Goal: Information Seeking & Learning: Learn about a topic

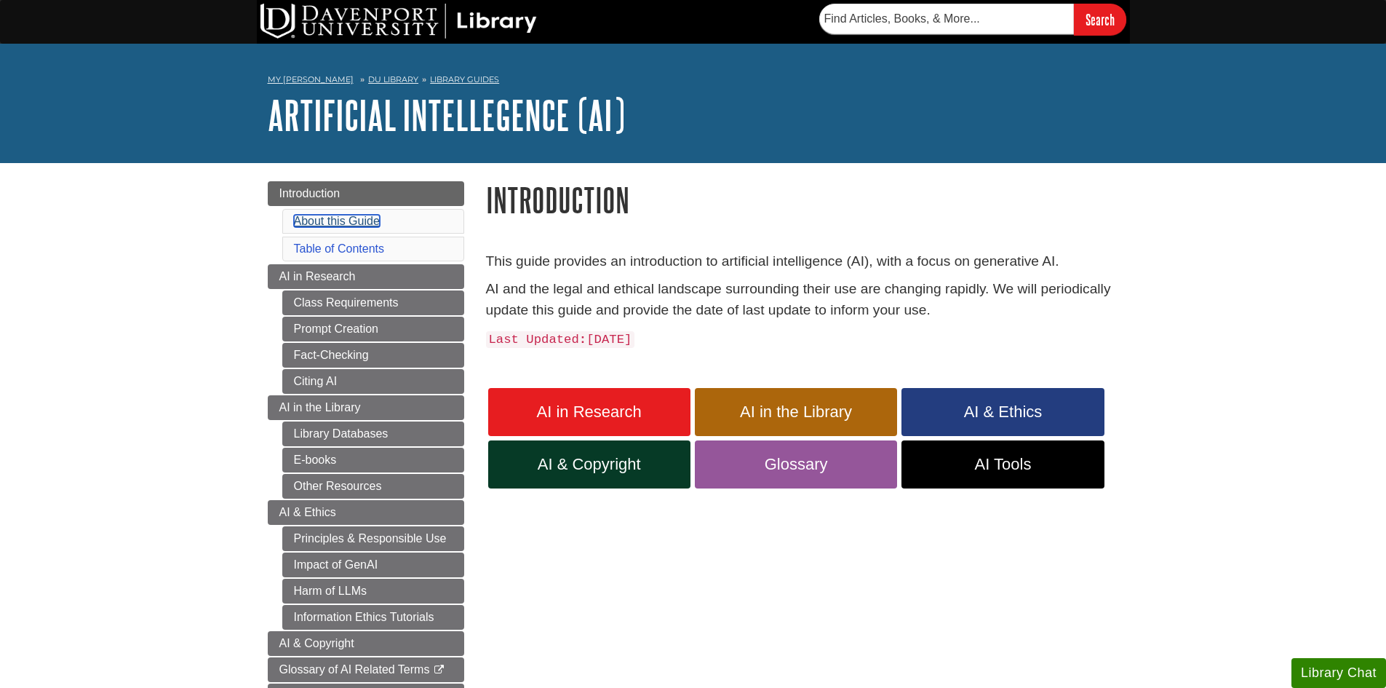
click at [313, 219] on link "About this Guide" at bounding box center [337, 221] width 86 height 12
click at [339, 245] on link "Table of Contents" at bounding box center [339, 248] width 91 height 12
click at [560, 411] on span "AI in Research" at bounding box center [589, 411] width 180 height 19
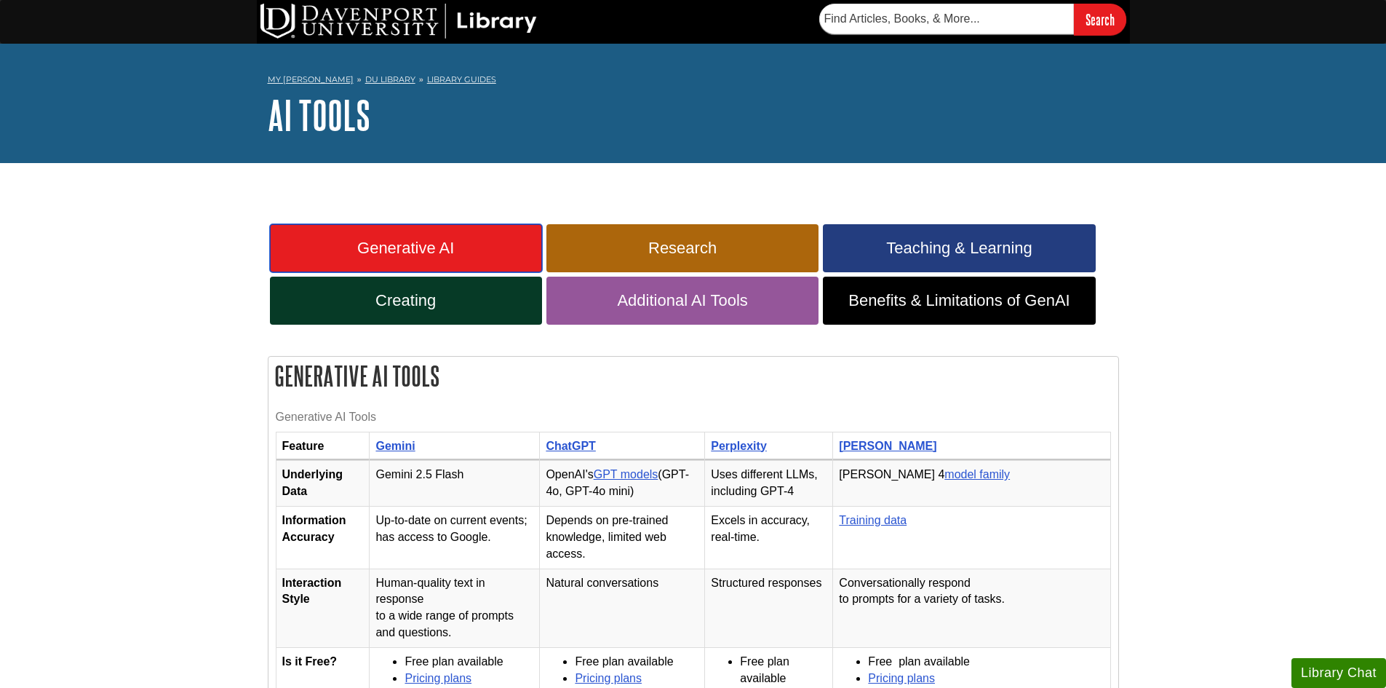
click at [434, 243] on span "Generative AI" at bounding box center [406, 248] width 250 height 19
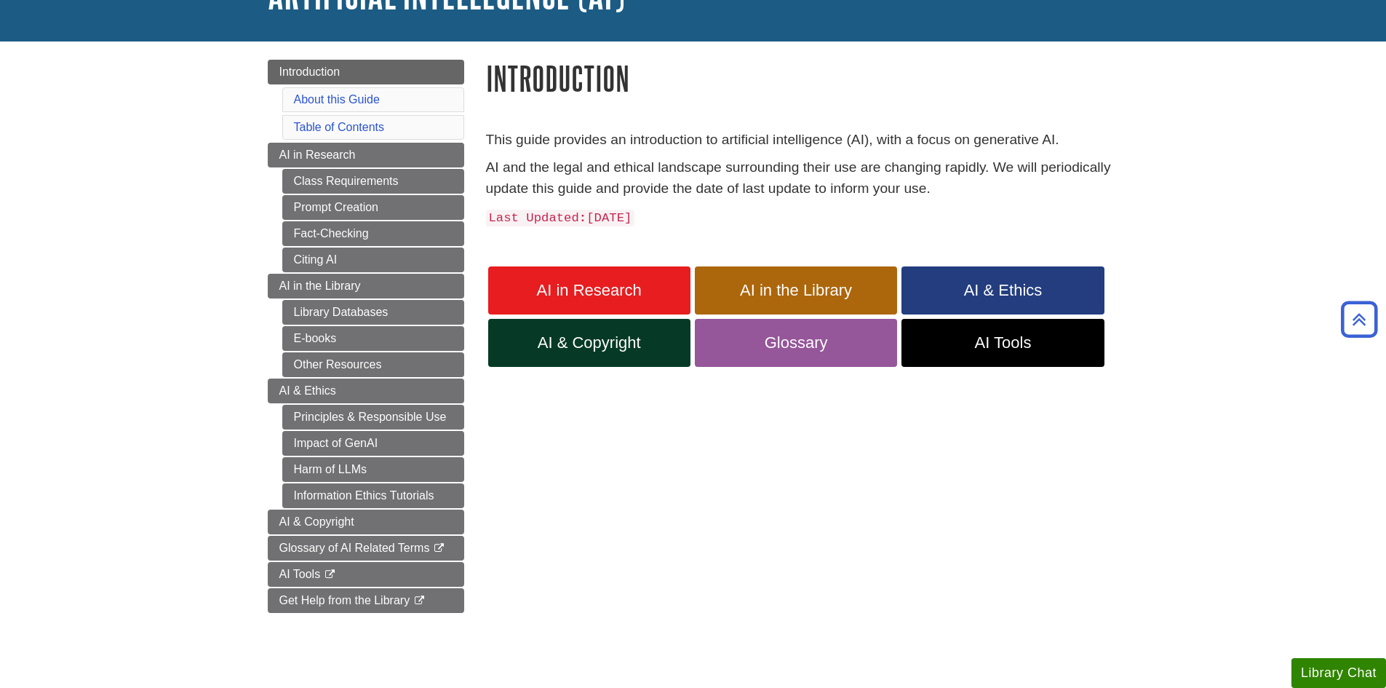
scroll to position [119, 0]
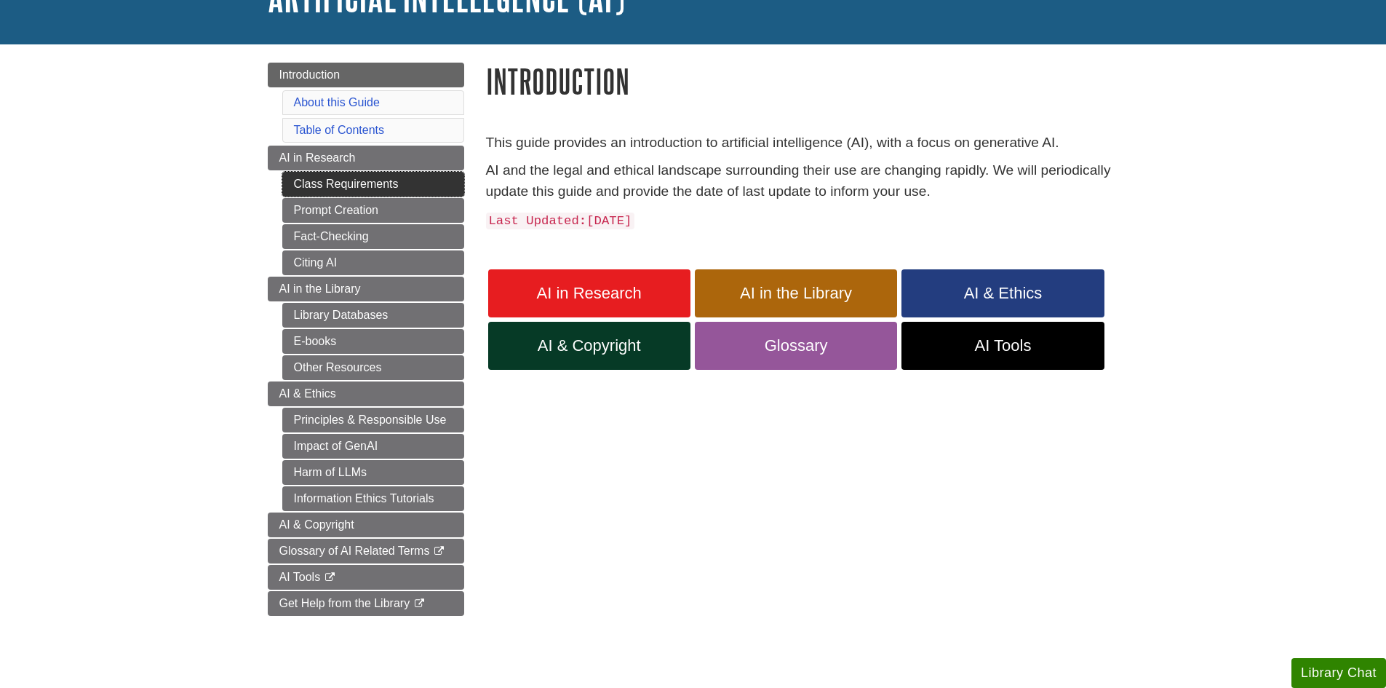
click at [362, 181] on link "Class Requirements" at bounding box center [373, 184] width 182 height 25
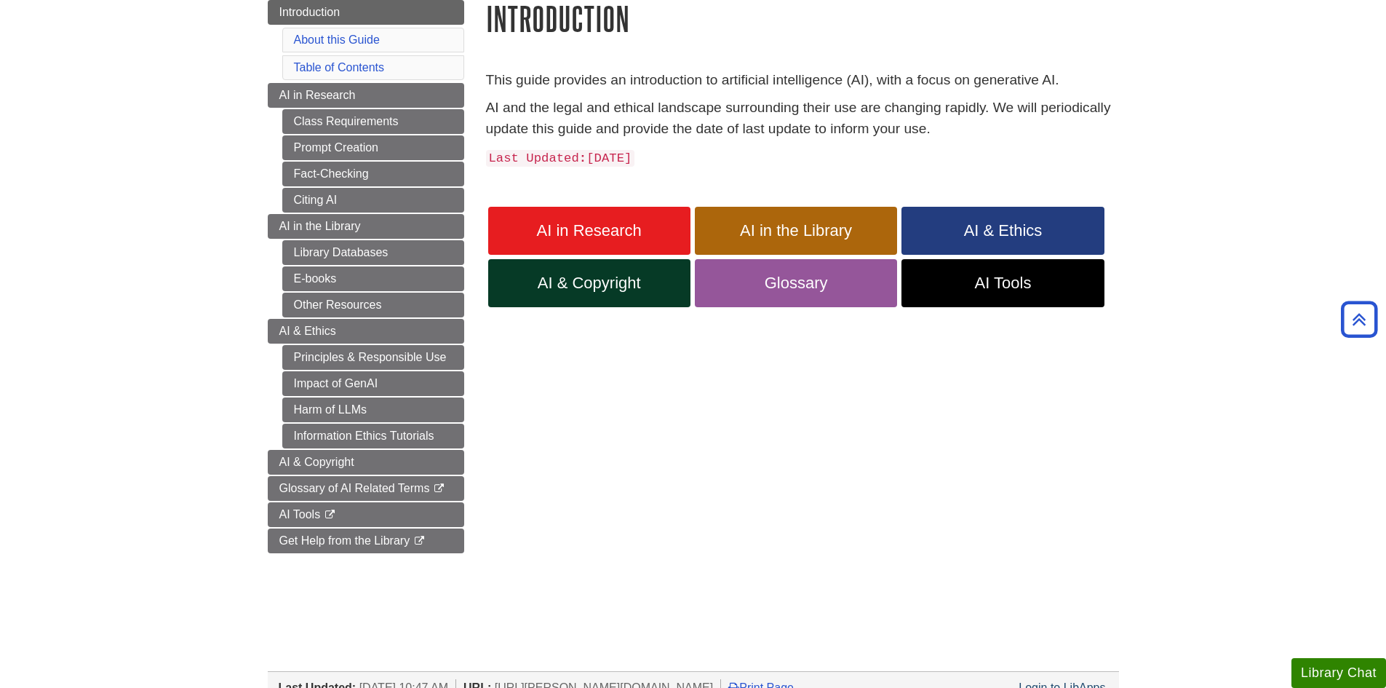
scroll to position [153, 0]
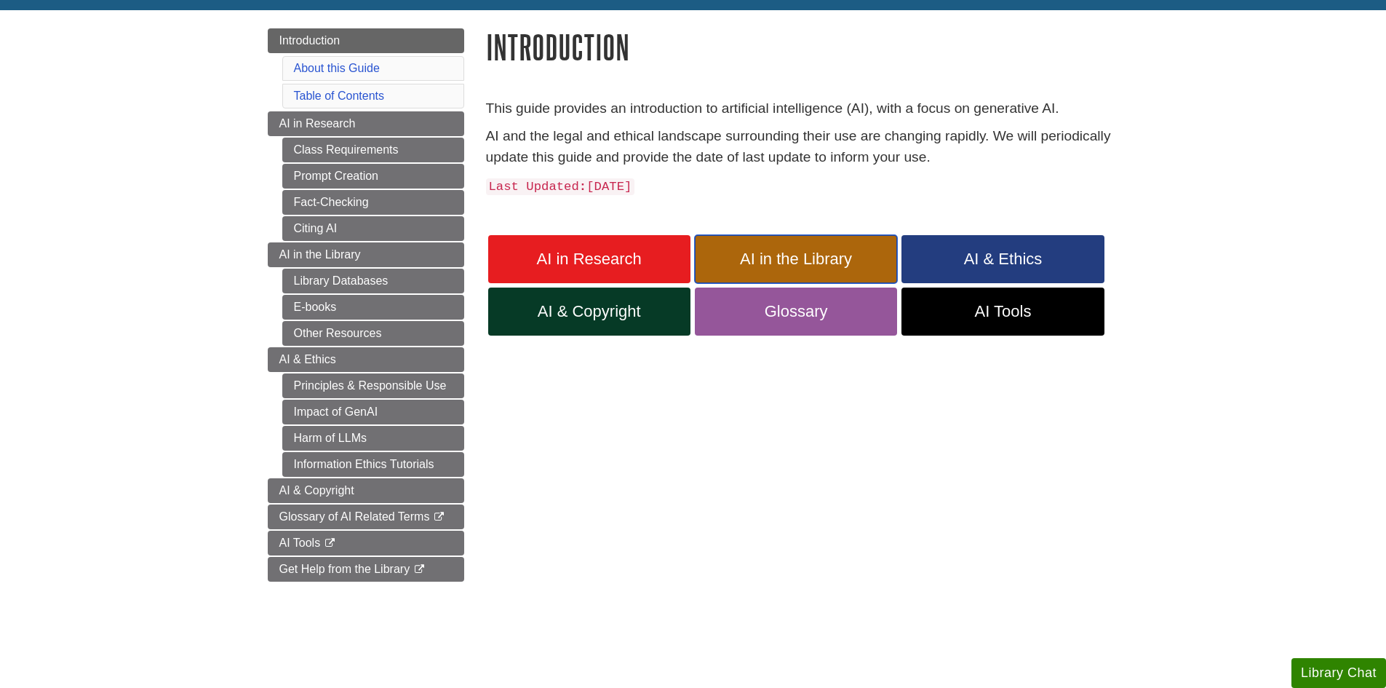
click at [826, 260] on span "AI in the Library" at bounding box center [796, 259] width 180 height 19
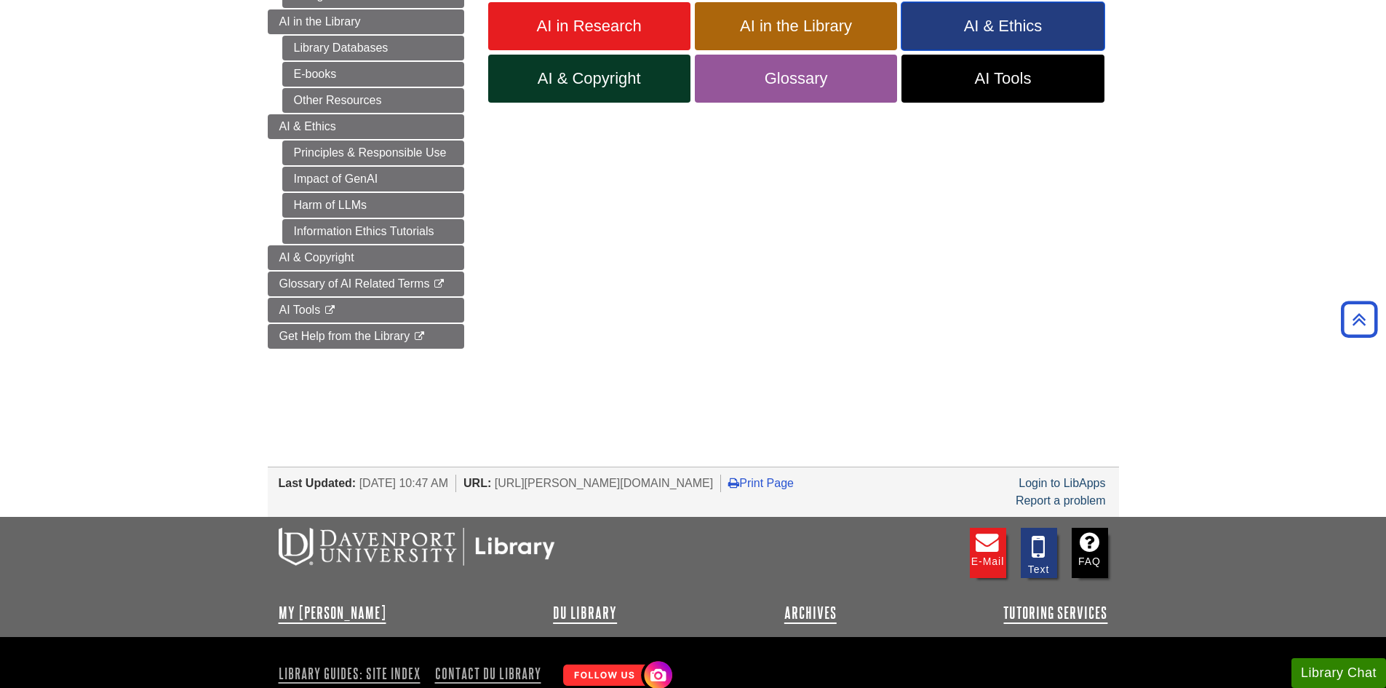
click at [1027, 21] on span "AI & Ethics" at bounding box center [1002, 26] width 180 height 19
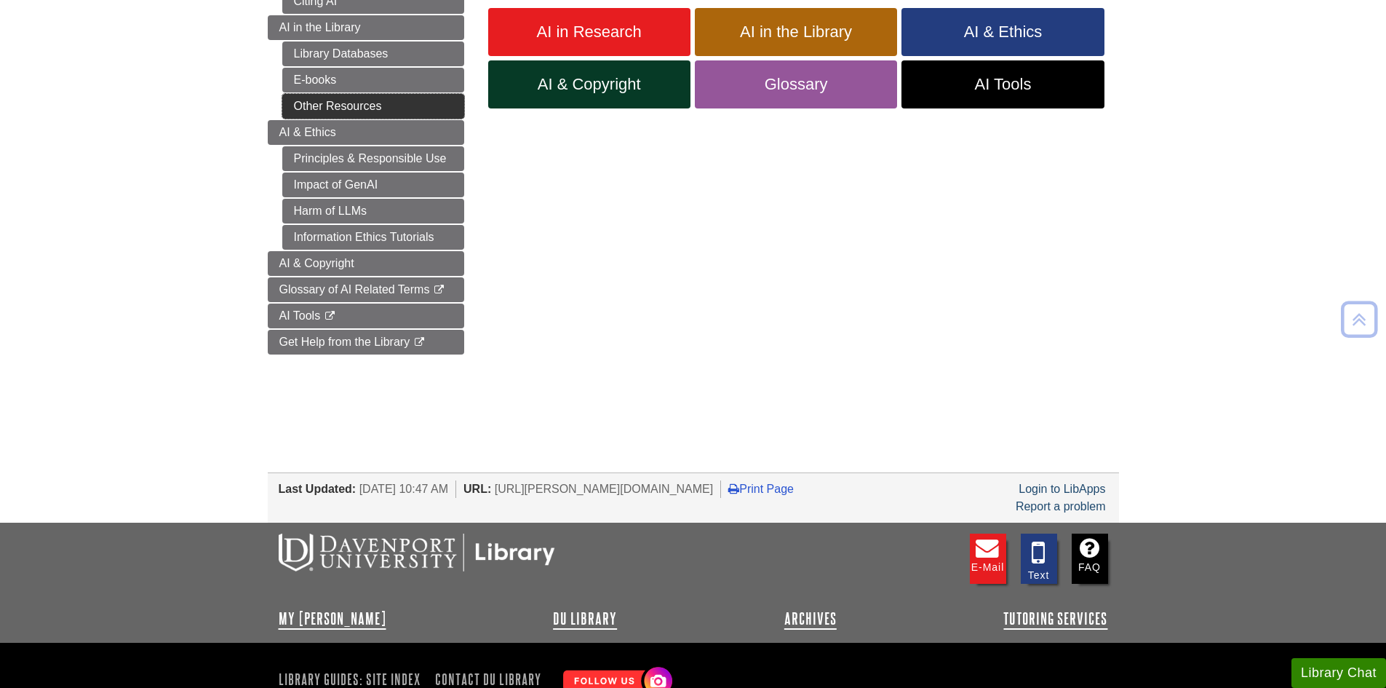
scroll to position [386, 0]
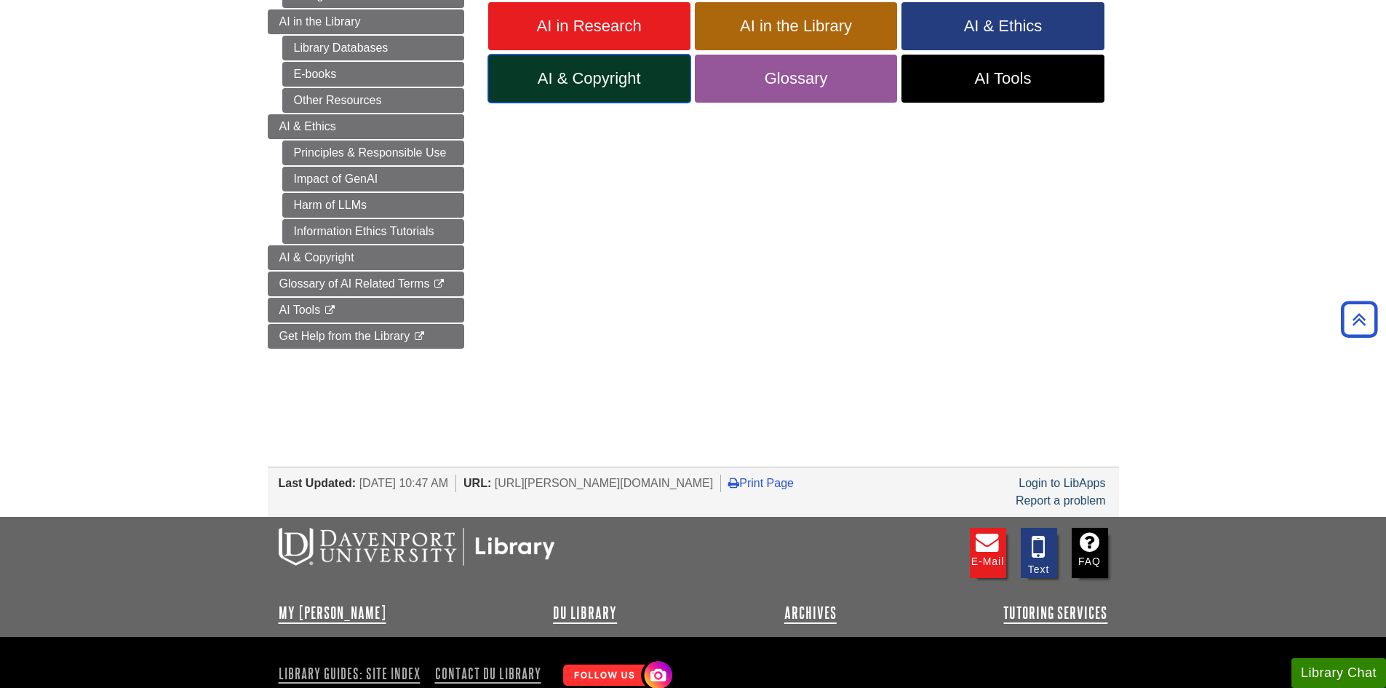
click at [562, 81] on span "AI & Copyright" at bounding box center [589, 78] width 180 height 19
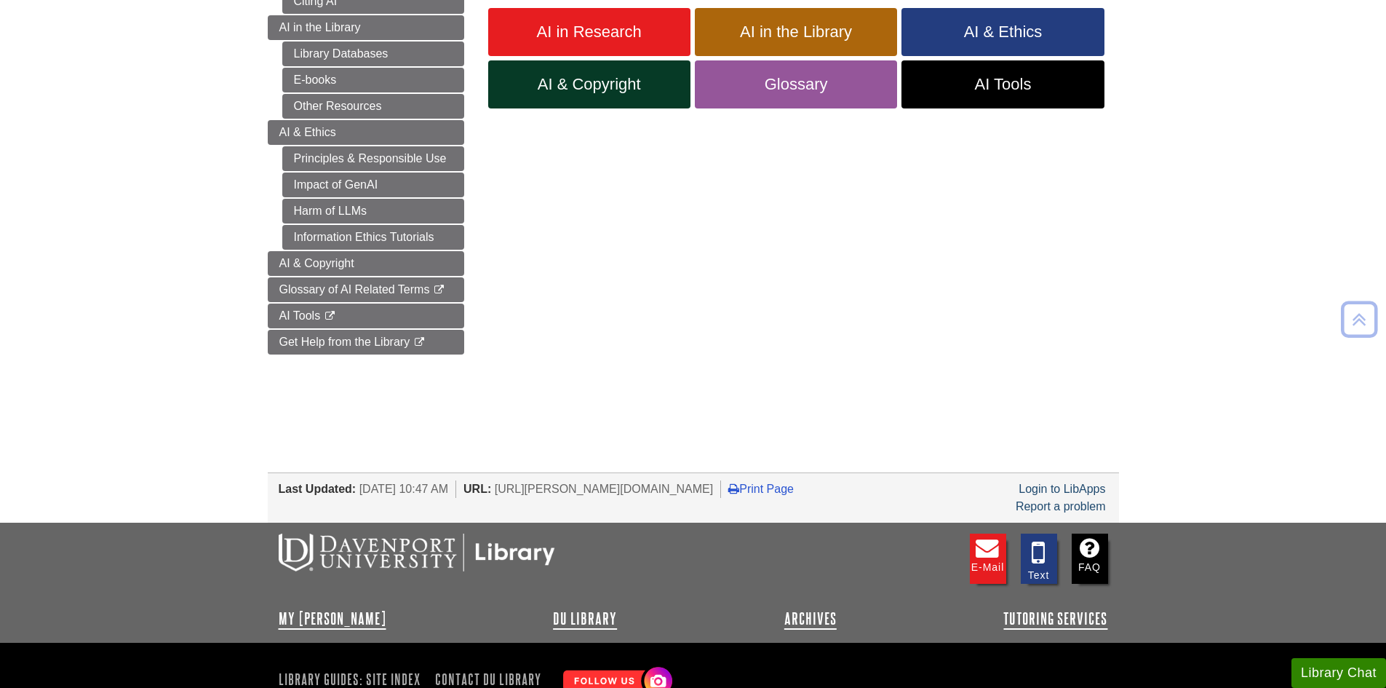
scroll to position [386, 0]
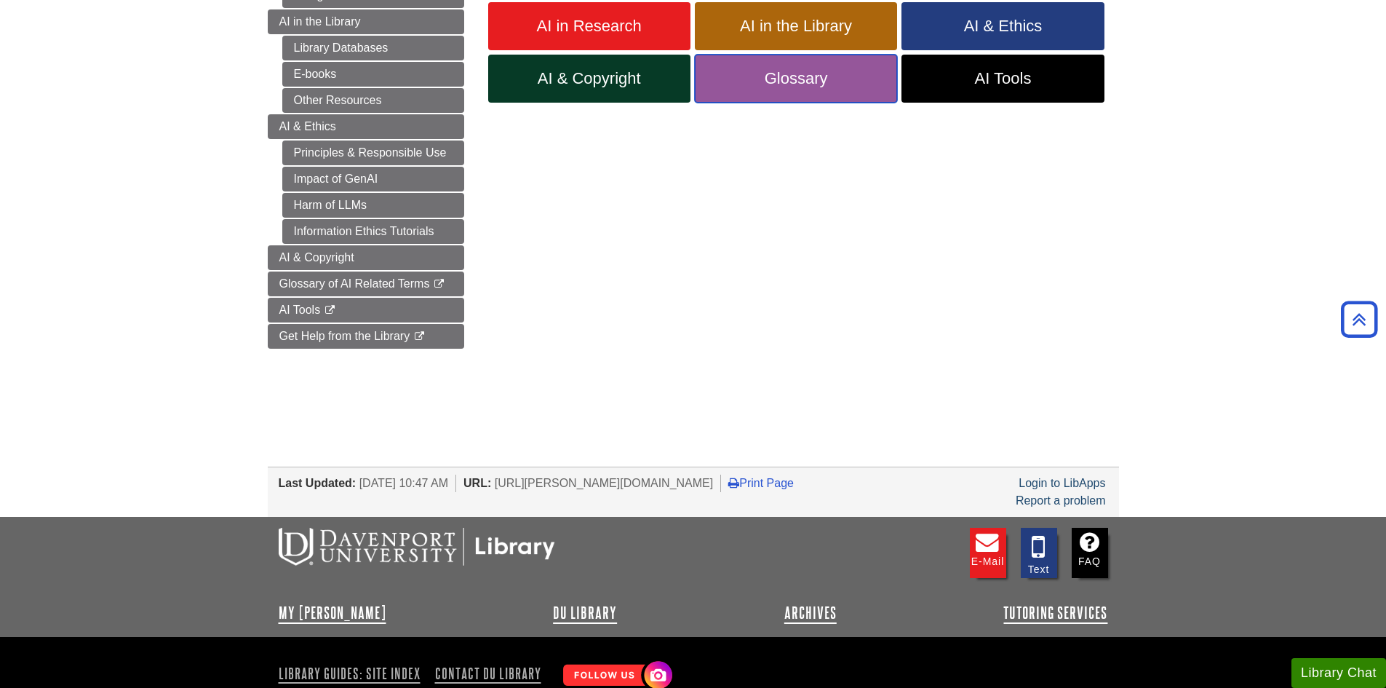
click at [778, 85] on span "Glossary" at bounding box center [796, 78] width 180 height 19
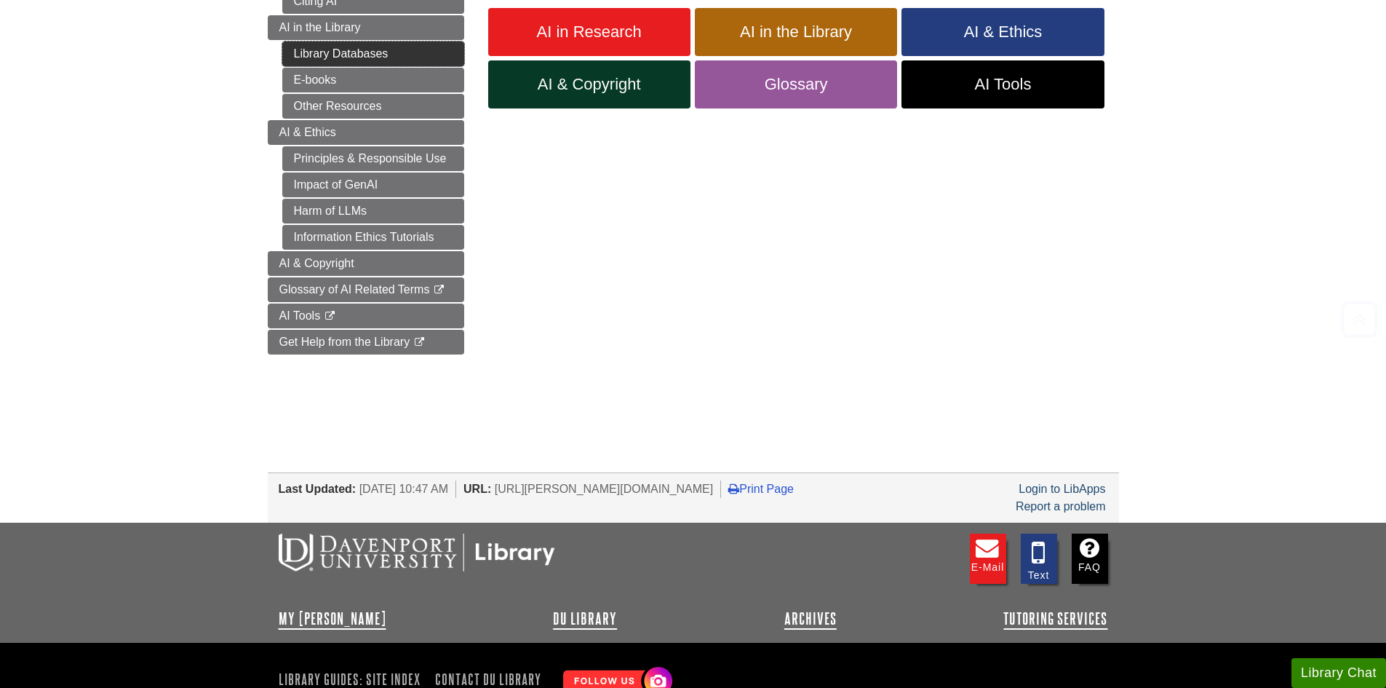
scroll to position [386, 0]
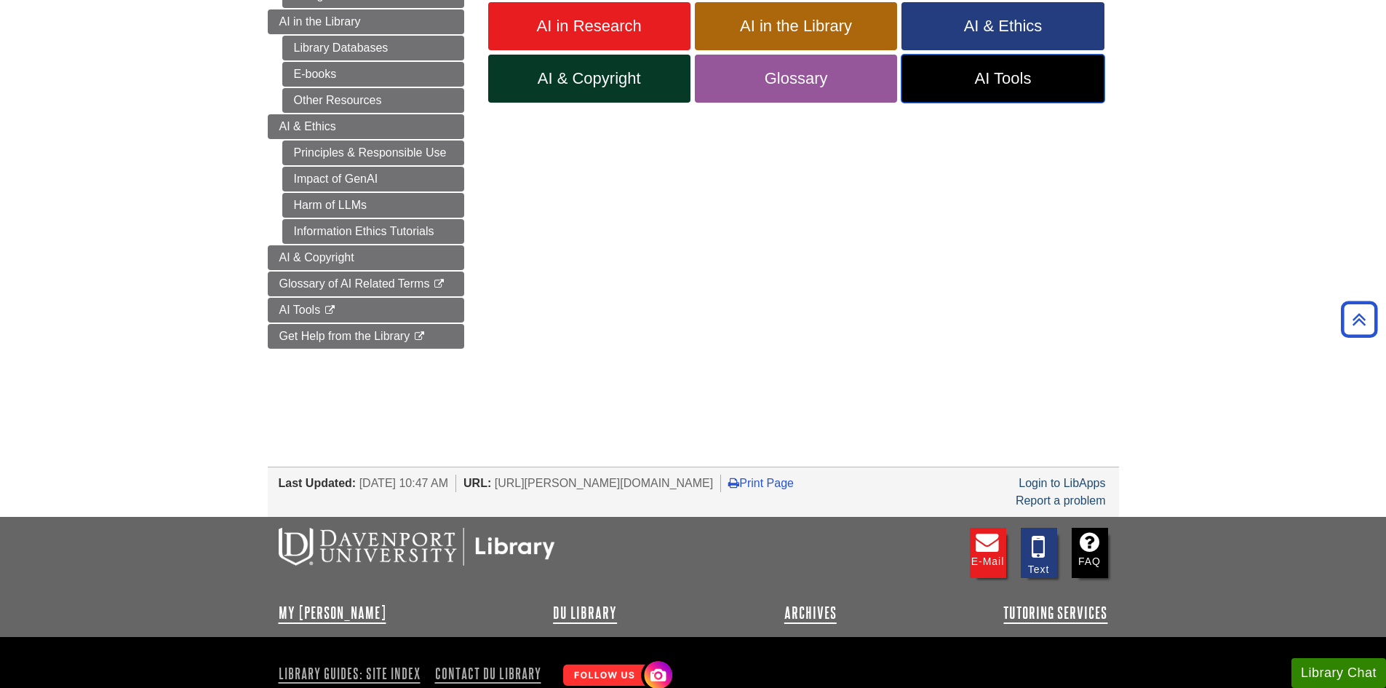
click at [1015, 82] on span "AI Tools" at bounding box center [1002, 78] width 180 height 19
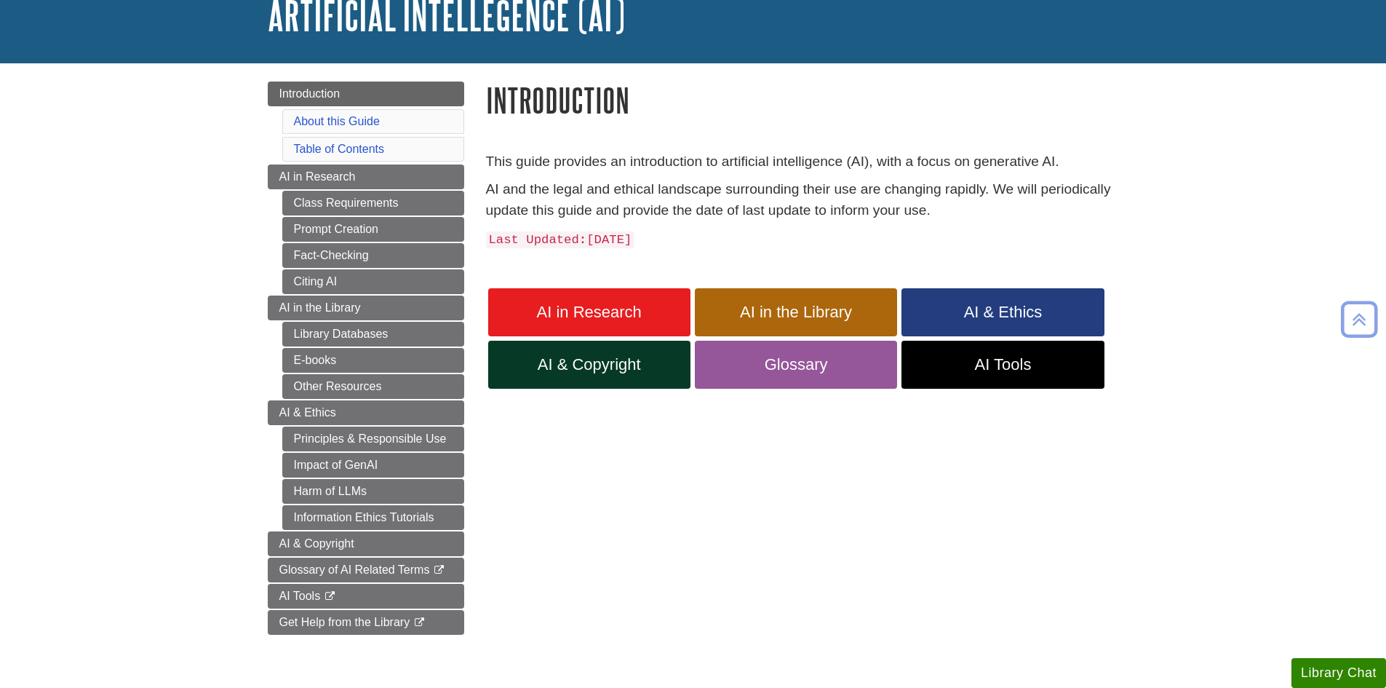
scroll to position [92, 0]
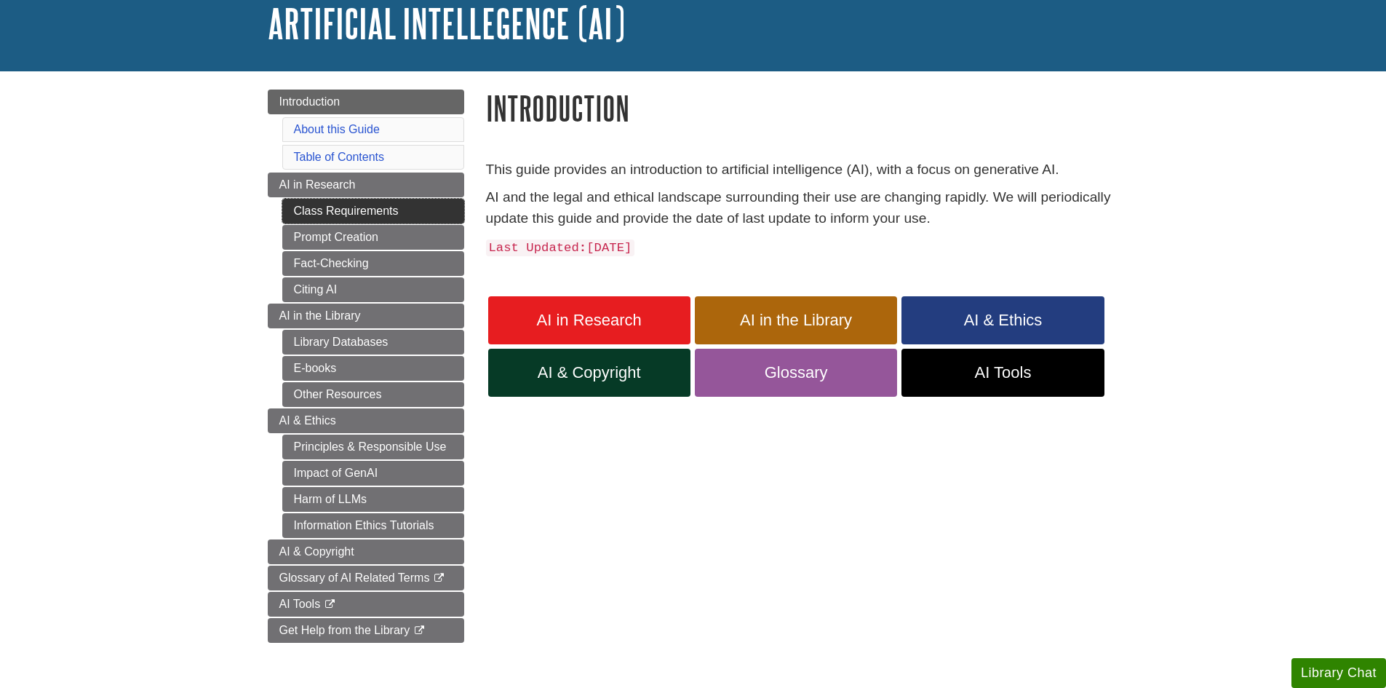
click at [367, 212] on link "Class Requirements" at bounding box center [373, 211] width 182 height 25
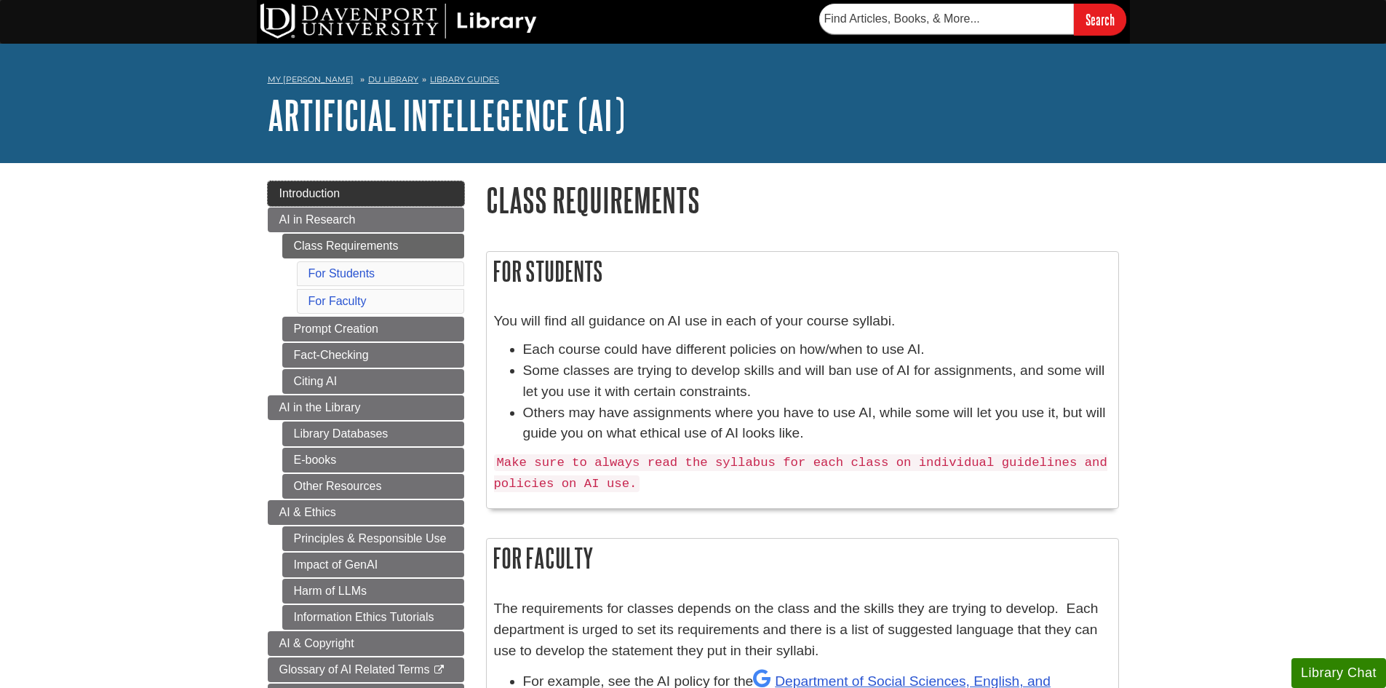
click at [306, 188] on span "Introduction" at bounding box center [309, 193] width 61 height 12
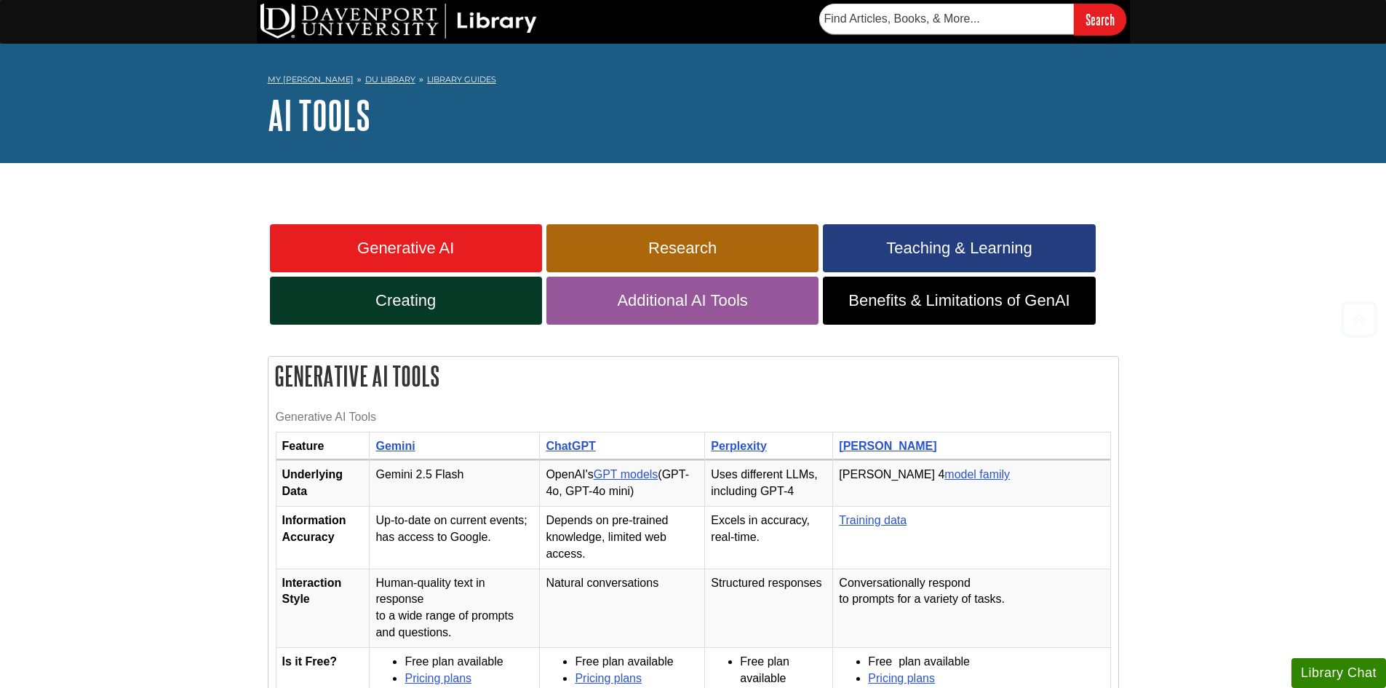
scroll to position [356, 0]
click at [642, 239] on span "Research" at bounding box center [682, 248] width 250 height 19
click at [935, 247] on span "Teaching & Learning" at bounding box center [959, 248] width 250 height 19
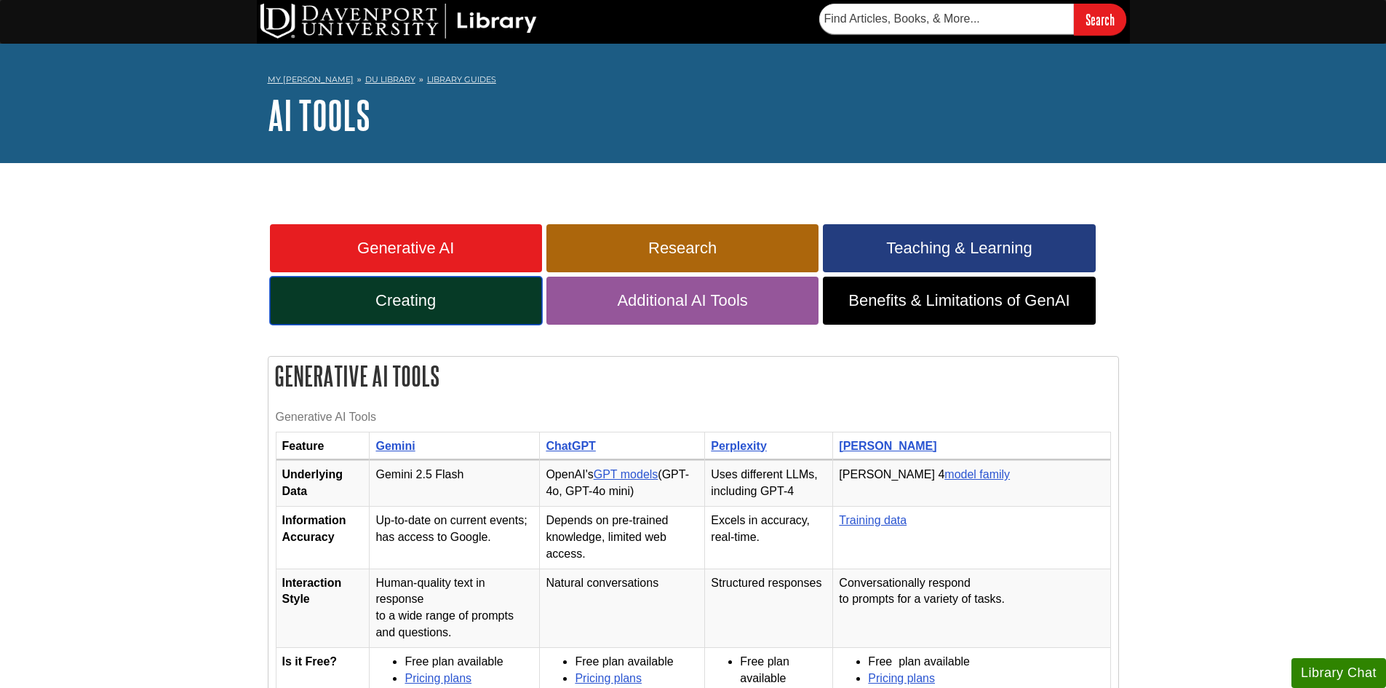
click at [421, 296] on span "Creating" at bounding box center [406, 300] width 250 height 19
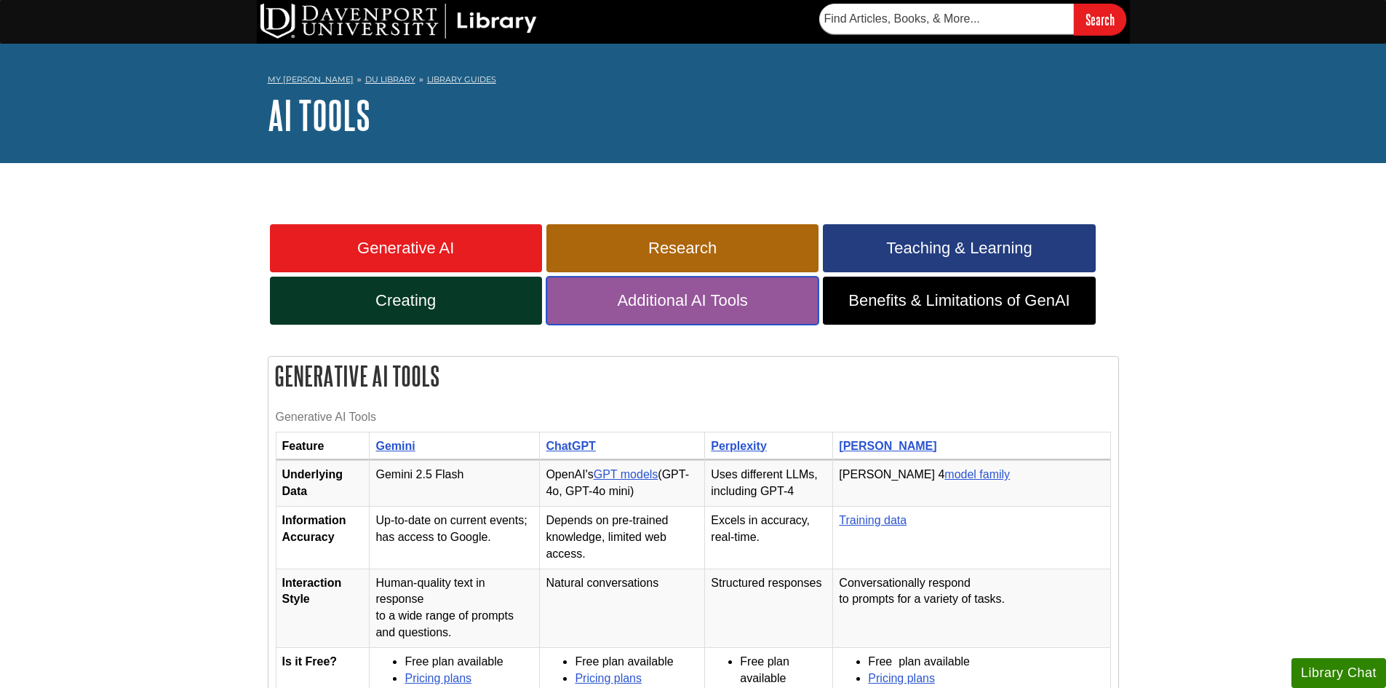
click at [653, 302] on span "Additional AI Tools" at bounding box center [682, 300] width 250 height 19
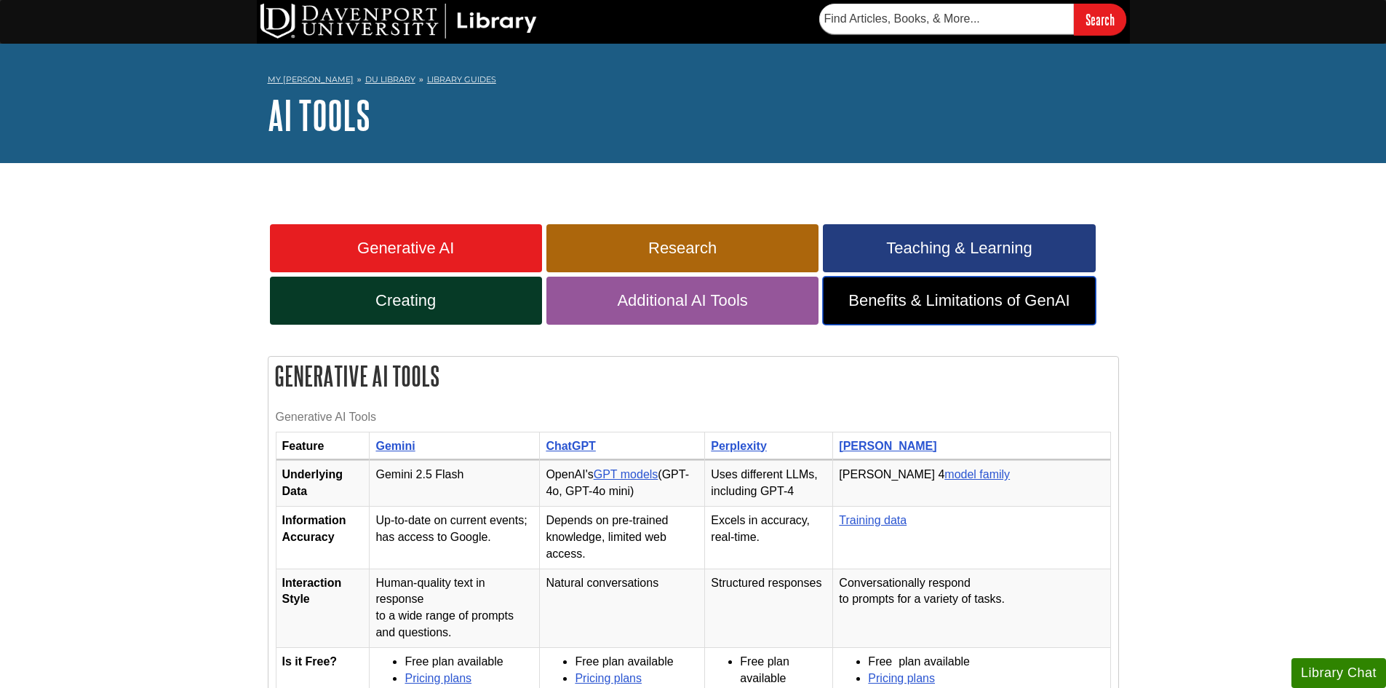
click at [908, 295] on span "Benefits & Limitations of GenAI" at bounding box center [959, 300] width 250 height 19
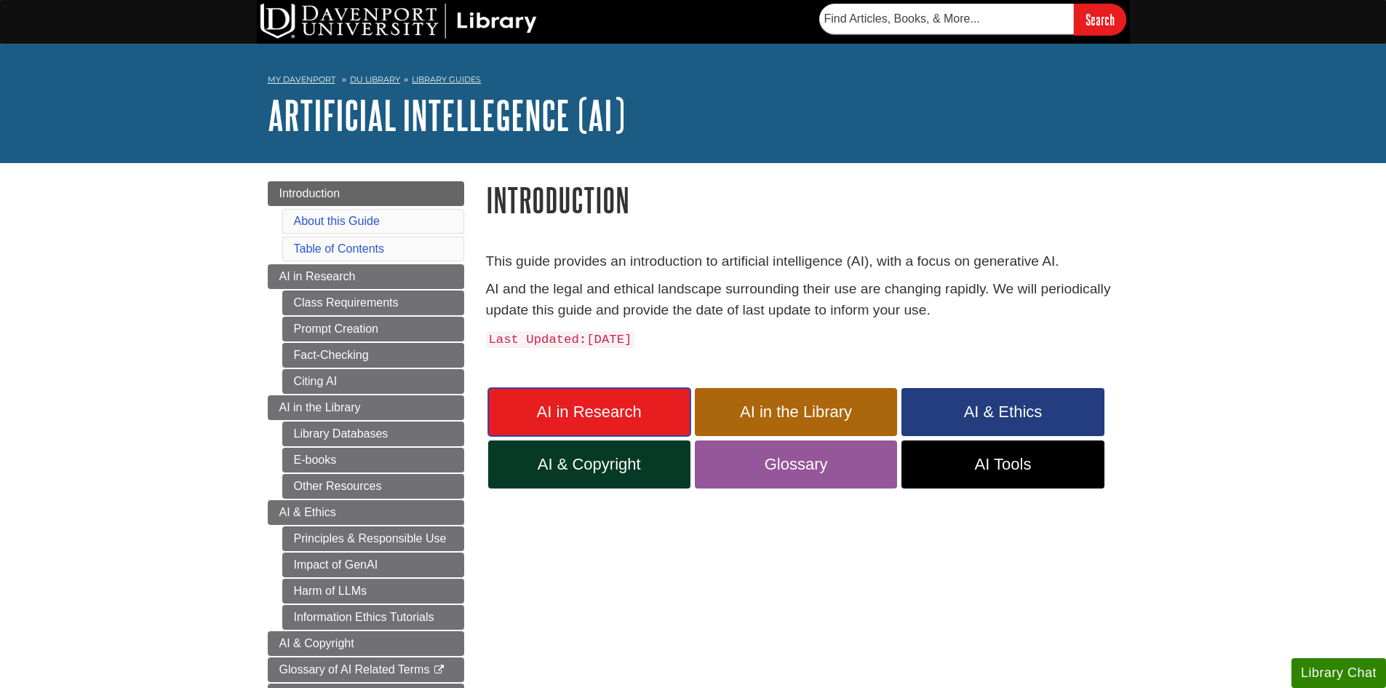
click at [586, 409] on span "AI in Research" at bounding box center [589, 411] width 180 height 19
click at [581, 406] on span "AI in Research" at bounding box center [589, 411] width 180 height 19
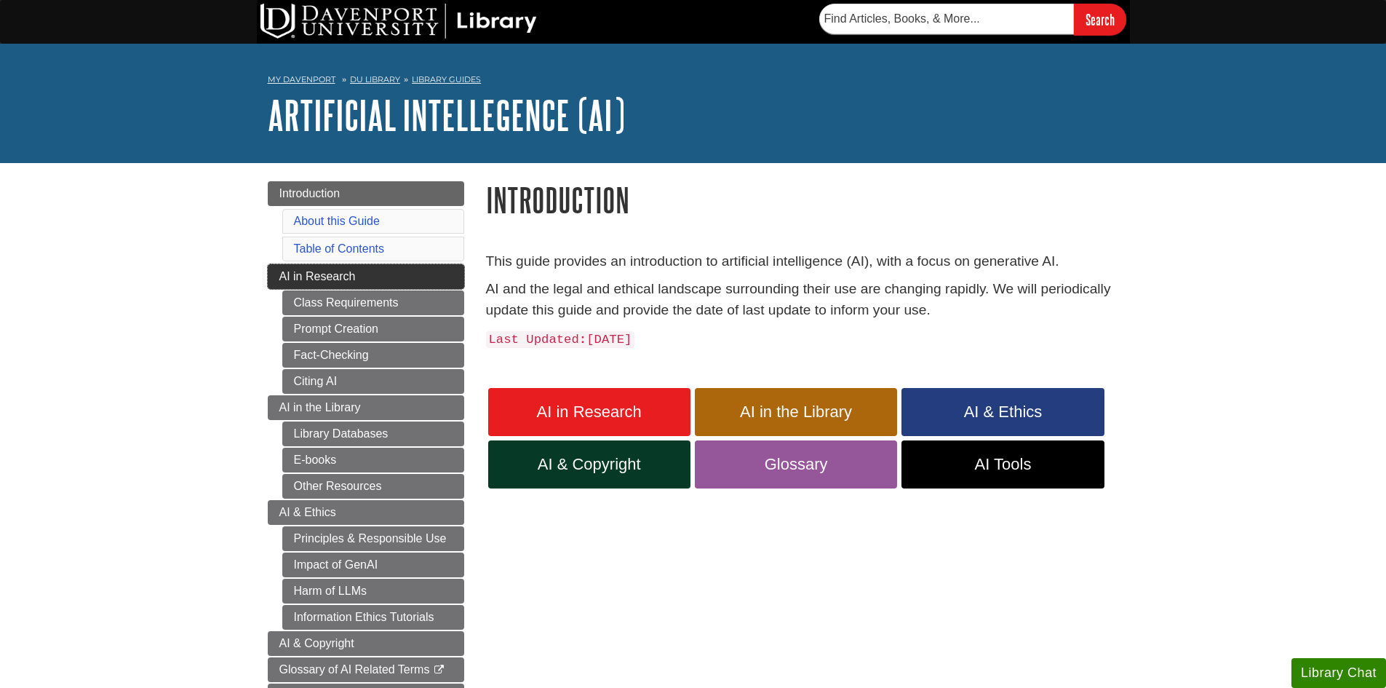
click at [343, 274] on span "AI in Research" at bounding box center [317, 276] width 76 height 12
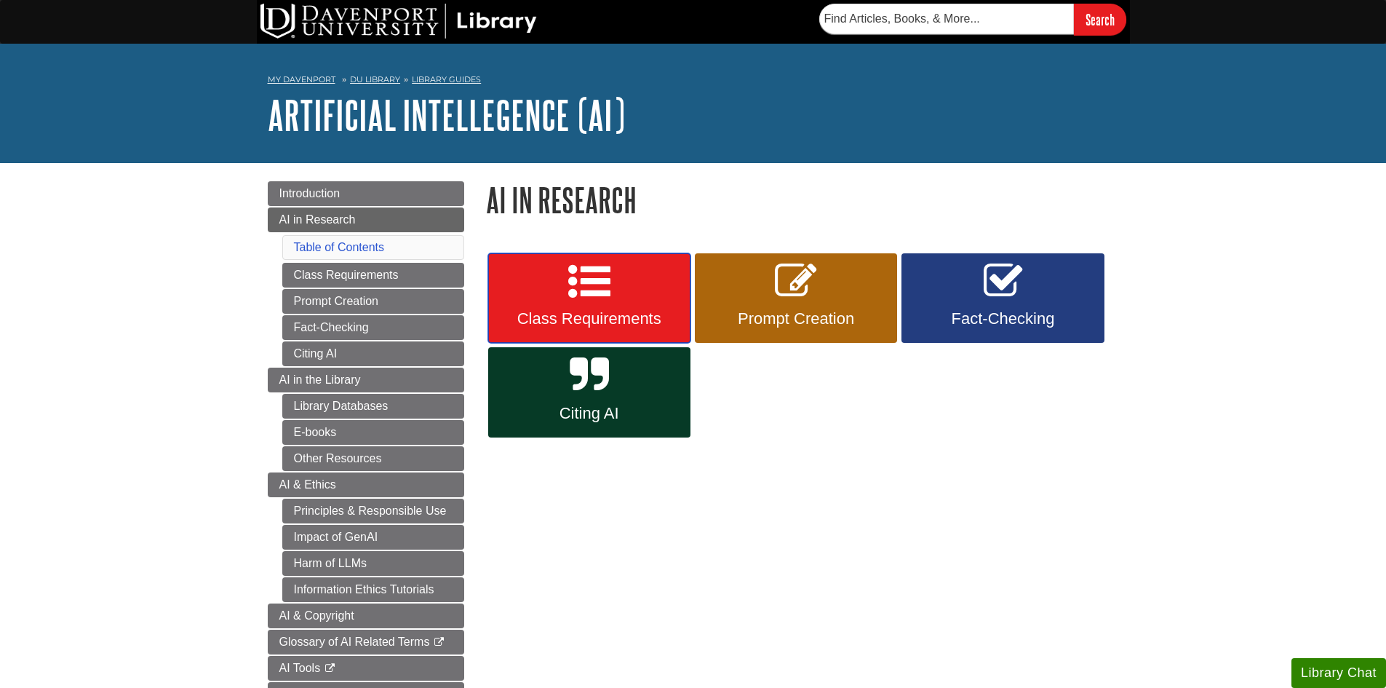
click at [589, 291] on icon at bounding box center [589, 281] width 42 height 42
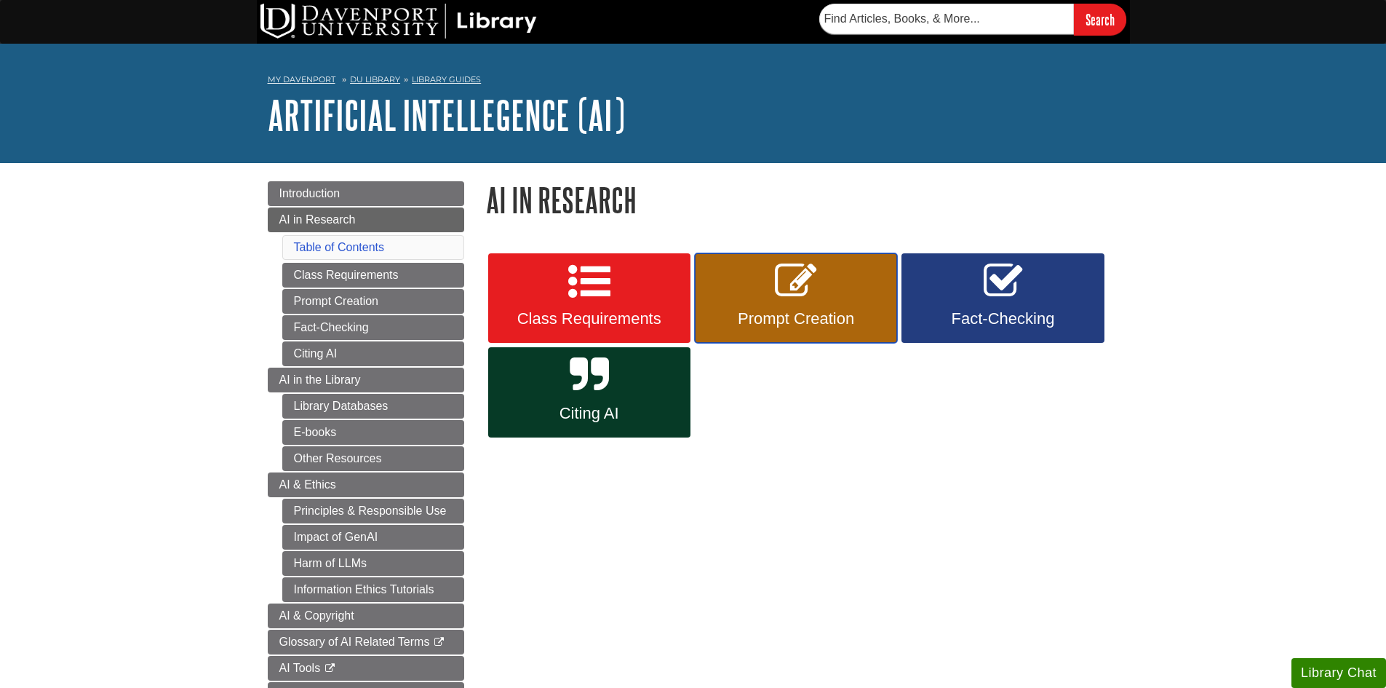
click at [801, 300] on icon at bounding box center [796, 281] width 42 height 42
click at [319, 245] on link "Table of Contents" at bounding box center [339, 247] width 91 height 12
click at [346, 247] on link "Table of Contents" at bounding box center [339, 247] width 91 height 12
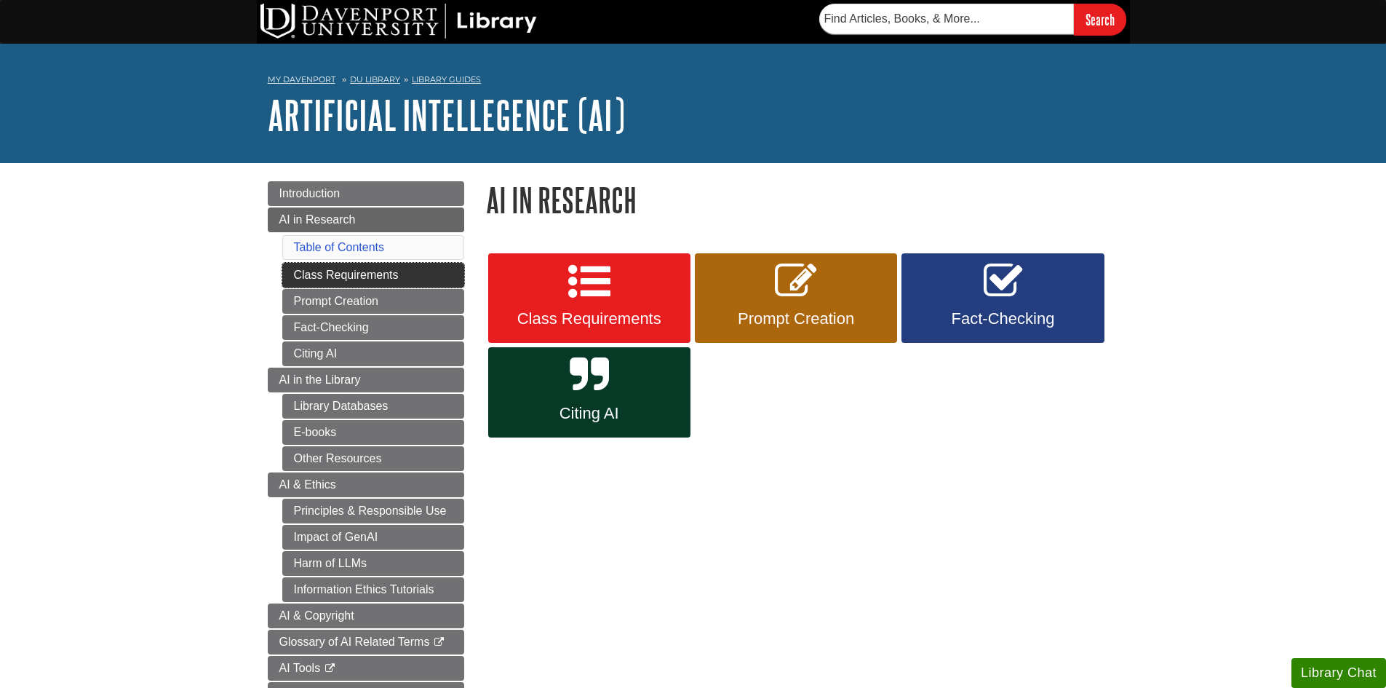
click at [370, 276] on link "Class Requirements" at bounding box center [373, 275] width 182 height 25
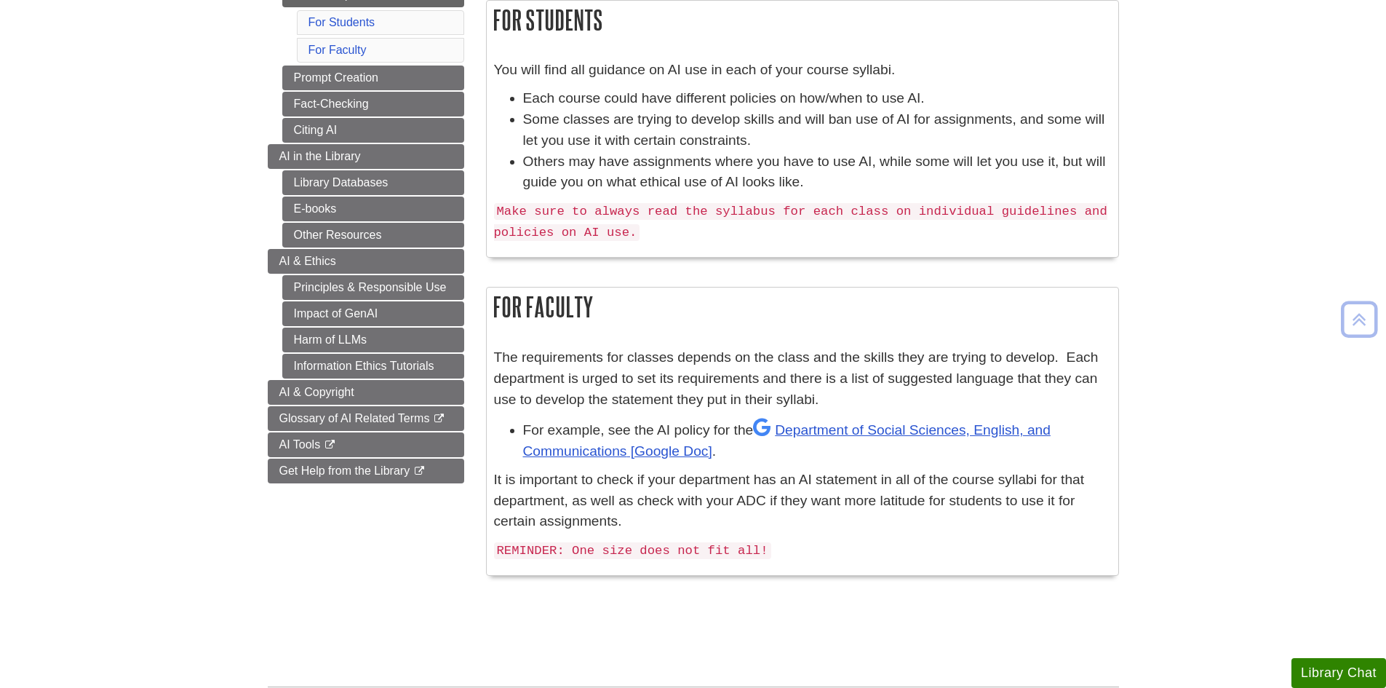
scroll to position [257, 0]
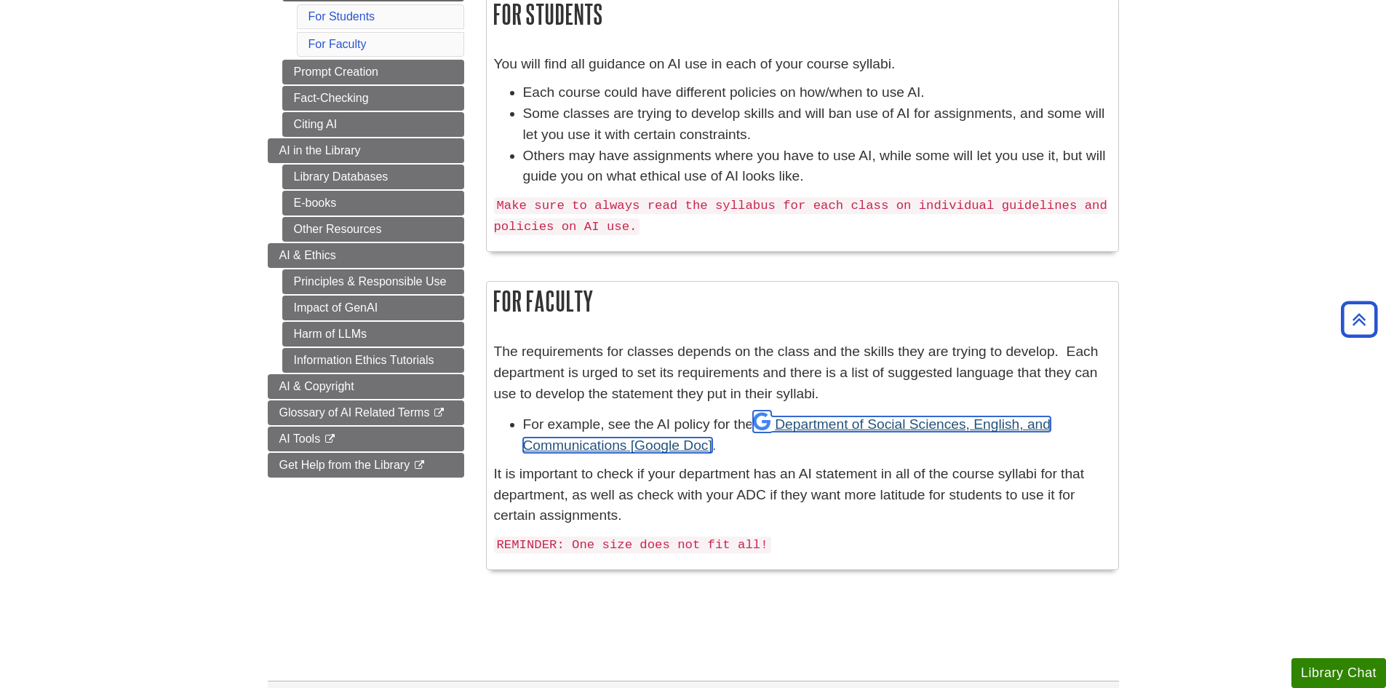
click at [945, 420] on link "Department of Social Sciences, English, and Communications" at bounding box center [786, 434] width 527 height 36
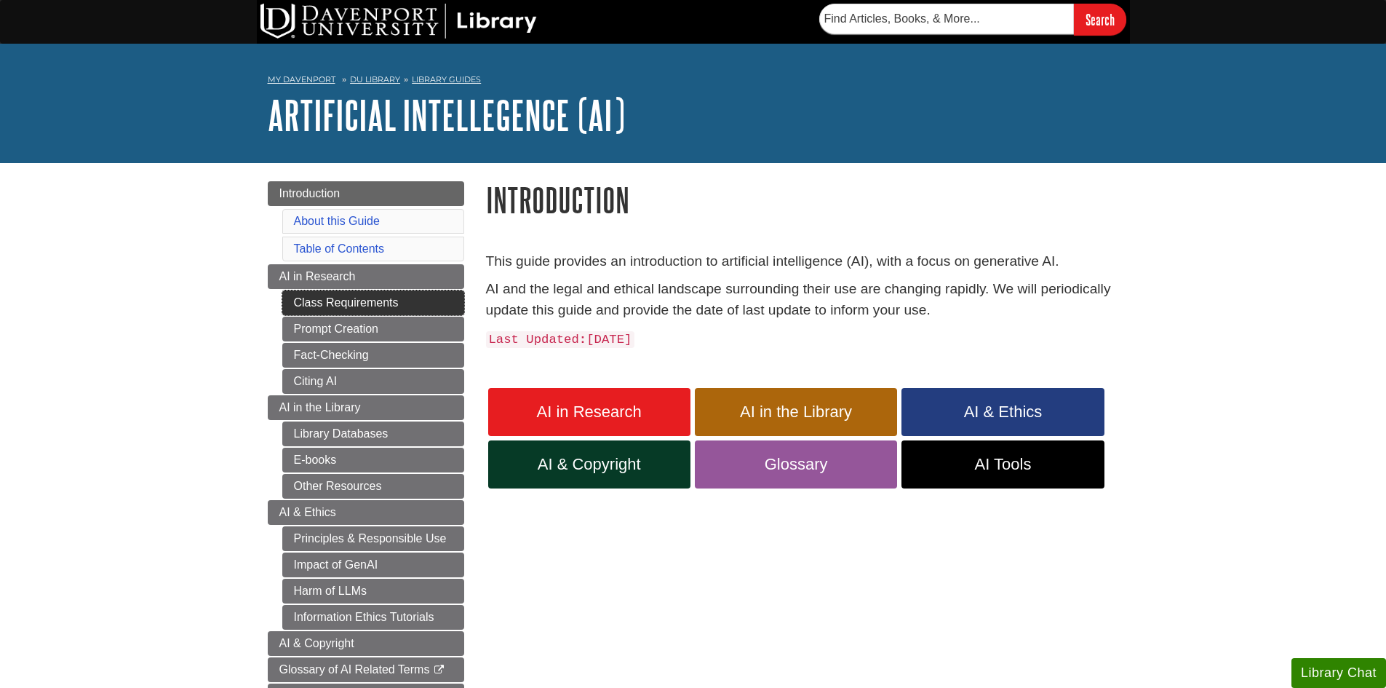
click at [388, 303] on link "Class Requirements" at bounding box center [373, 302] width 182 height 25
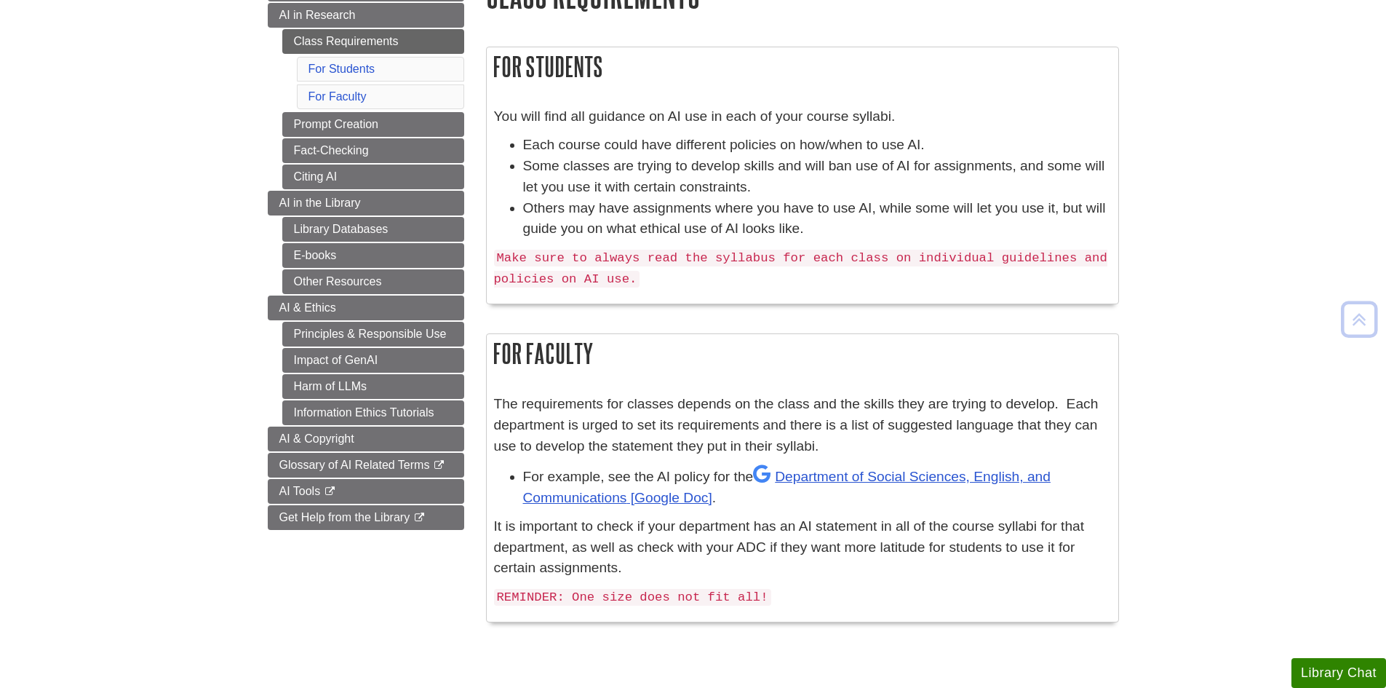
scroll to position [212, 0]
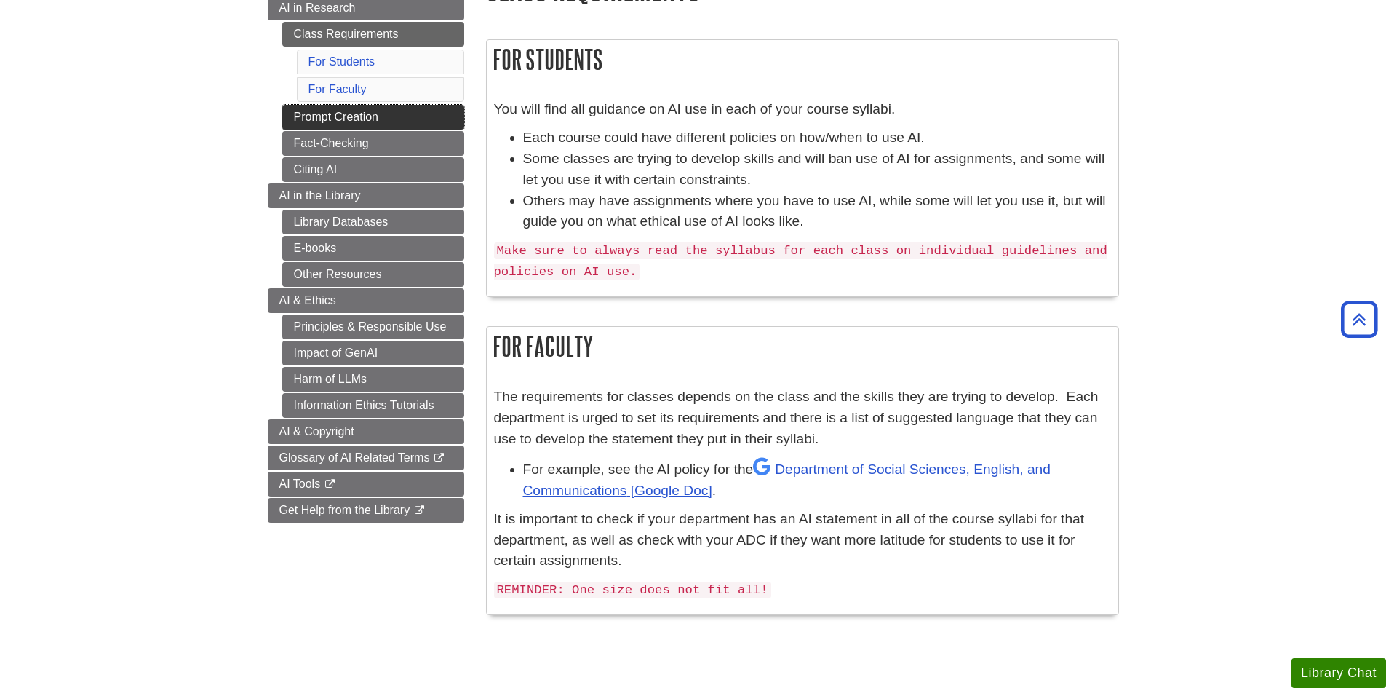
click at [342, 119] on link "Prompt Creation" at bounding box center [373, 117] width 182 height 25
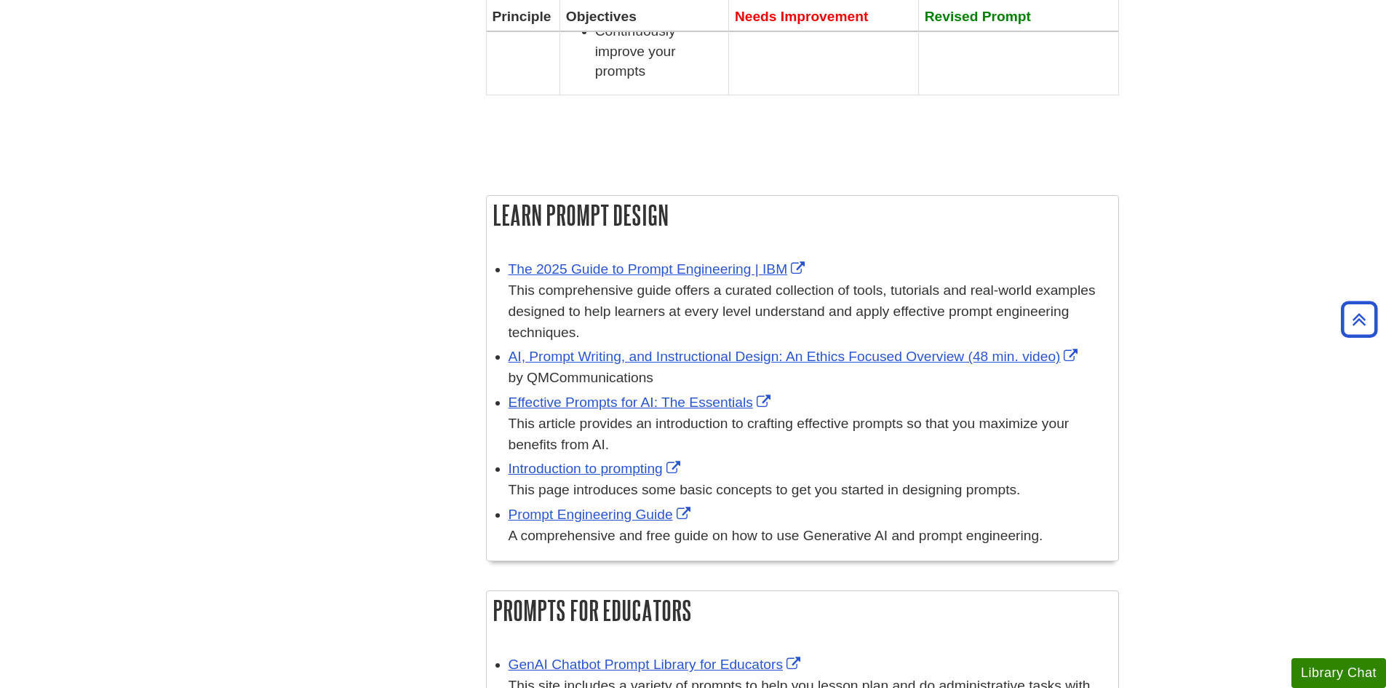
scroll to position [1882, 0]
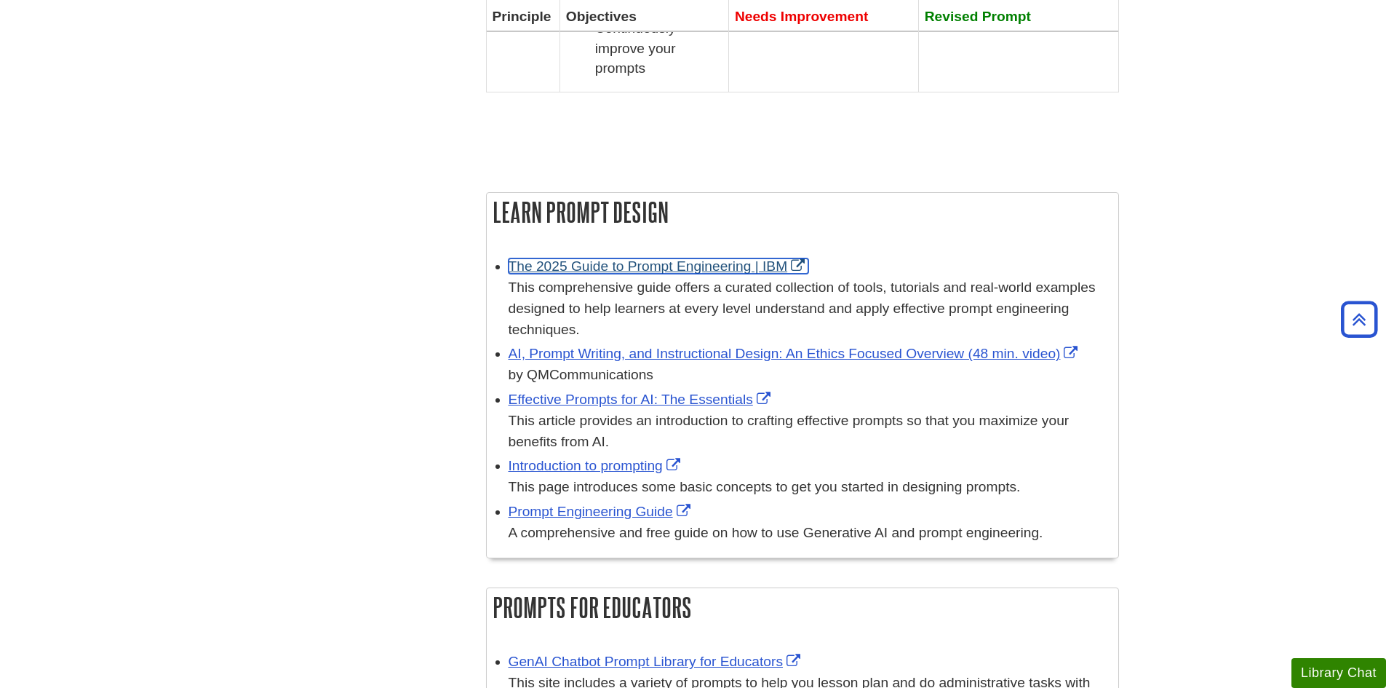
click at [651, 258] on link "The 2025 Guide to Prompt Engineering | IBM" at bounding box center [659, 265] width 300 height 15
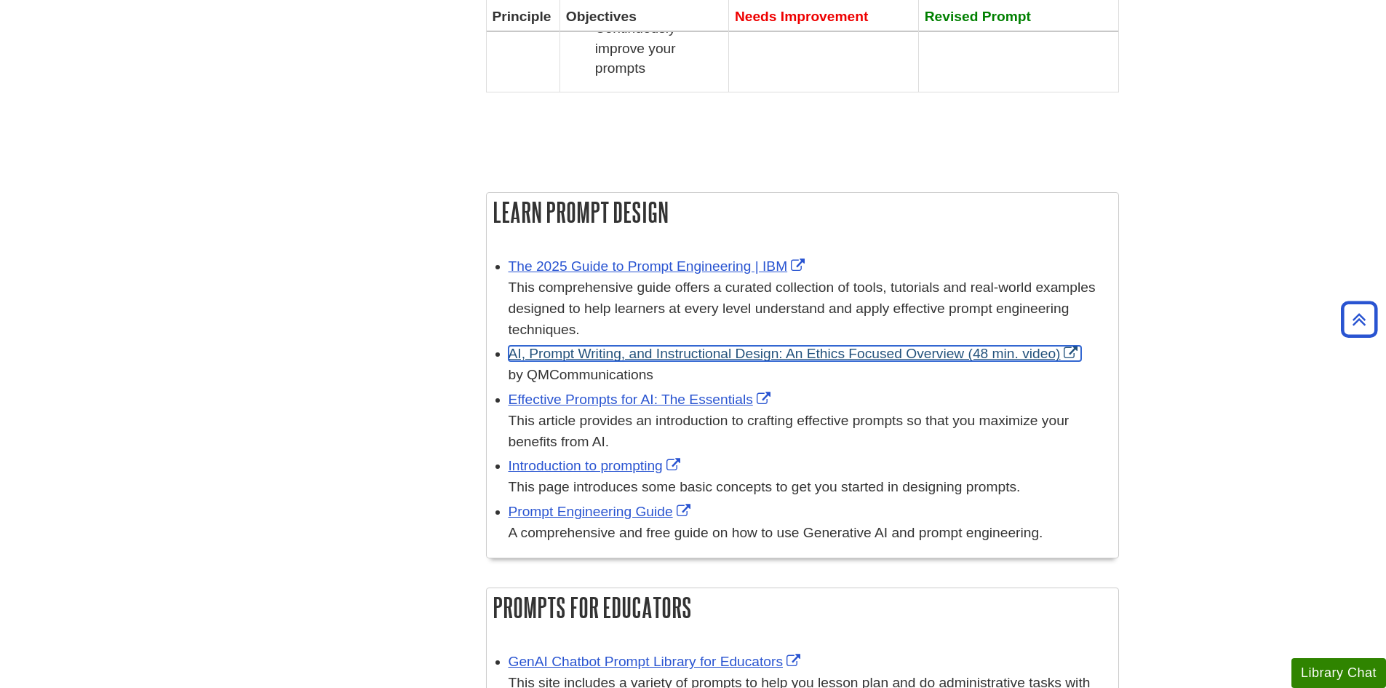
click at [591, 346] on link "AI, Prompt Writing, and Instructional Design: An Ethics Focused Overview (48 mi…" at bounding box center [795, 353] width 573 height 15
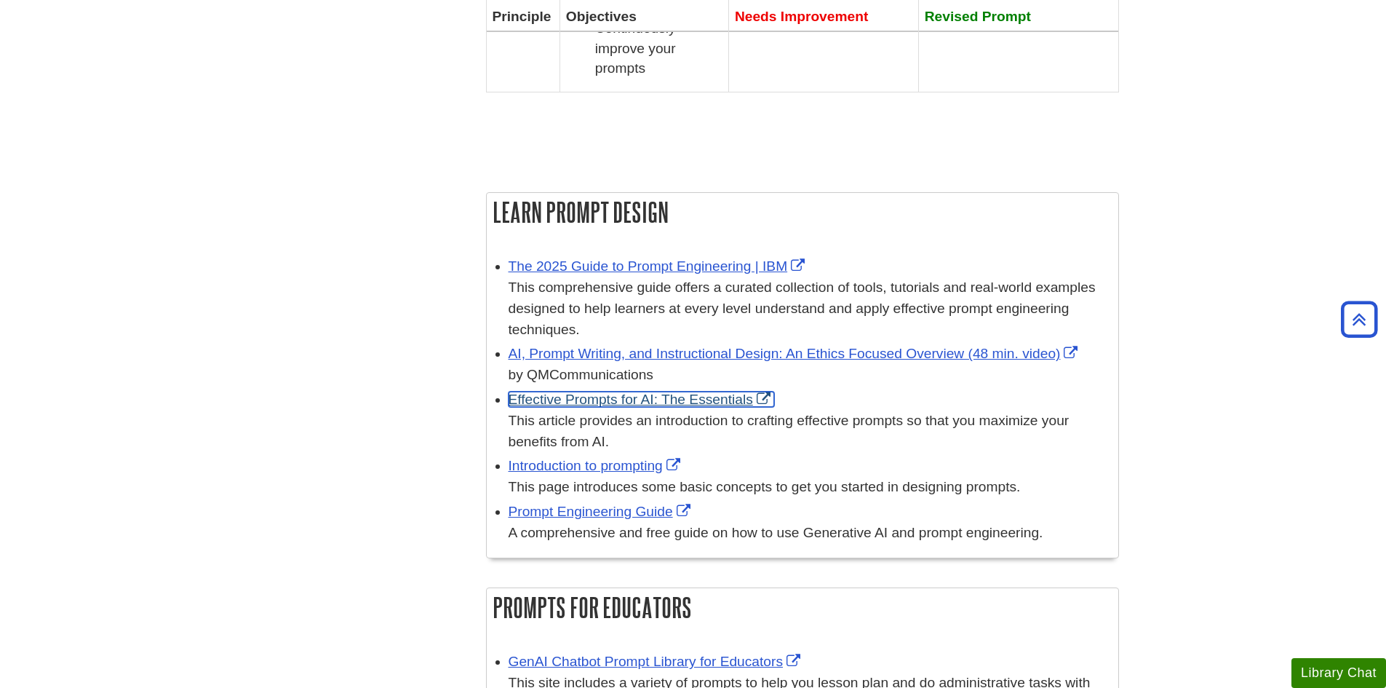
click at [585, 391] on link "Effective Prompts for AI: The Essentials" at bounding box center [642, 398] width 266 height 15
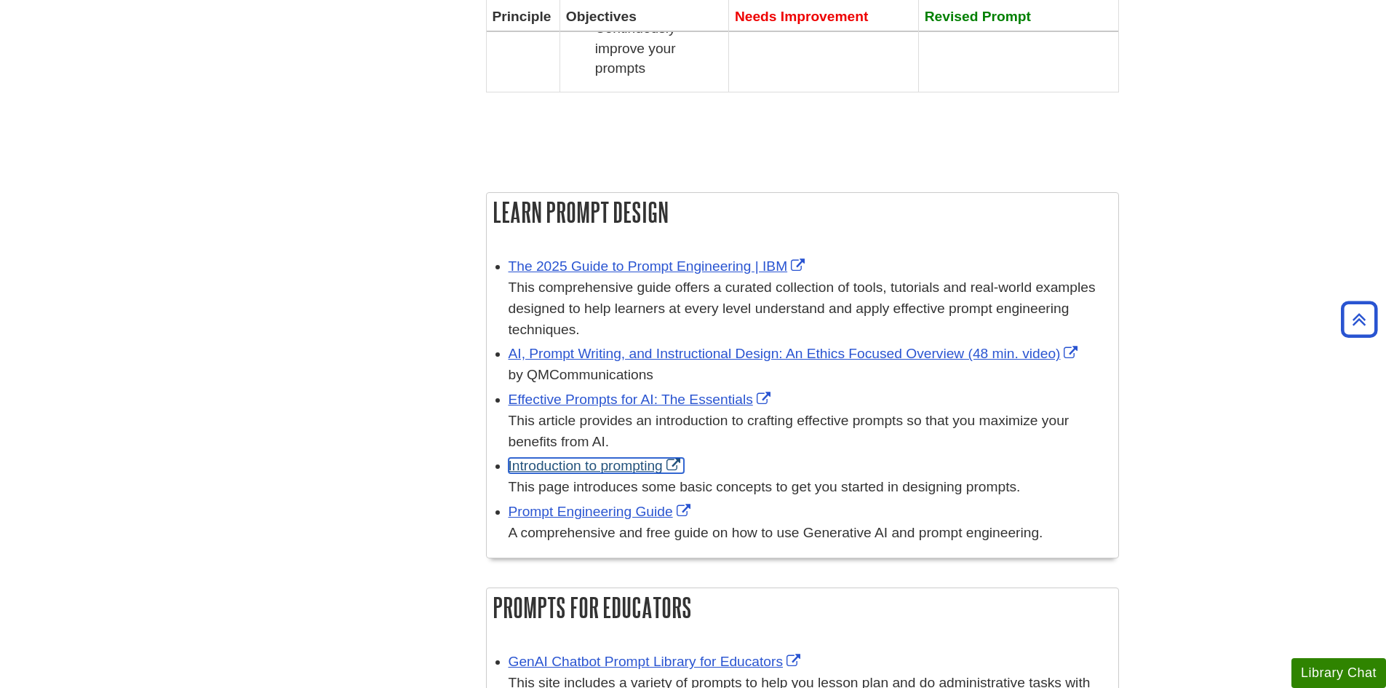
click at [637, 458] on link "Introduction to prompting" at bounding box center [596, 465] width 175 height 15
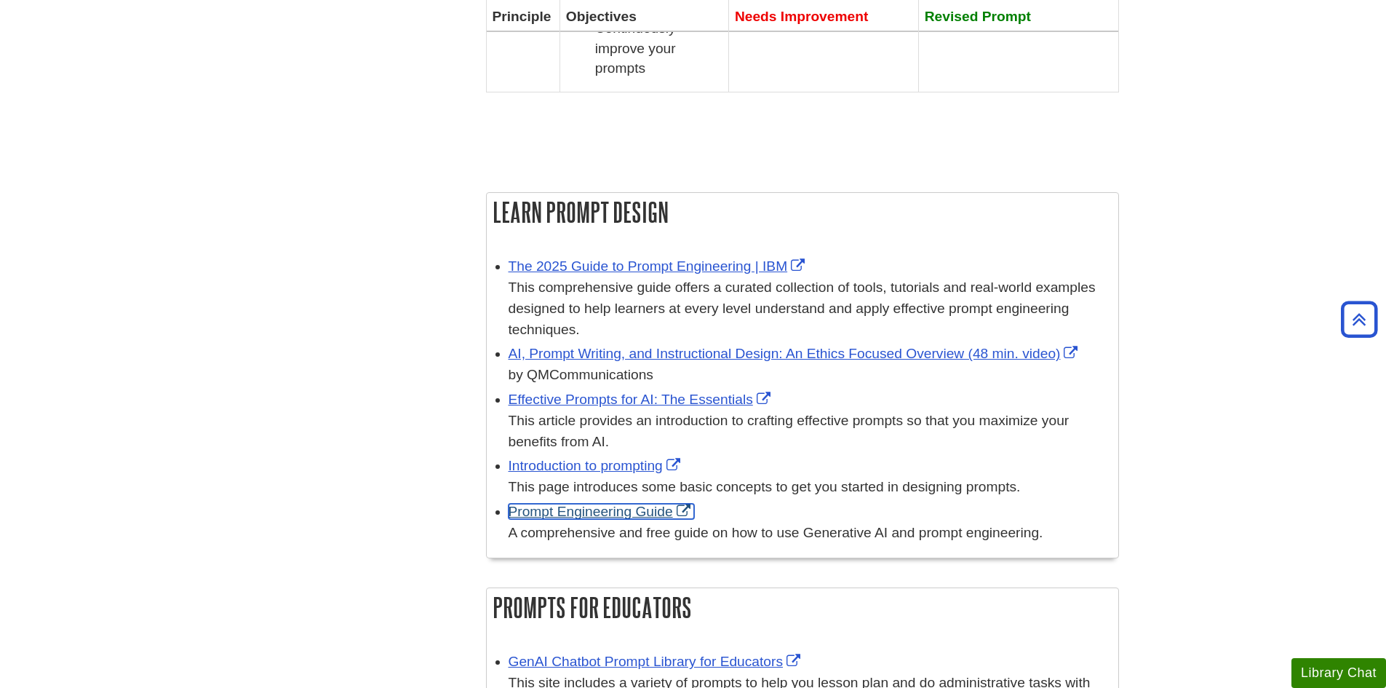
click at [605, 503] on link "Prompt Engineering Guide" at bounding box center [602, 510] width 186 height 15
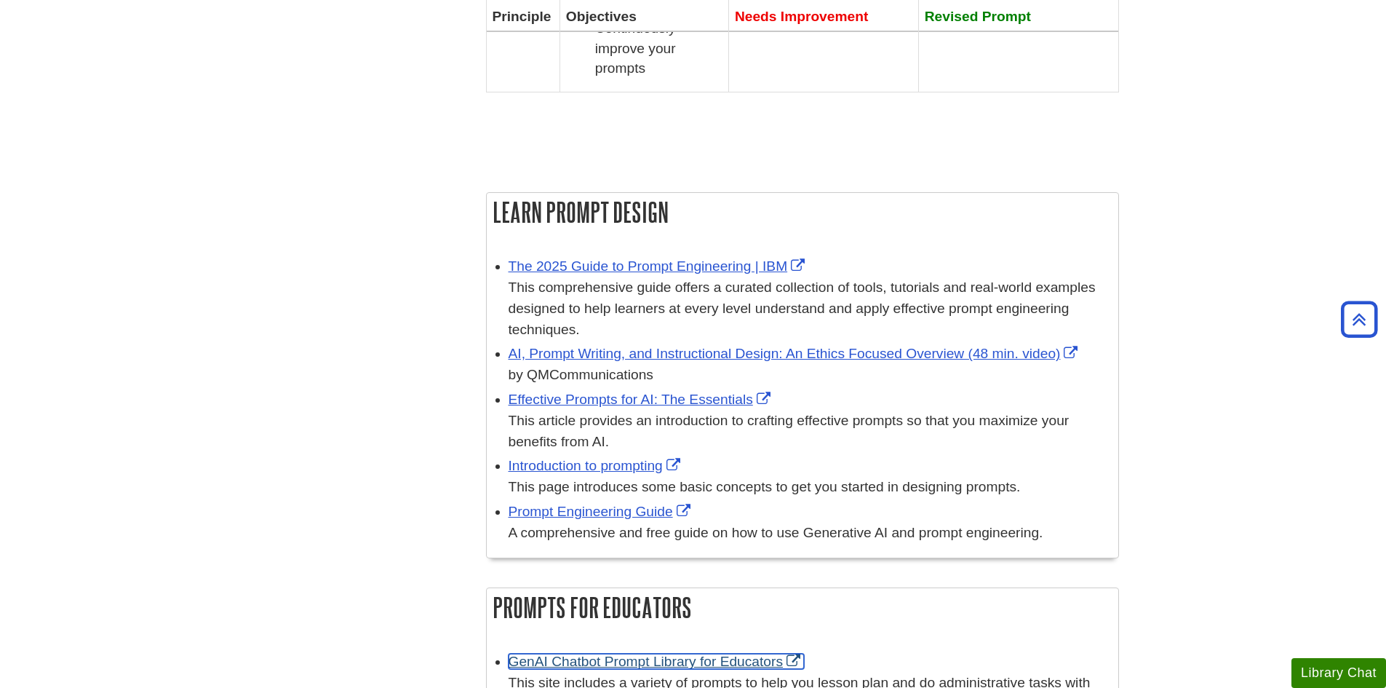
click at [621, 653] on link "GenAI Chatbot Prompt Library for Educators" at bounding box center [657, 660] width 296 height 15
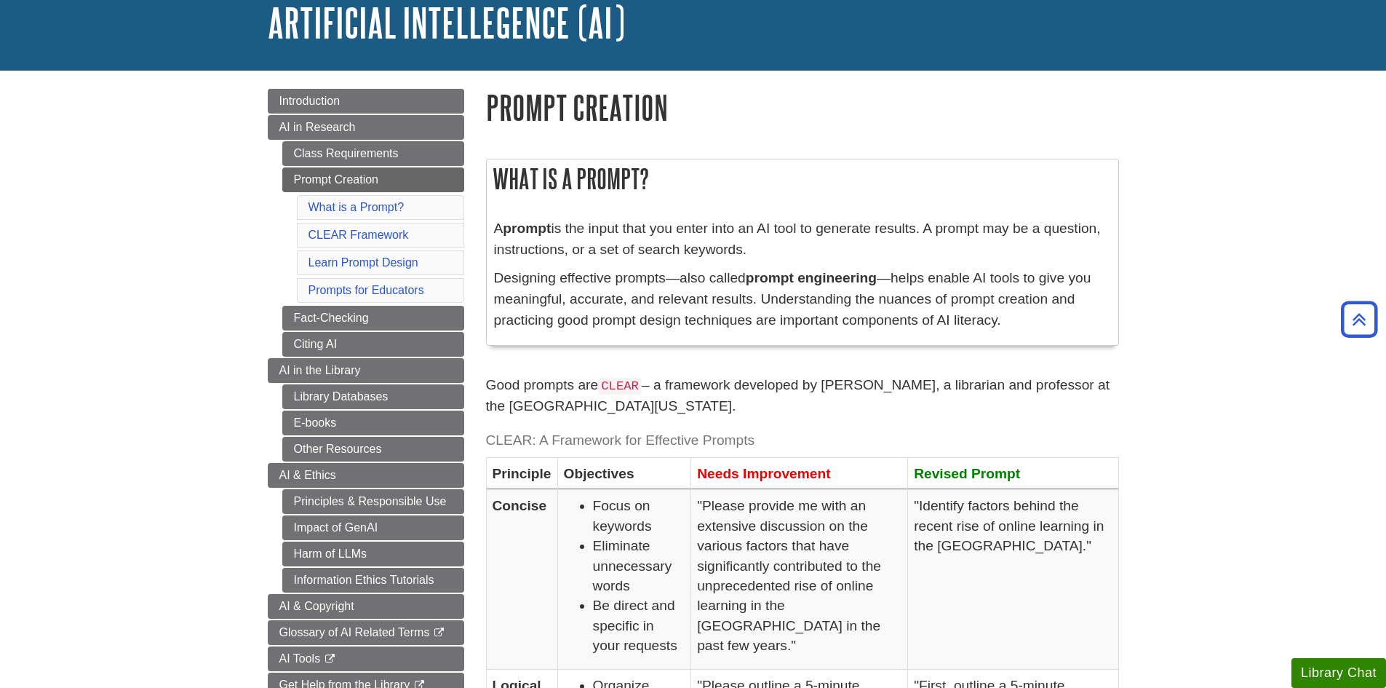
scroll to position [89, 0]
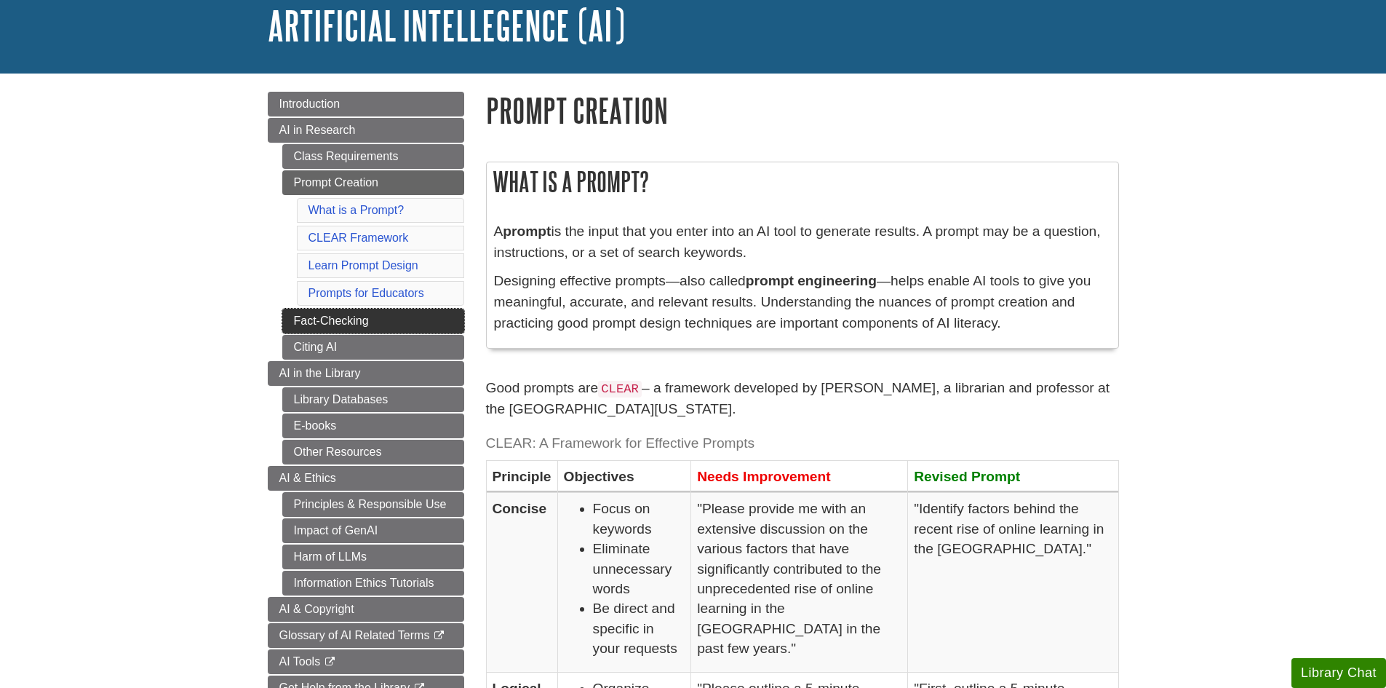
click at [340, 321] on link "Fact-Checking" at bounding box center [373, 320] width 182 height 25
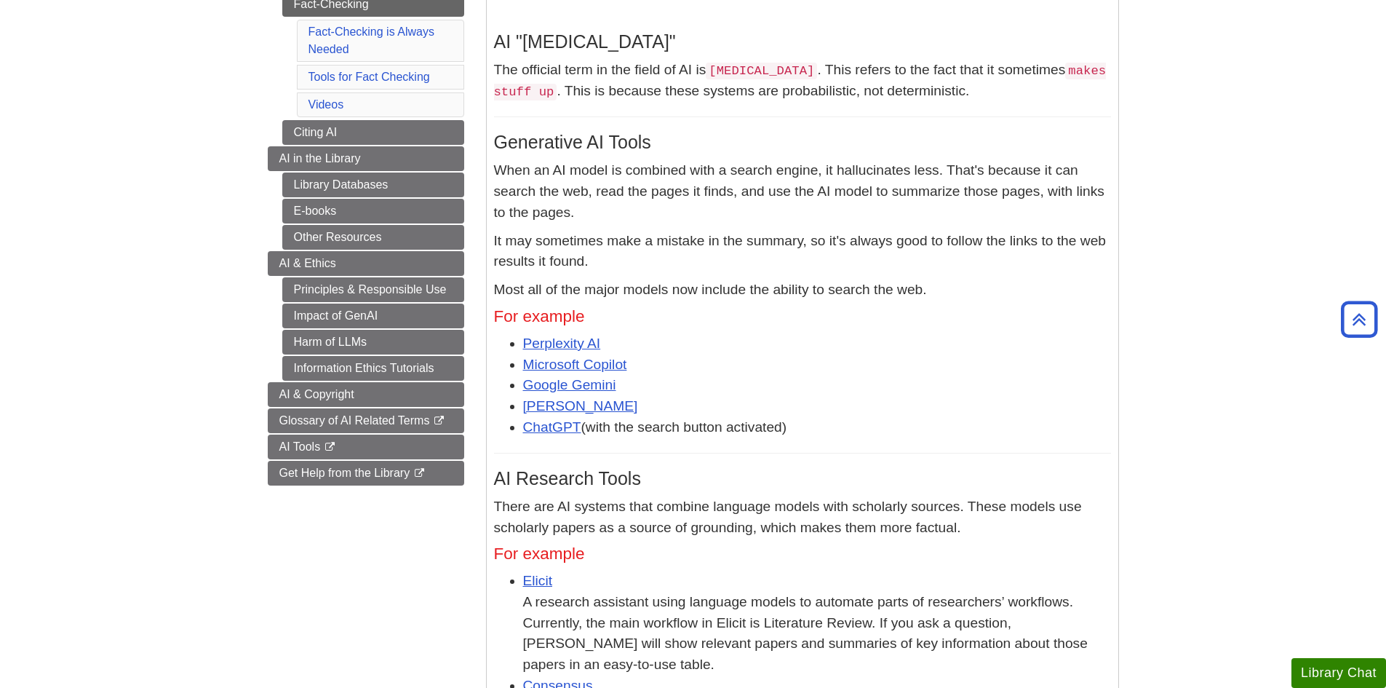
scroll to position [298, 0]
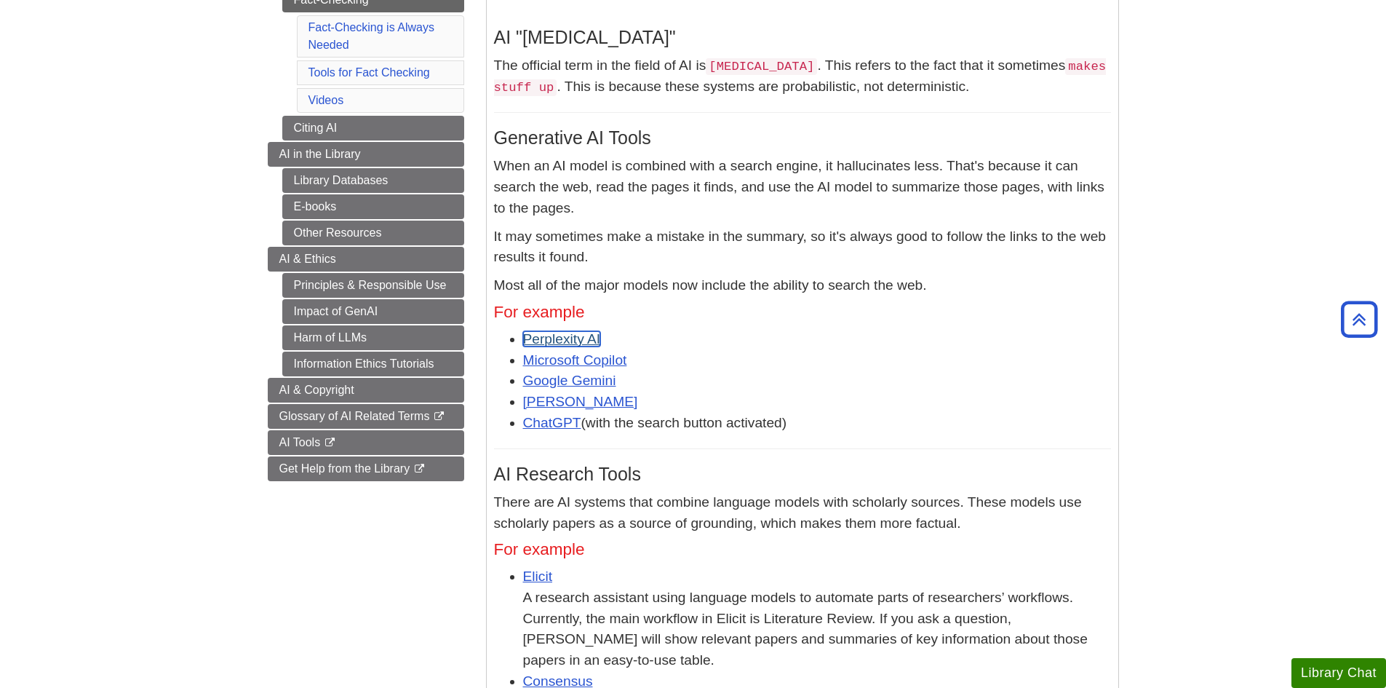
click at [551, 338] on link "Perplexity AI" at bounding box center [562, 338] width 78 height 15
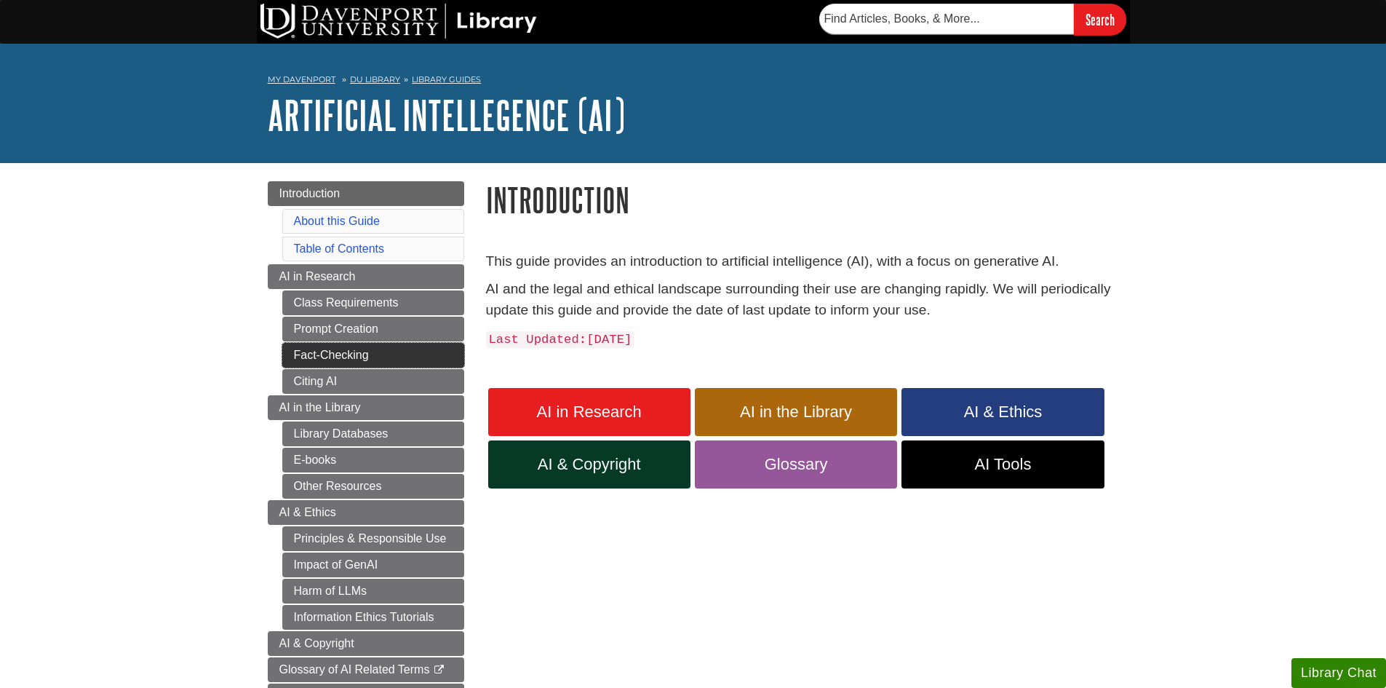
click at [348, 351] on link "Fact-Checking" at bounding box center [373, 355] width 182 height 25
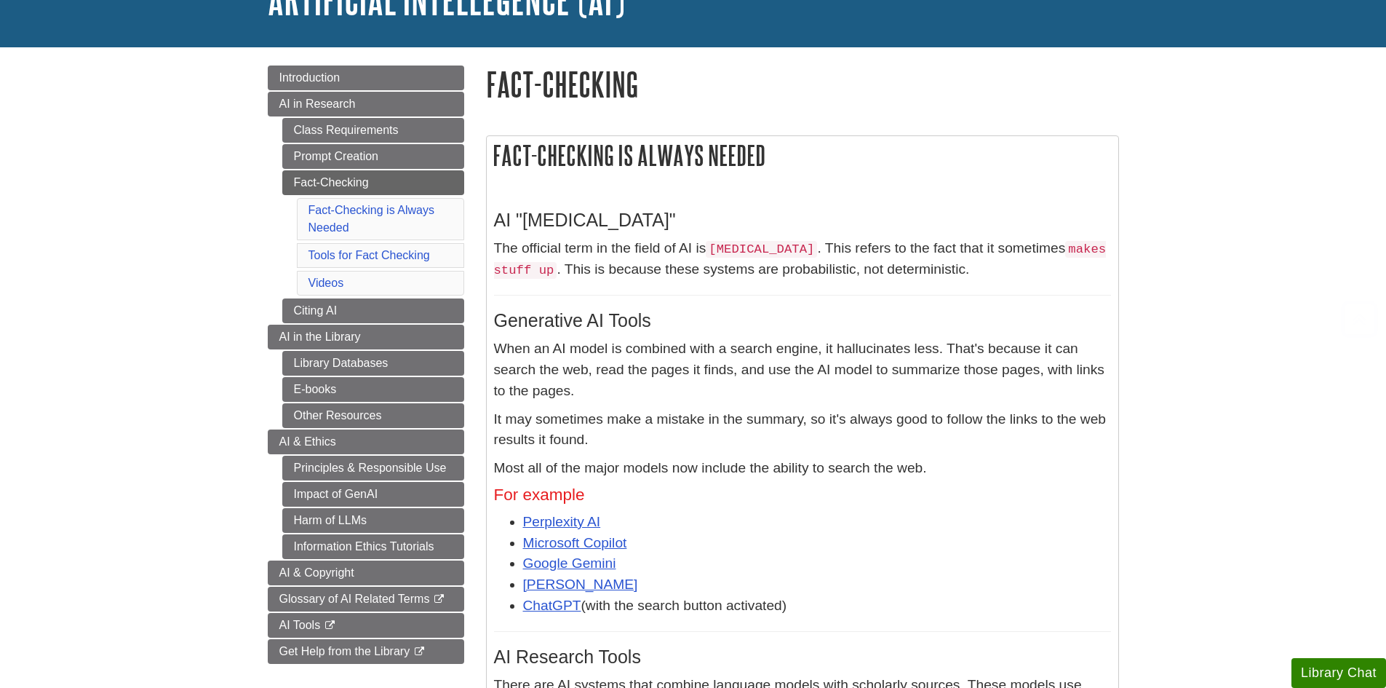
scroll to position [266, 0]
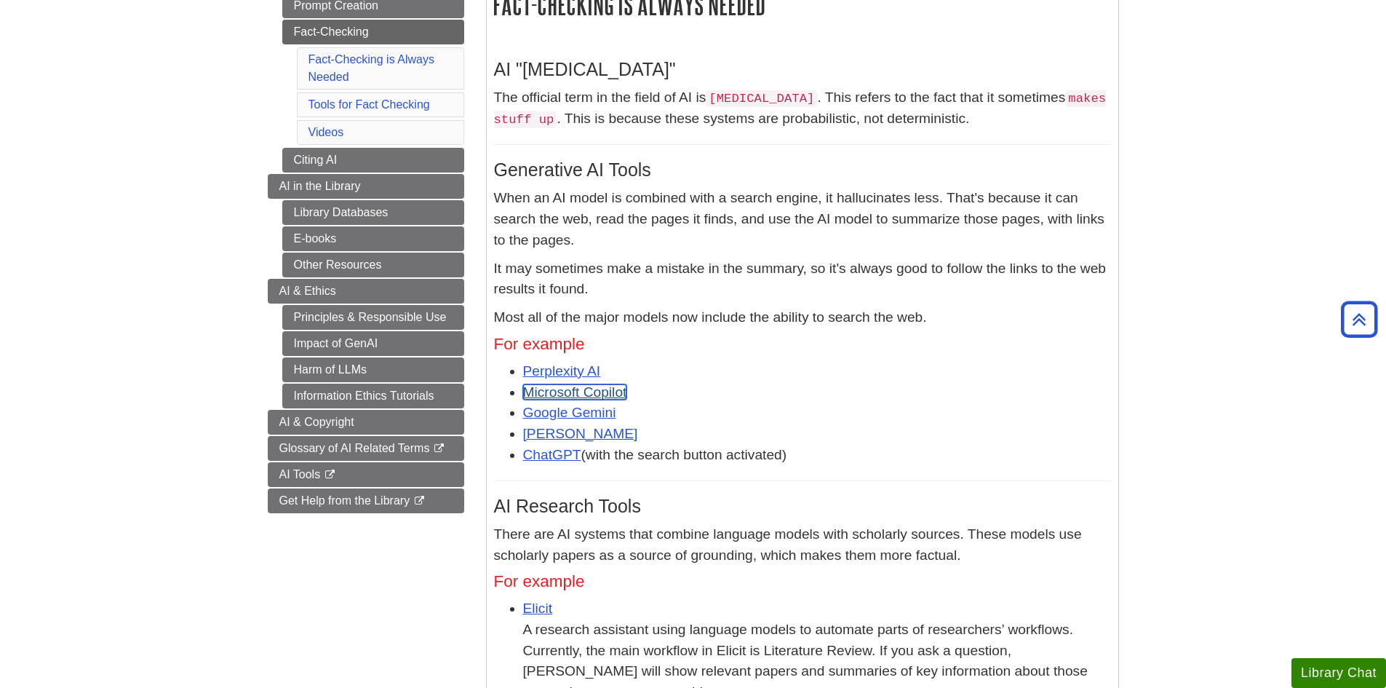
click at [594, 392] on link "Microsoft Copilot" at bounding box center [575, 391] width 104 height 15
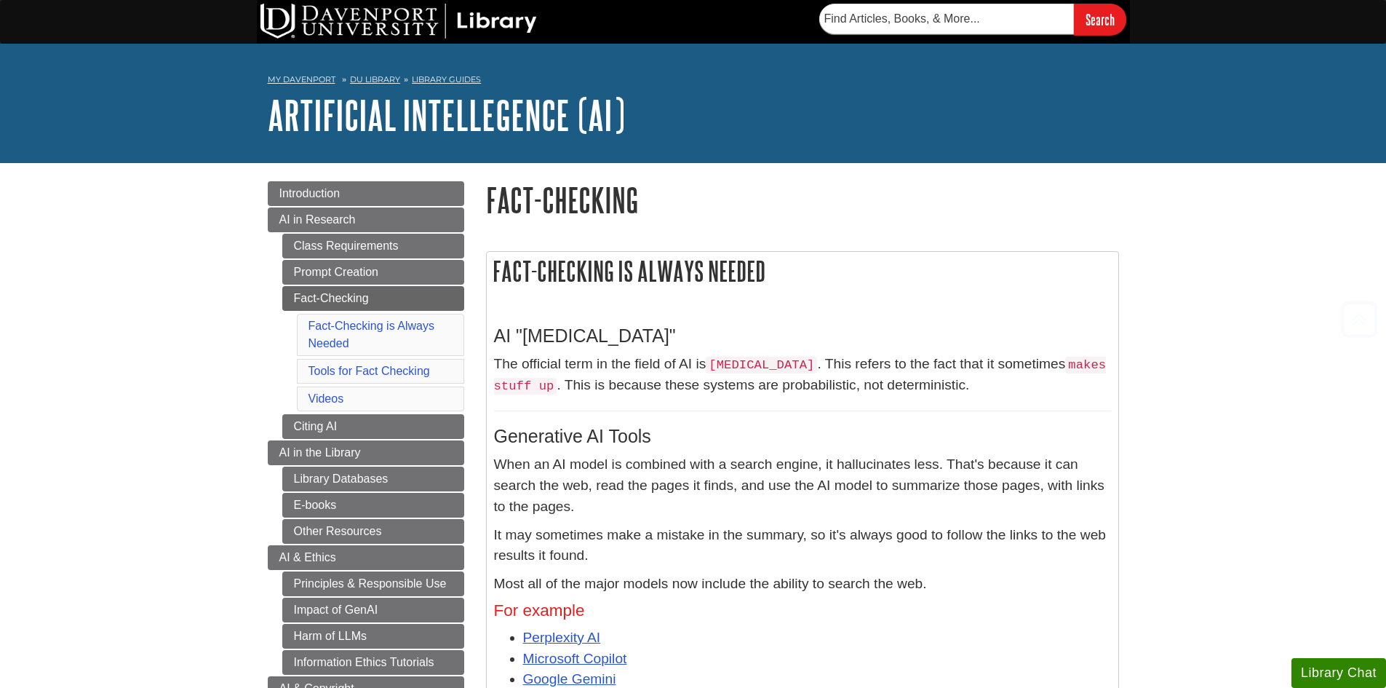
scroll to position [260, 0]
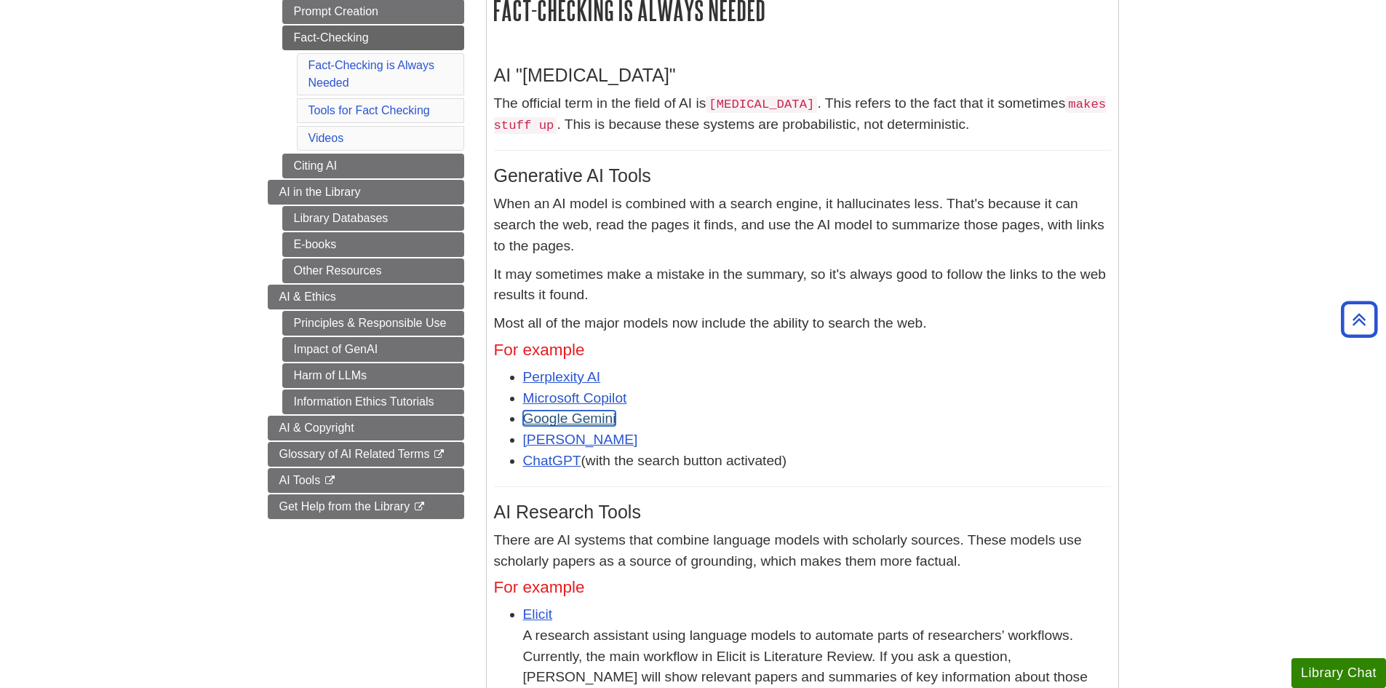
click at [562, 413] on link "Google Gemini" at bounding box center [569, 417] width 93 height 15
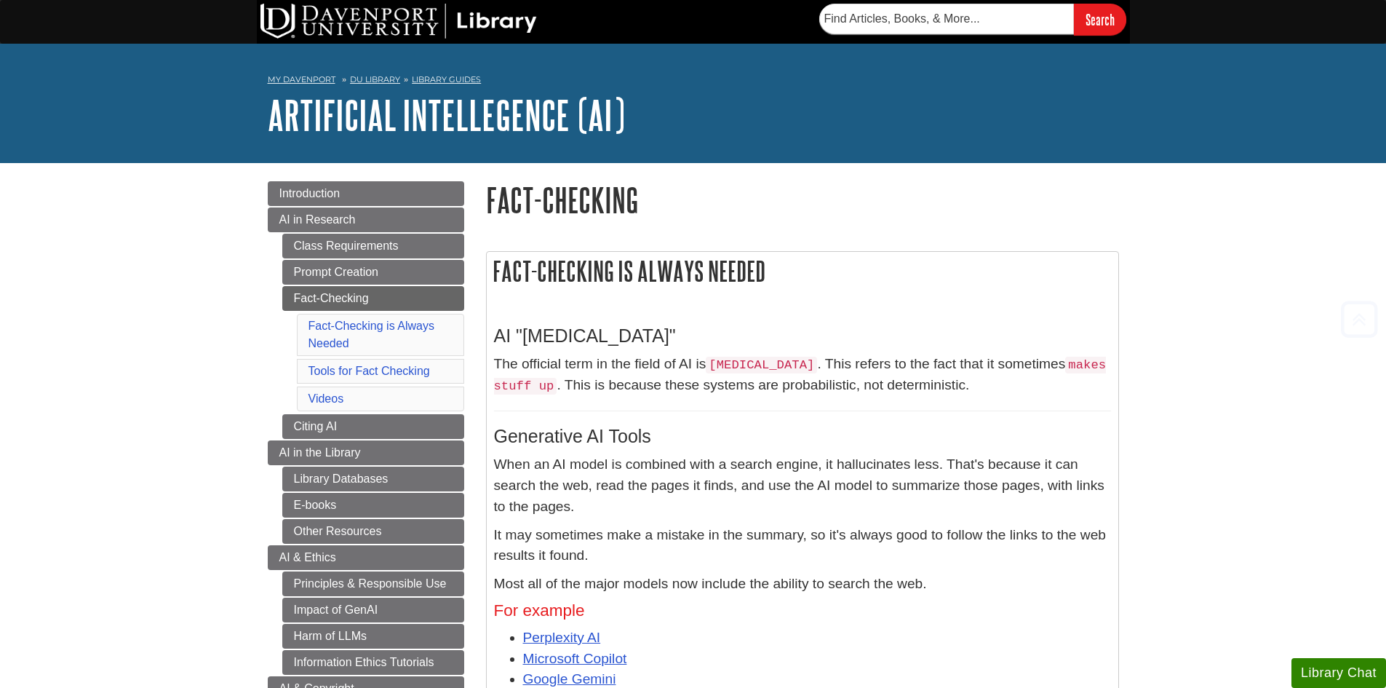
scroll to position [255, 0]
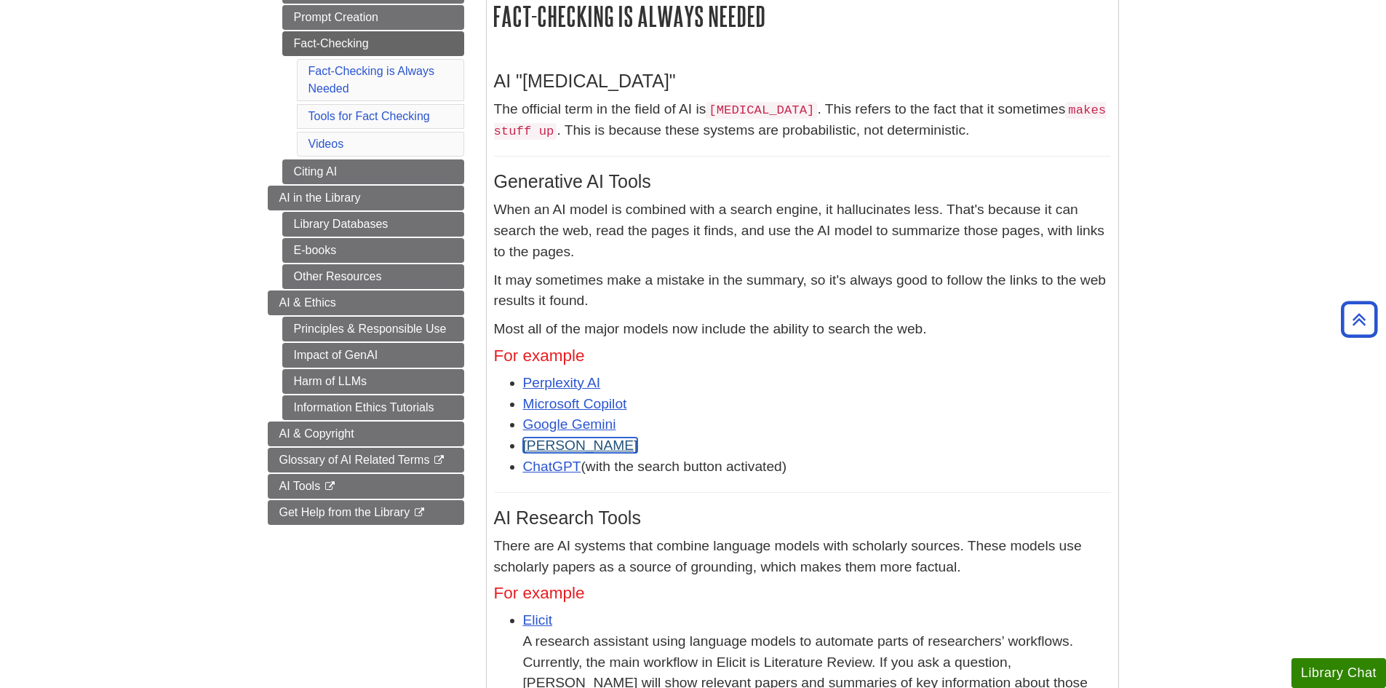
click at [559, 445] on link "[PERSON_NAME]" at bounding box center [580, 444] width 115 height 15
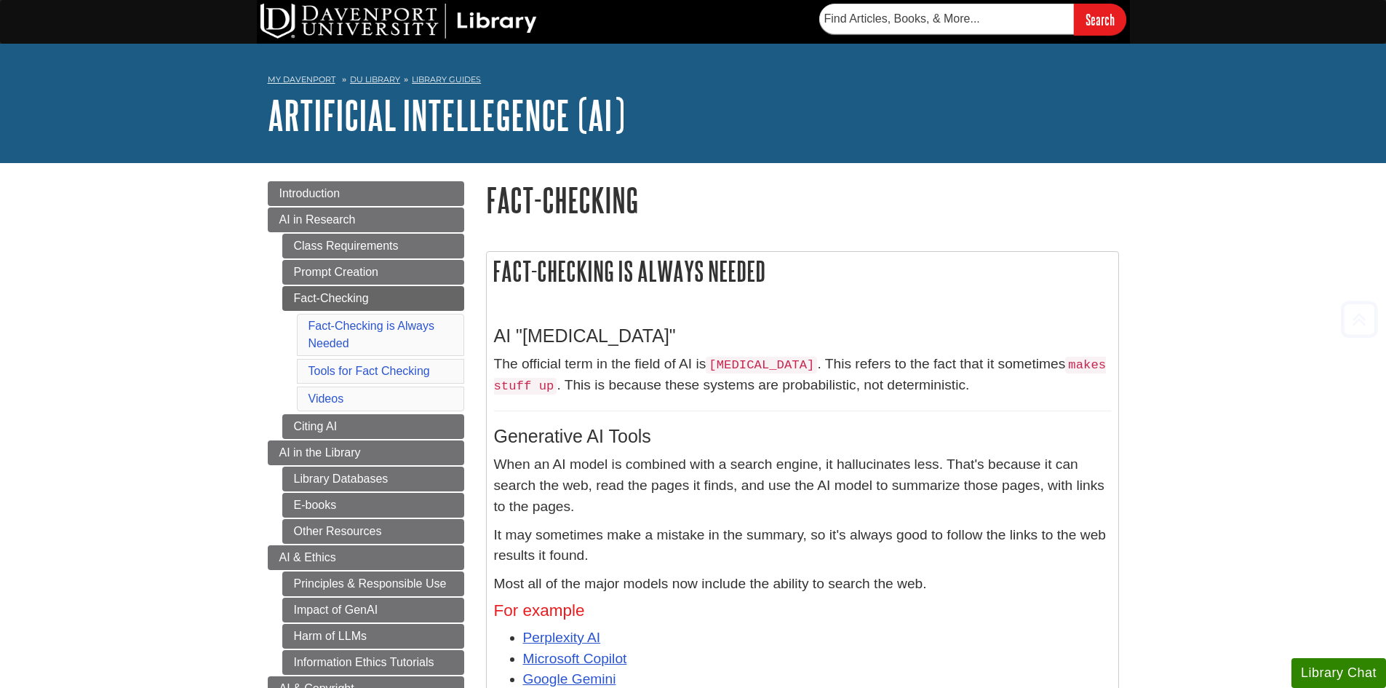
scroll to position [255, 0]
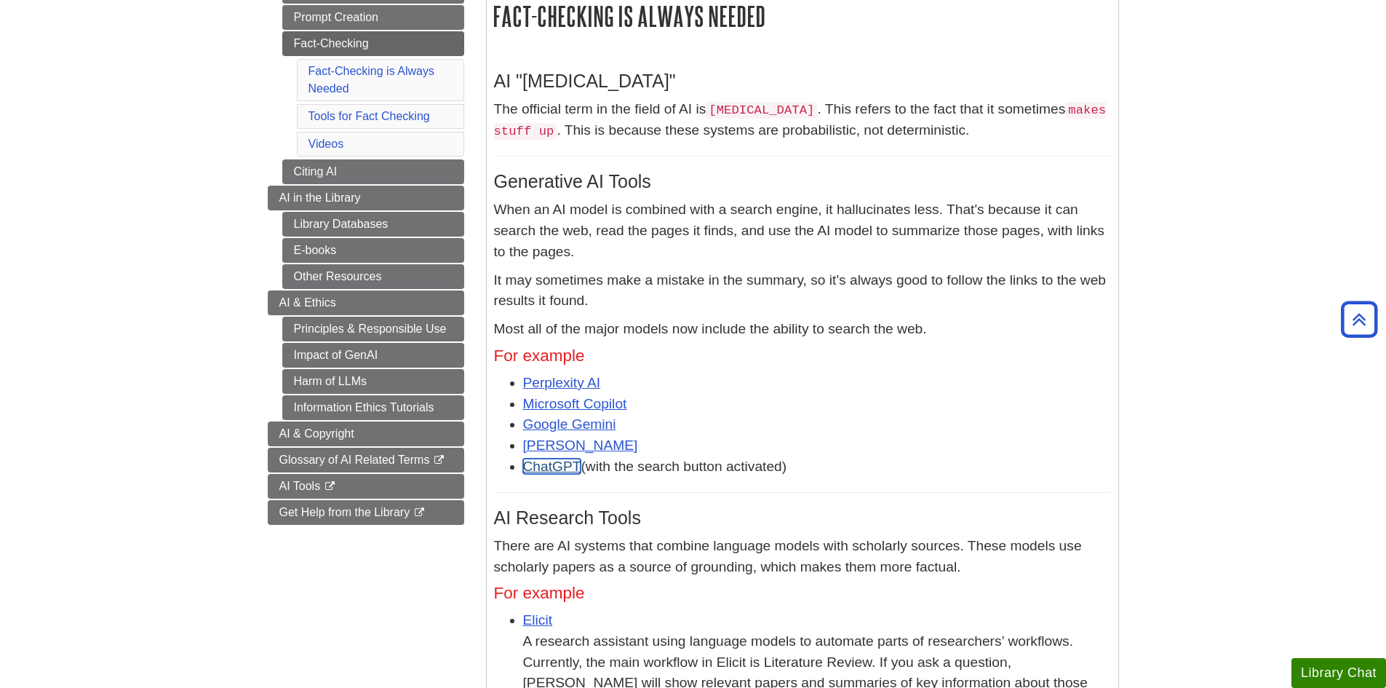
click at [562, 464] on link "ChatGPT" at bounding box center [552, 465] width 58 height 15
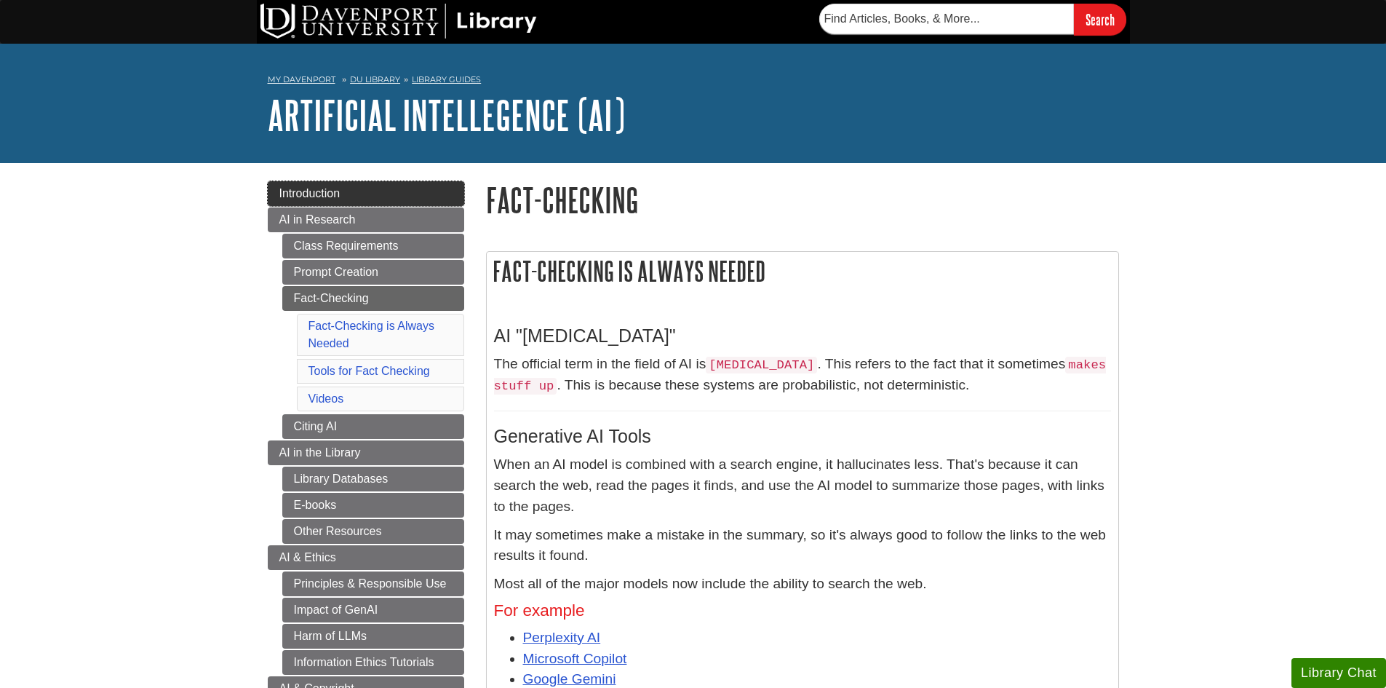
click at [290, 188] on span "Introduction" at bounding box center [309, 193] width 61 height 12
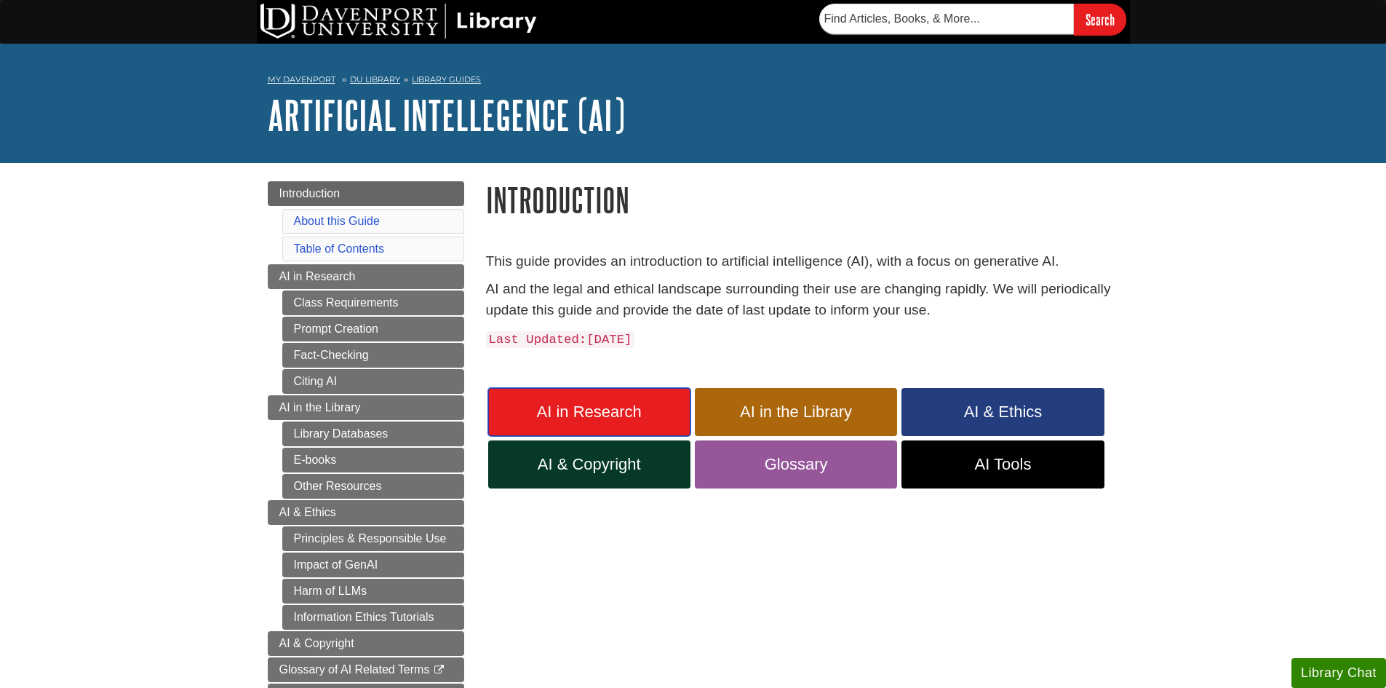
click at [583, 408] on span "AI in Research" at bounding box center [589, 411] width 180 height 19
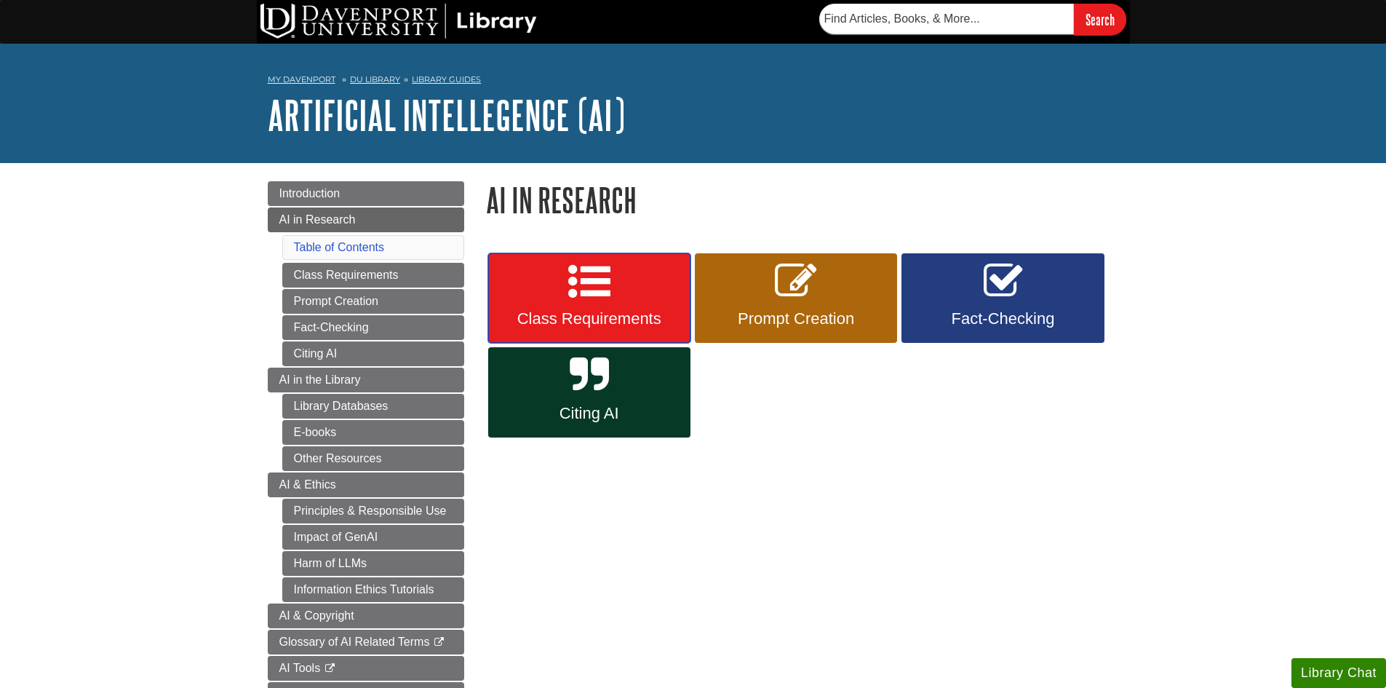
click at [633, 294] on link "Class Requirements" at bounding box center [589, 298] width 202 height 90
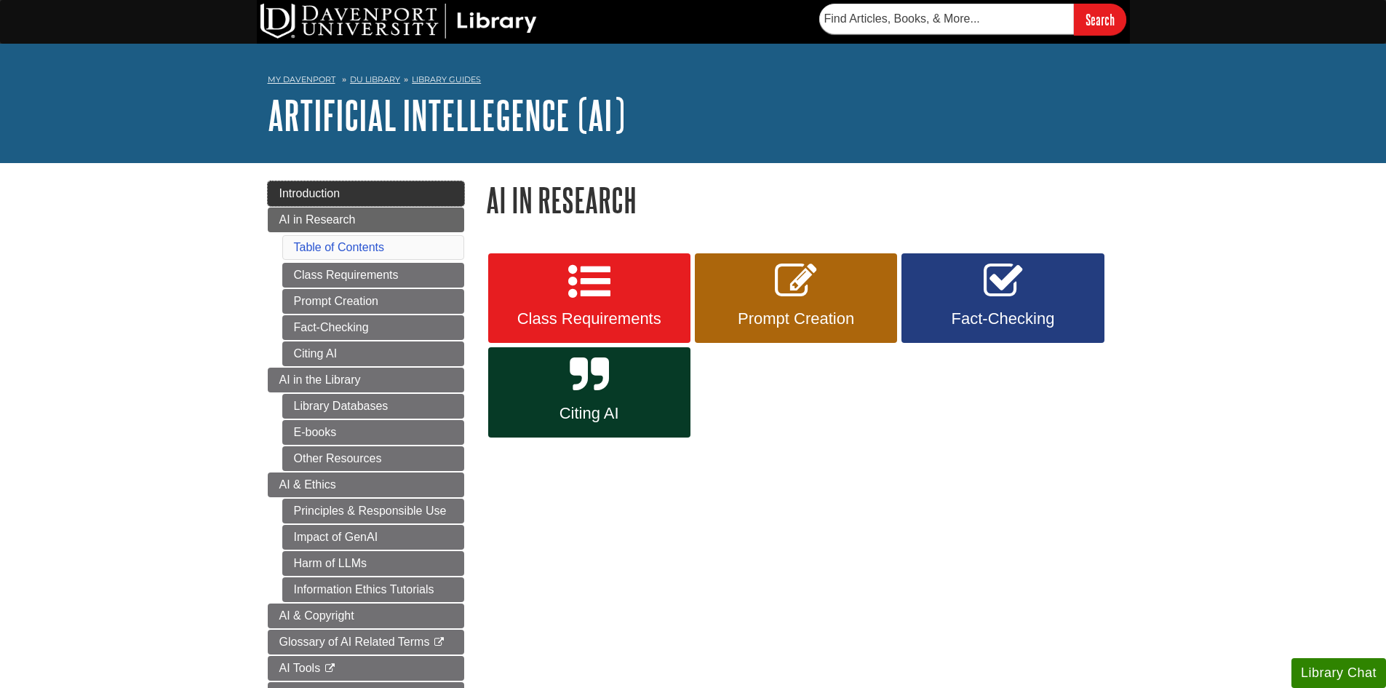
click at [332, 188] on span "Introduction" at bounding box center [309, 193] width 61 height 12
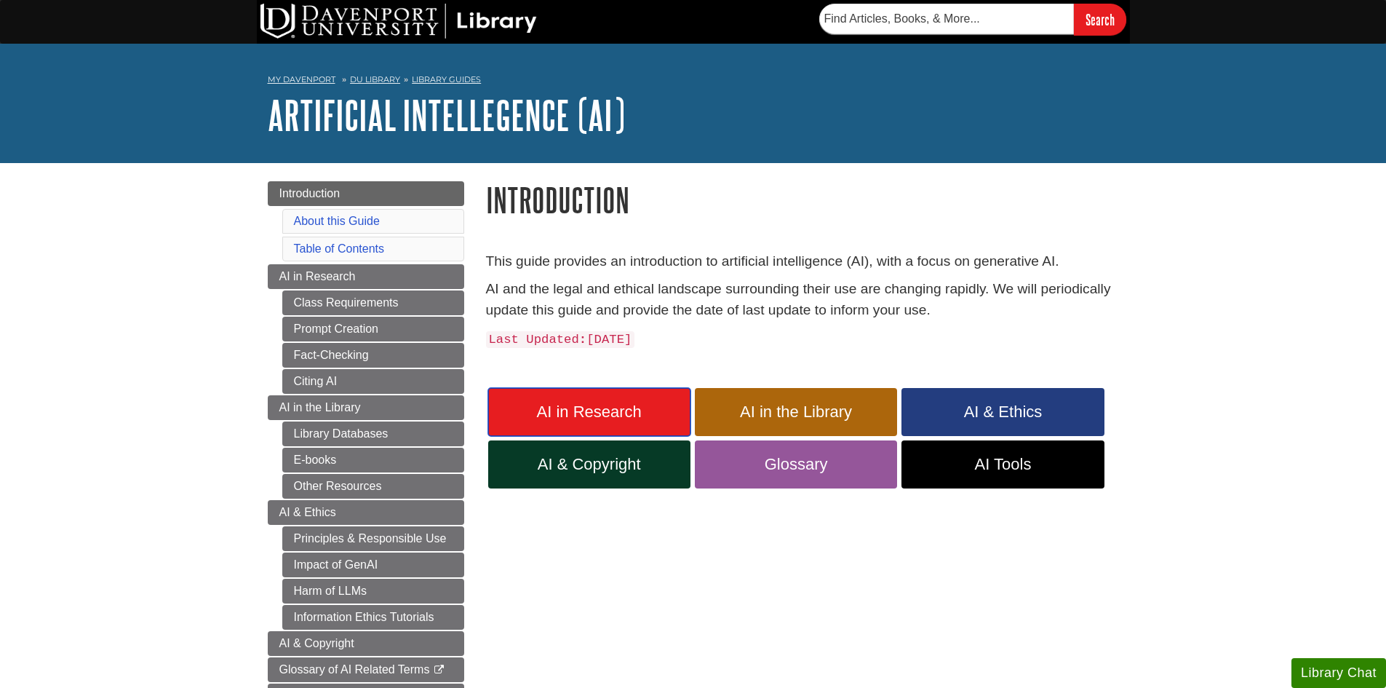
click at [622, 404] on span "AI in Research" at bounding box center [589, 411] width 180 height 19
click at [752, 399] on link "AI in the Library" at bounding box center [796, 412] width 202 height 48
click at [996, 407] on span "AI & Ethics" at bounding box center [1002, 411] width 180 height 19
click at [583, 462] on span "AI & Copyright" at bounding box center [589, 464] width 180 height 19
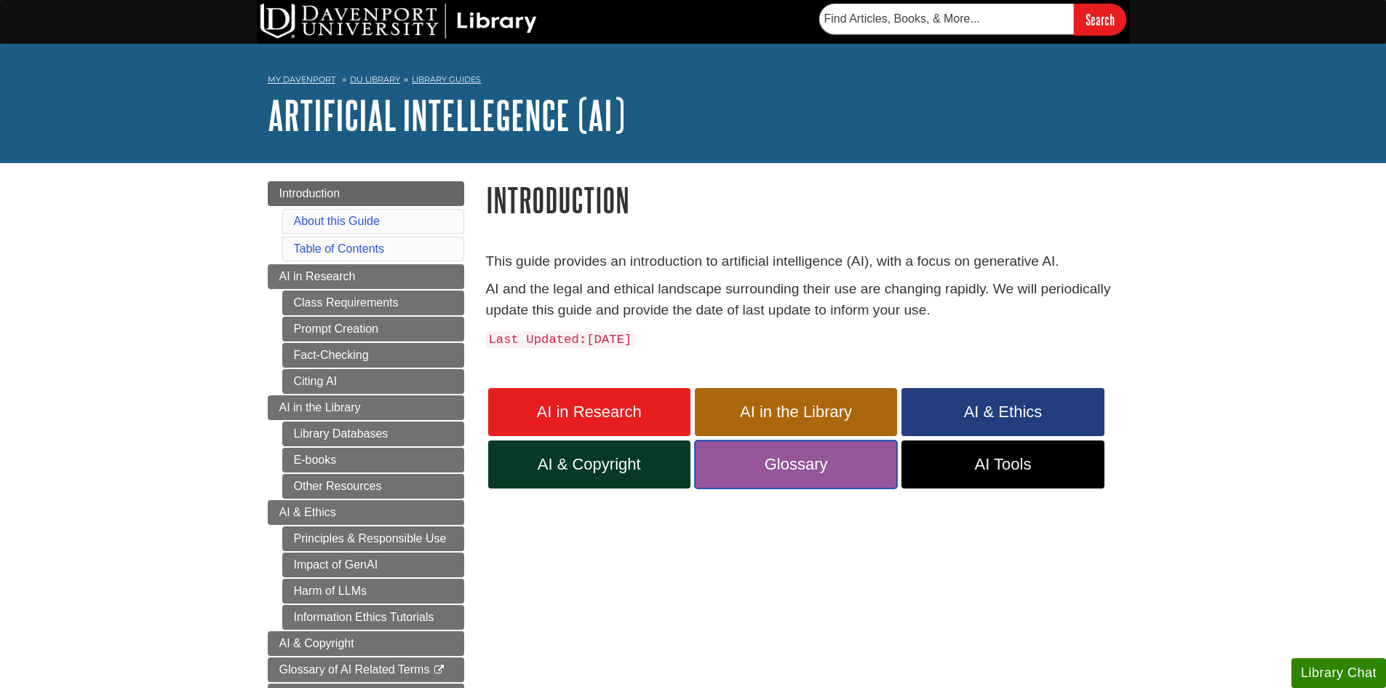
click at [748, 463] on span "Glossary" at bounding box center [796, 464] width 180 height 19
click at [1032, 455] on span "AI Tools" at bounding box center [1002, 464] width 180 height 19
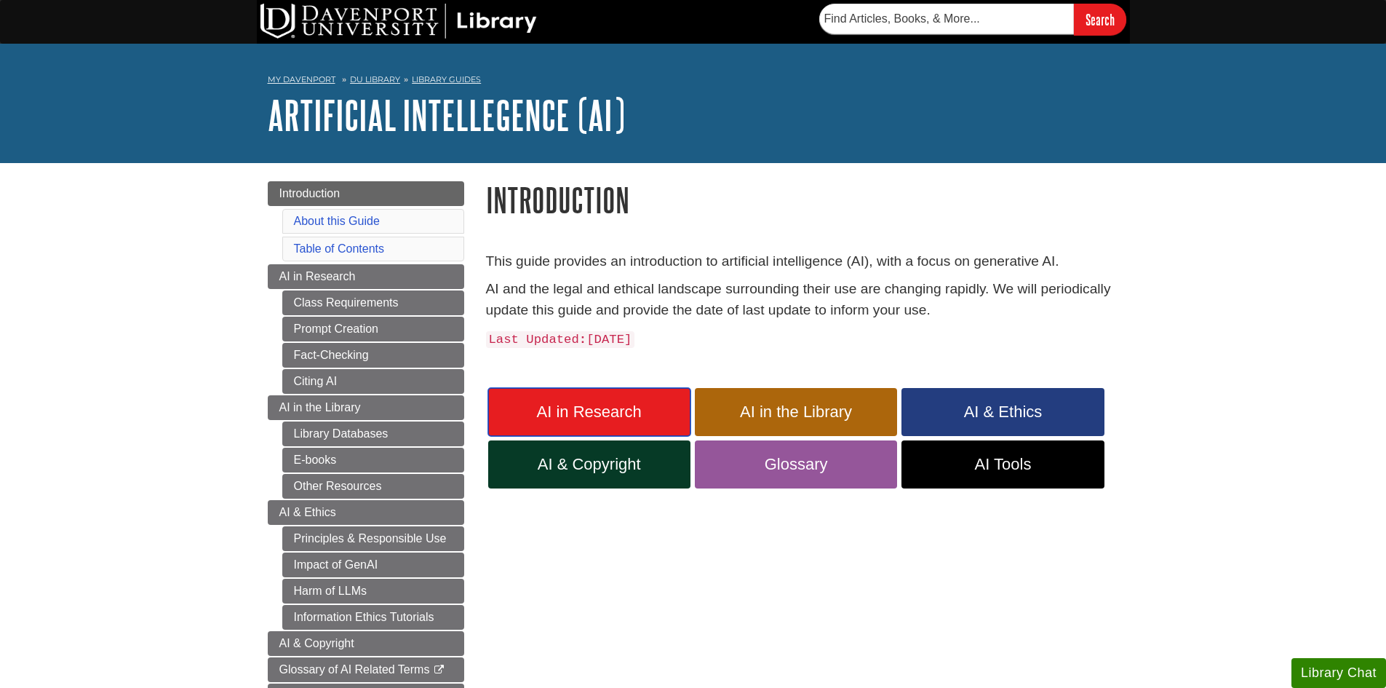
click at [613, 410] on span "AI in Research" at bounding box center [589, 411] width 180 height 19
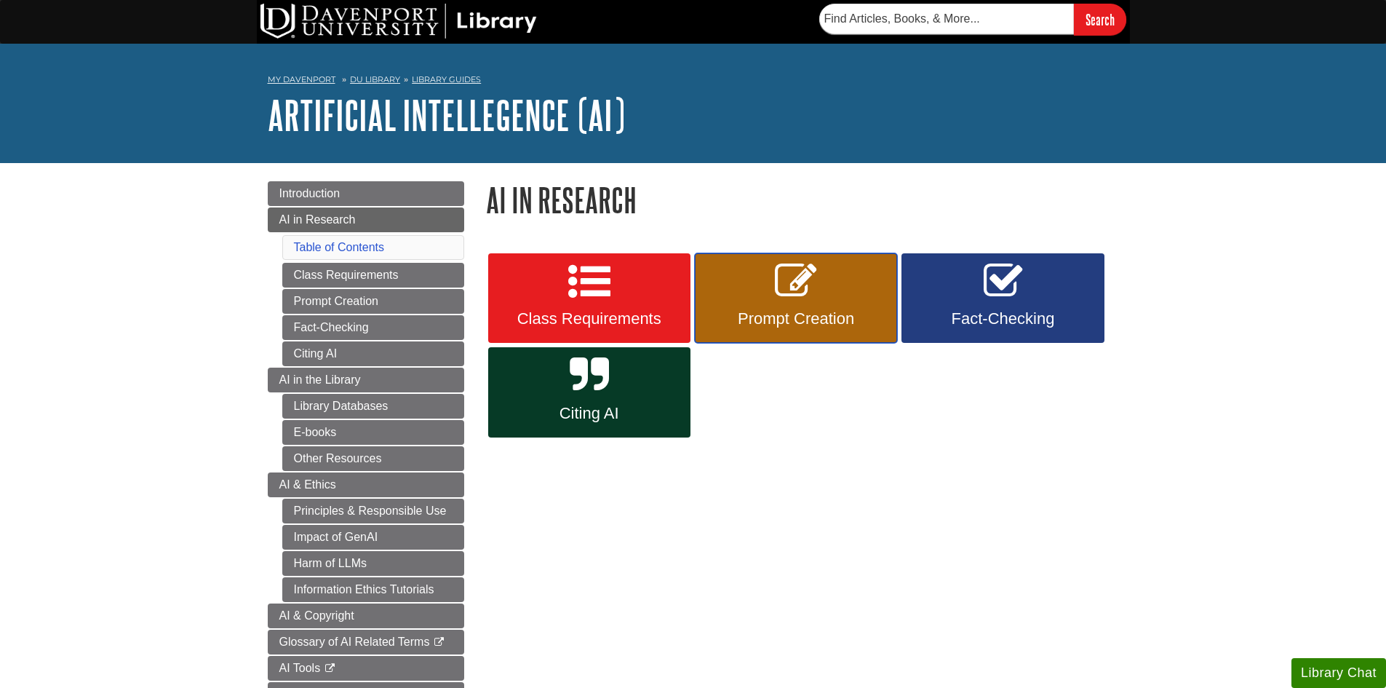
click at [759, 301] on link "Prompt Creation" at bounding box center [796, 298] width 202 height 90
click at [1005, 300] on icon at bounding box center [1003, 281] width 39 height 42
click at [593, 394] on icon at bounding box center [589, 375] width 39 height 42
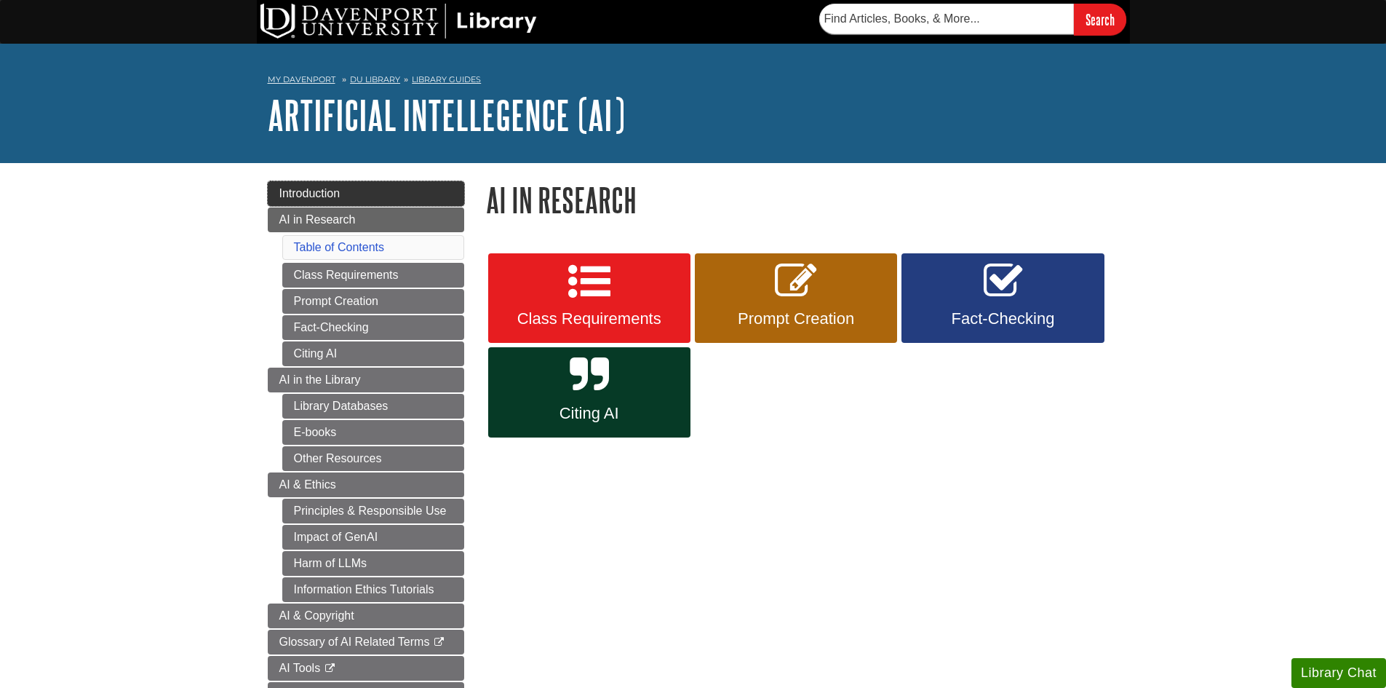
click at [294, 192] on span "Introduction" at bounding box center [309, 193] width 61 height 12
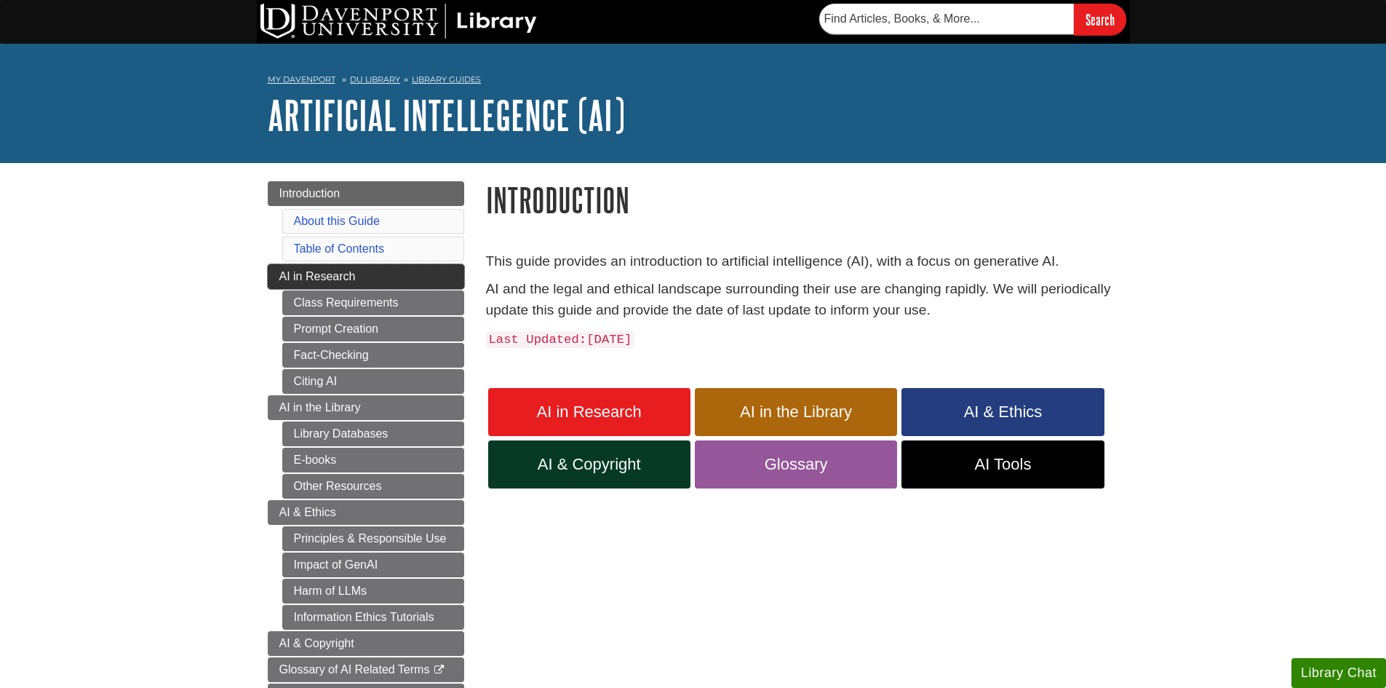
click at [319, 270] on span "AI in Research" at bounding box center [317, 276] width 76 height 12
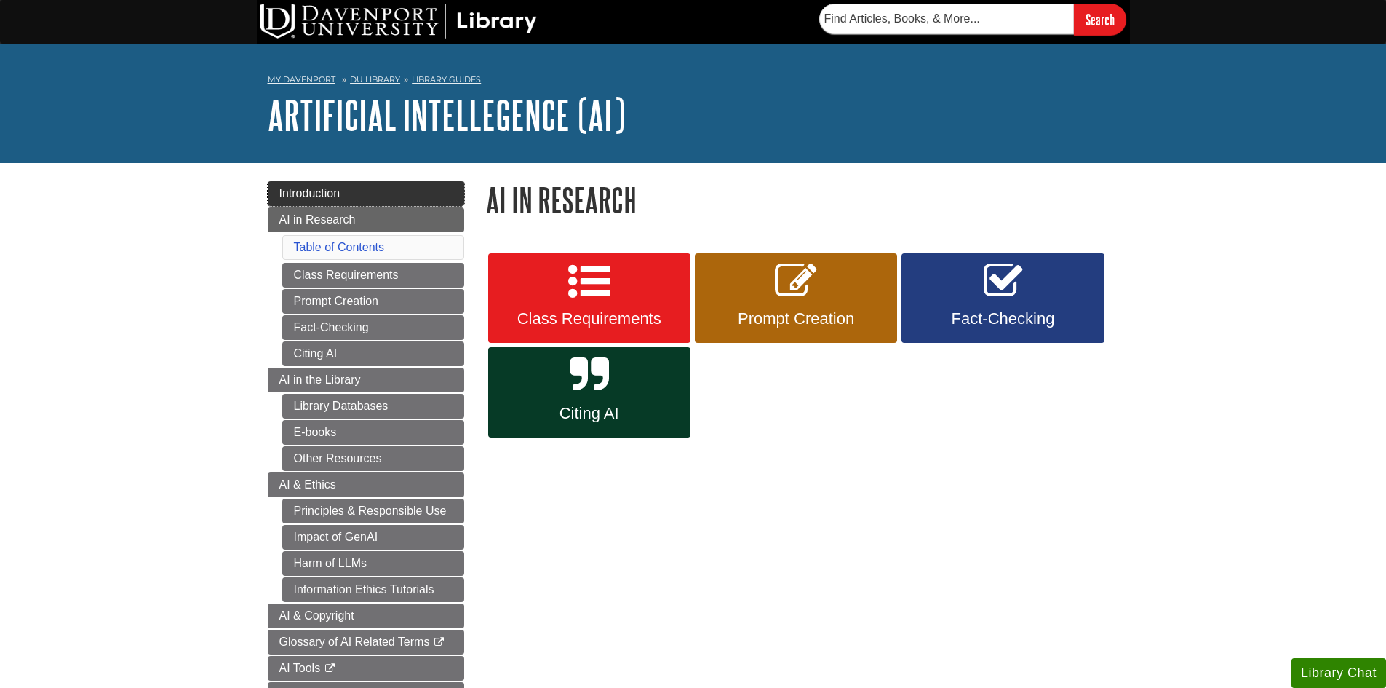
click at [317, 188] on span "Introduction" at bounding box center [309, 193] width 61 height 12
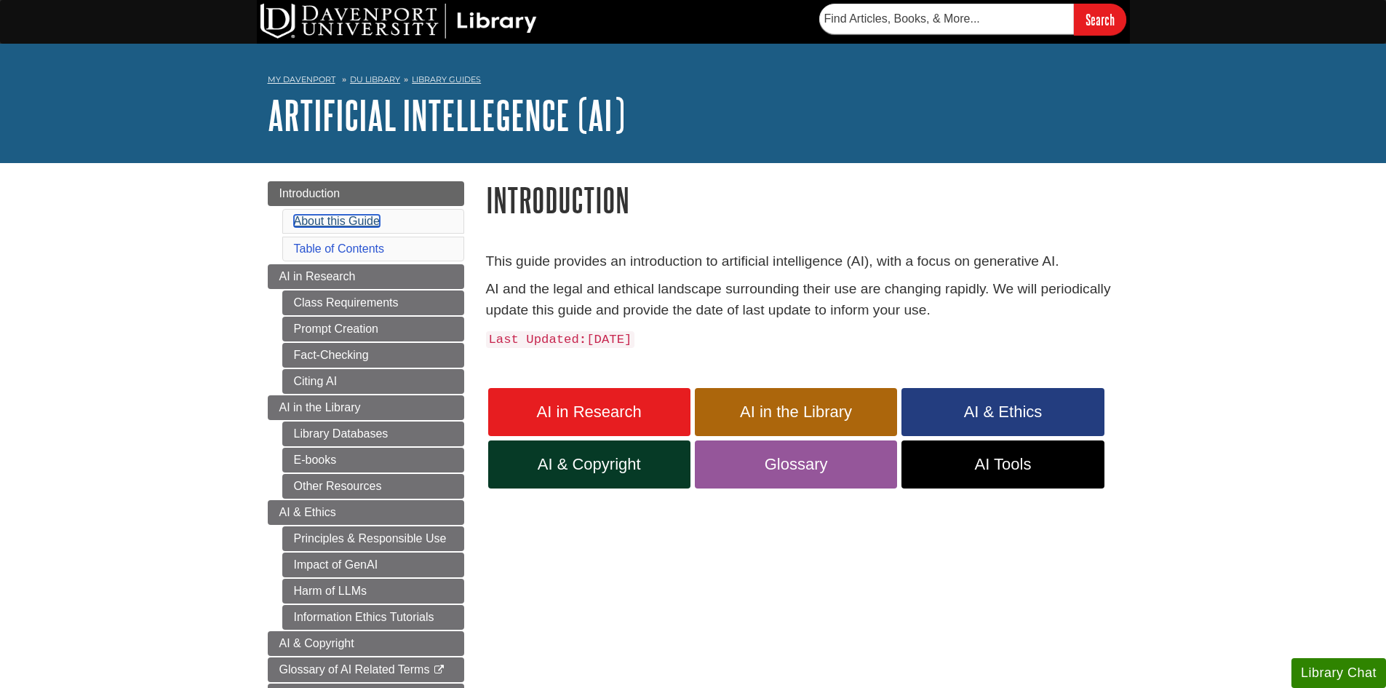
click at [324, 219] on link "About this Guide" at bounding box center [337, 221] width 86 height 12
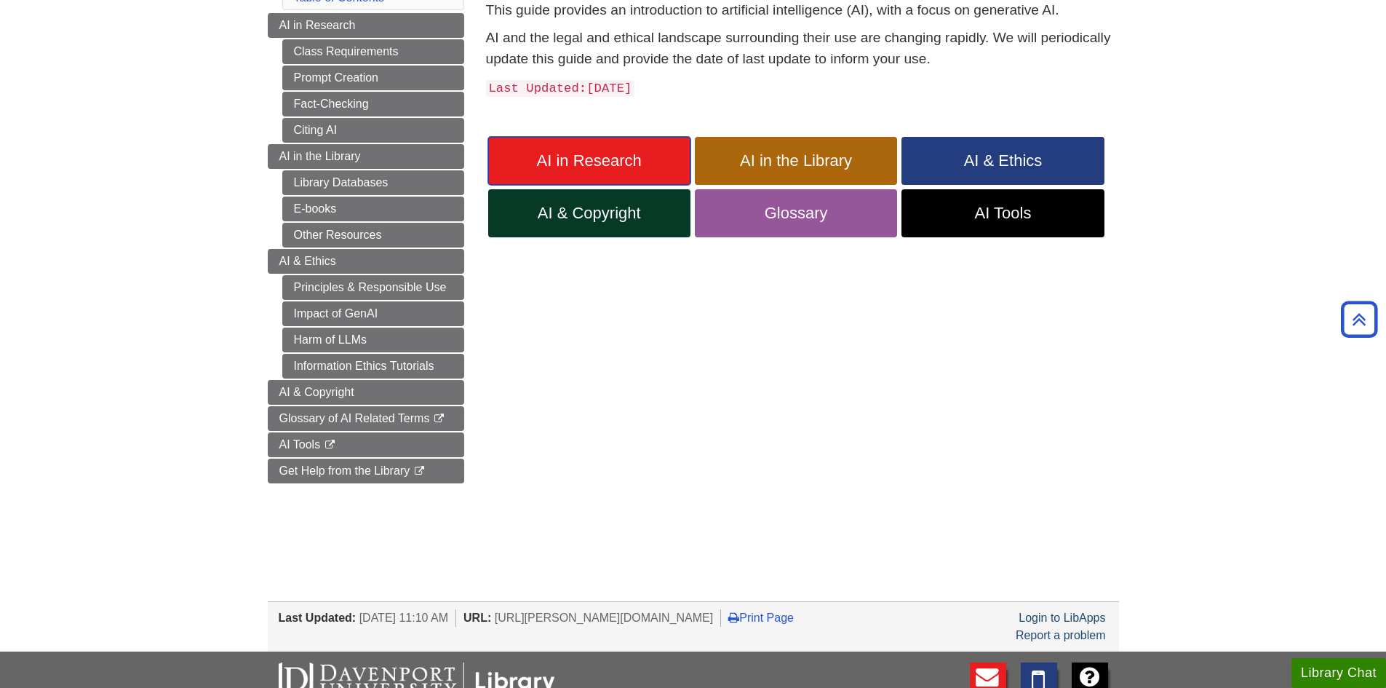
click at [541, 155] on span "AI in Research" at bounding box center [589, 160] width 180 height 19
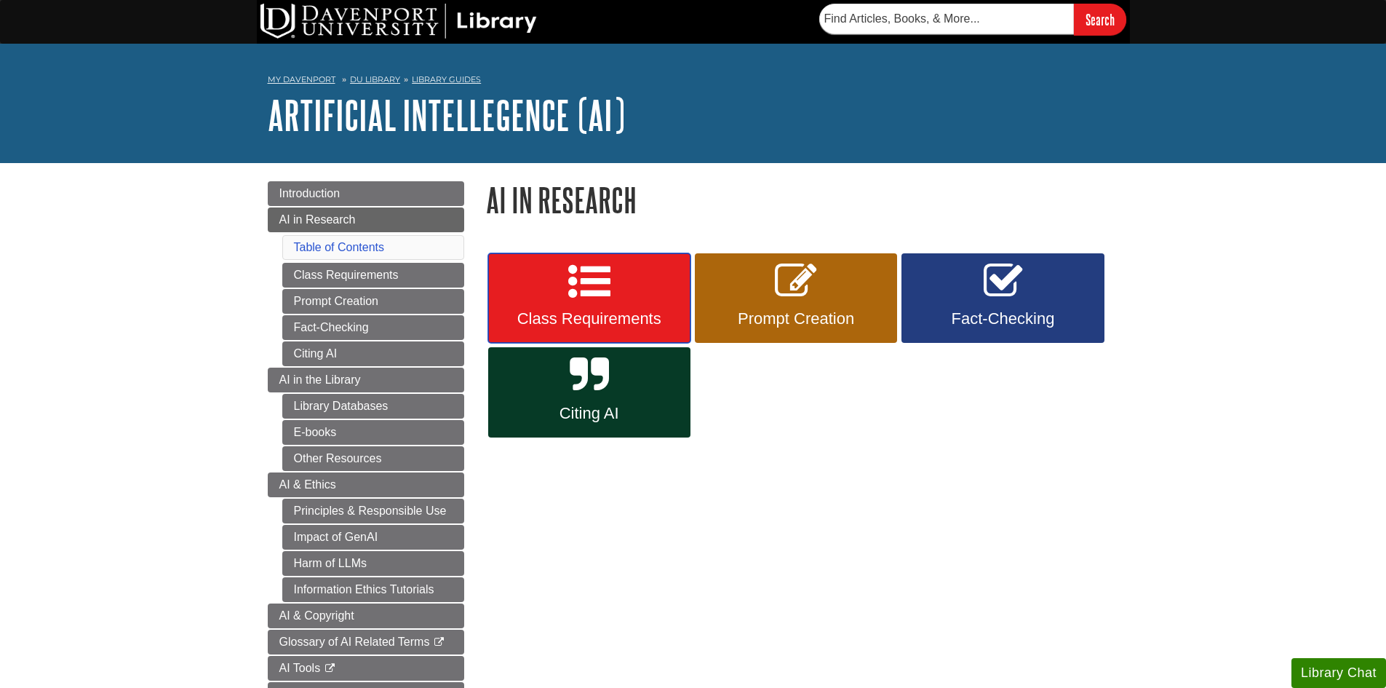
click at [596, 298] on icon at bounding box center [589, 281] width 42 height 42
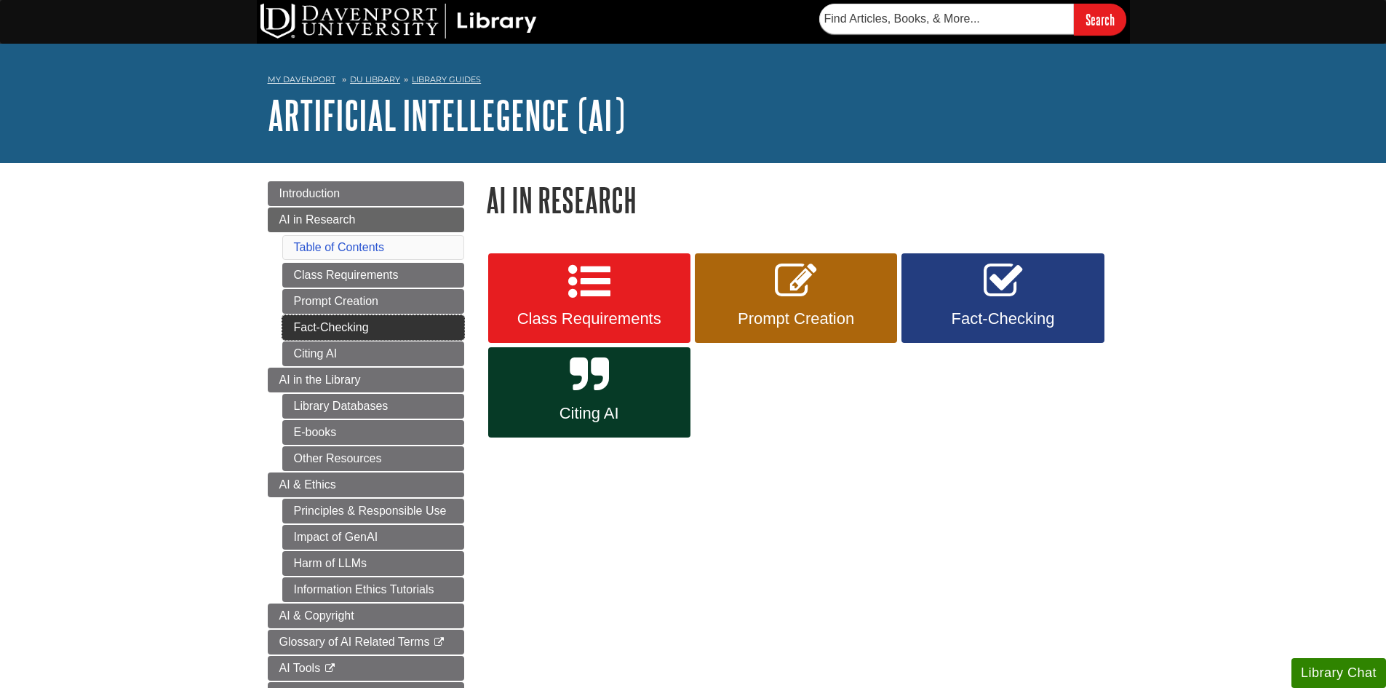
click at [343, 323] on link "Fact-Checking" at bounding box center [373, 327] width 182 height 25
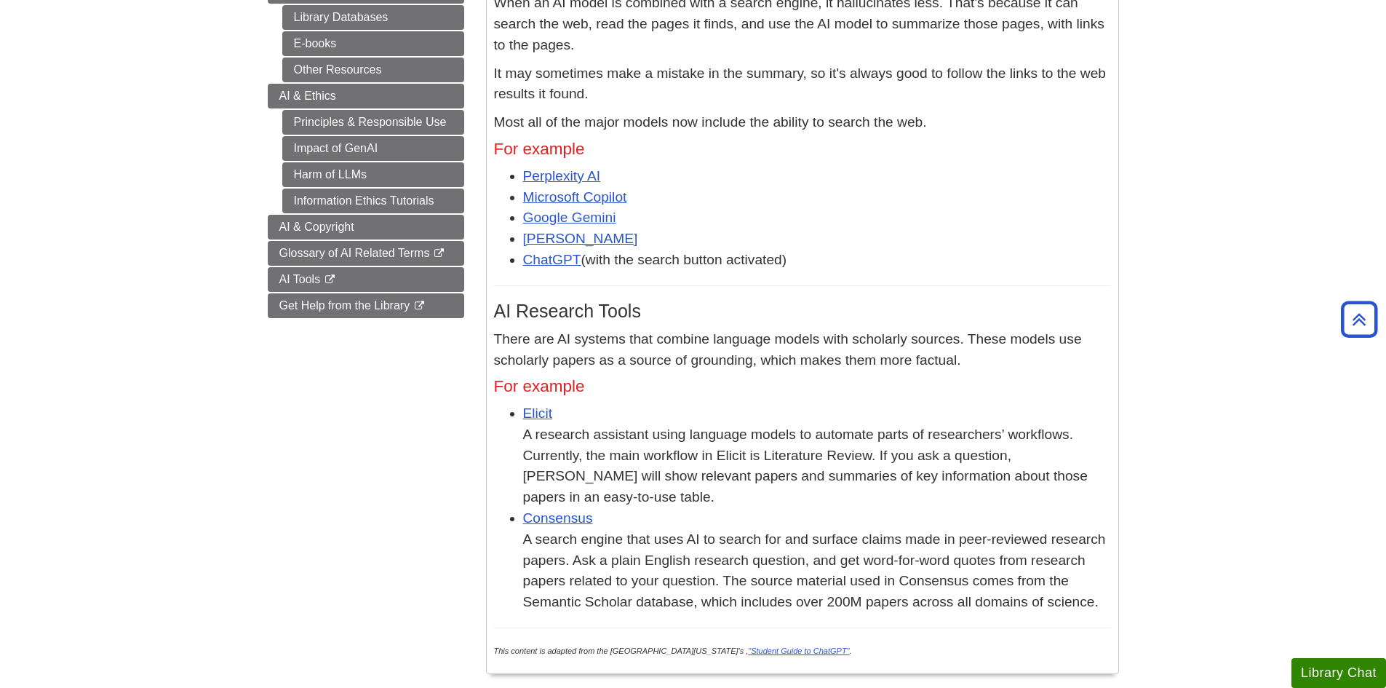
scroll to position [466, 0]
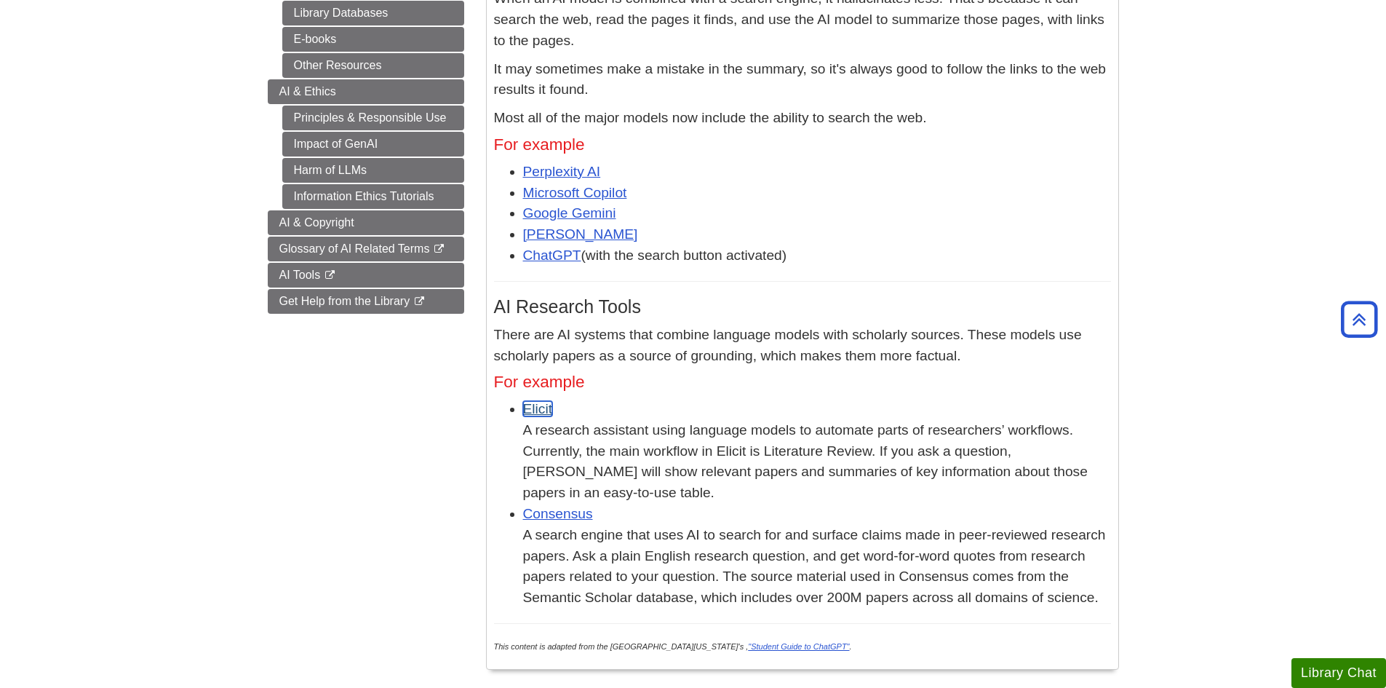
click at [539, 409] on link "Elicit" at bounding box center [538, 408] width 30 height 15
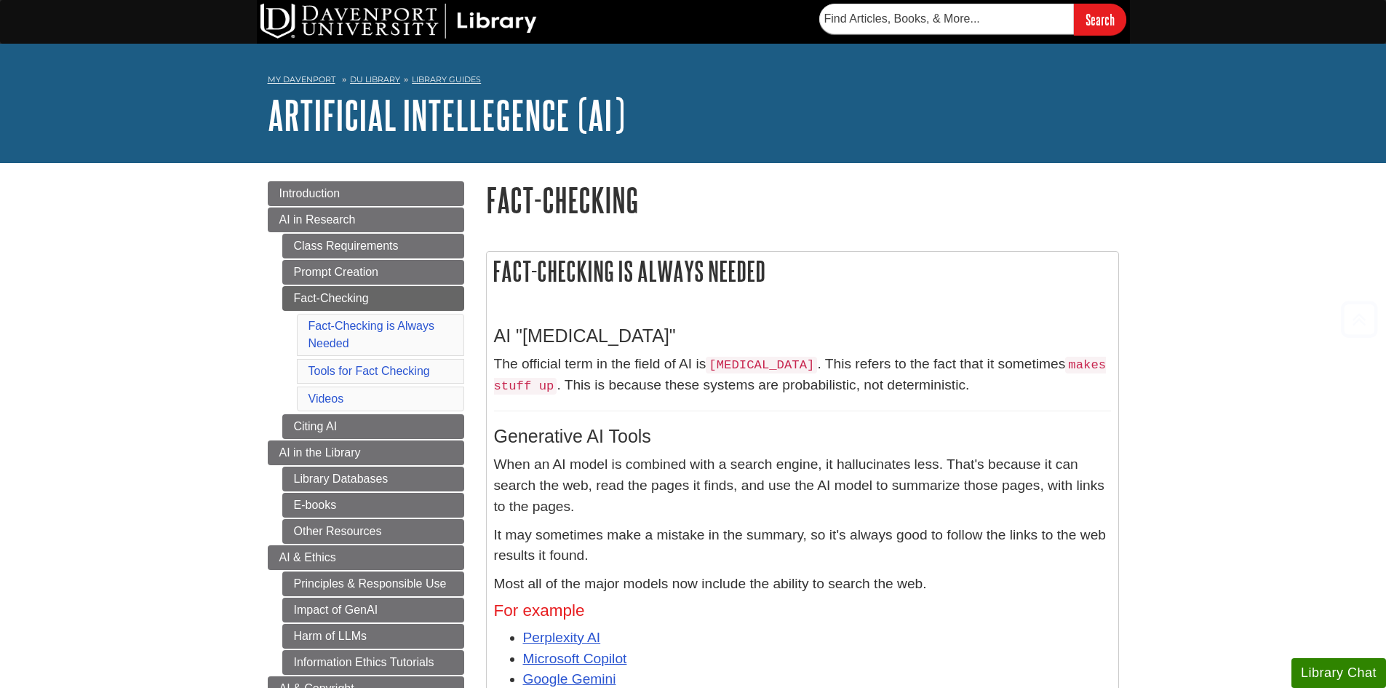
scroll to position [466, 0]
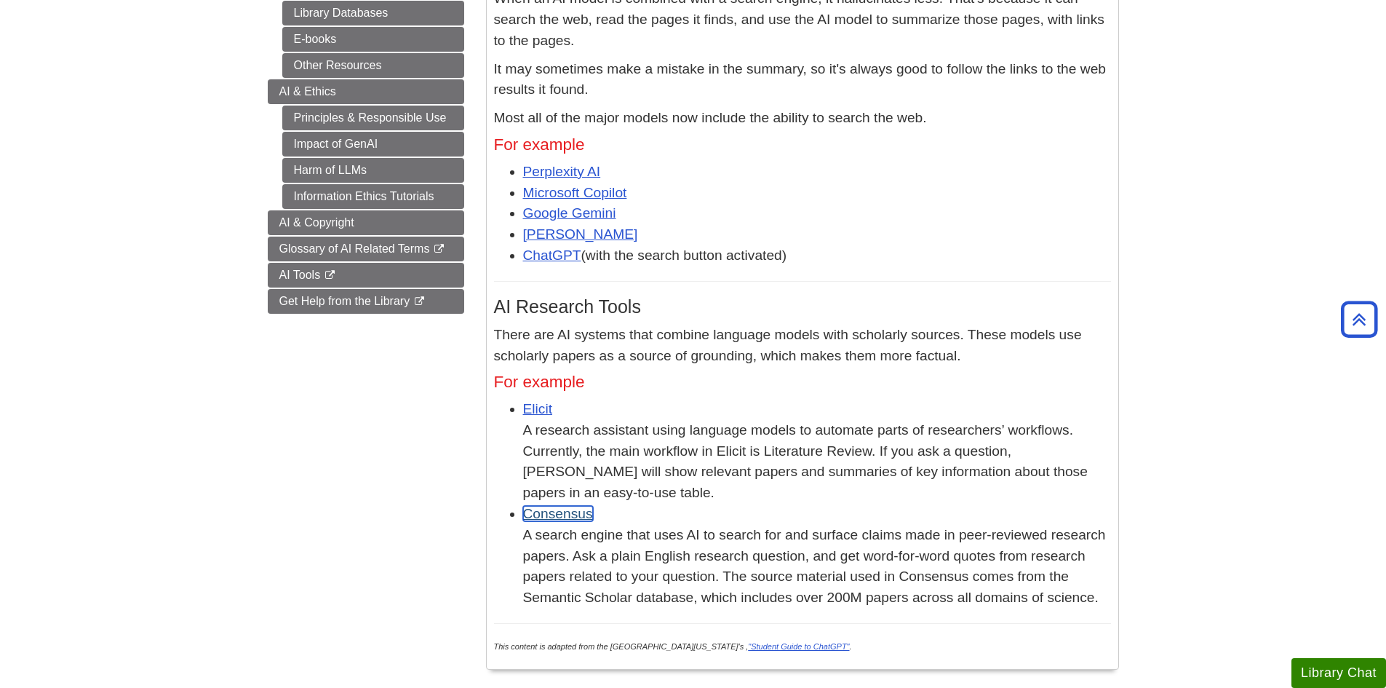
click at [557, 506] on link "Consensus" at bounding box center [558, 513] width 70 height 15
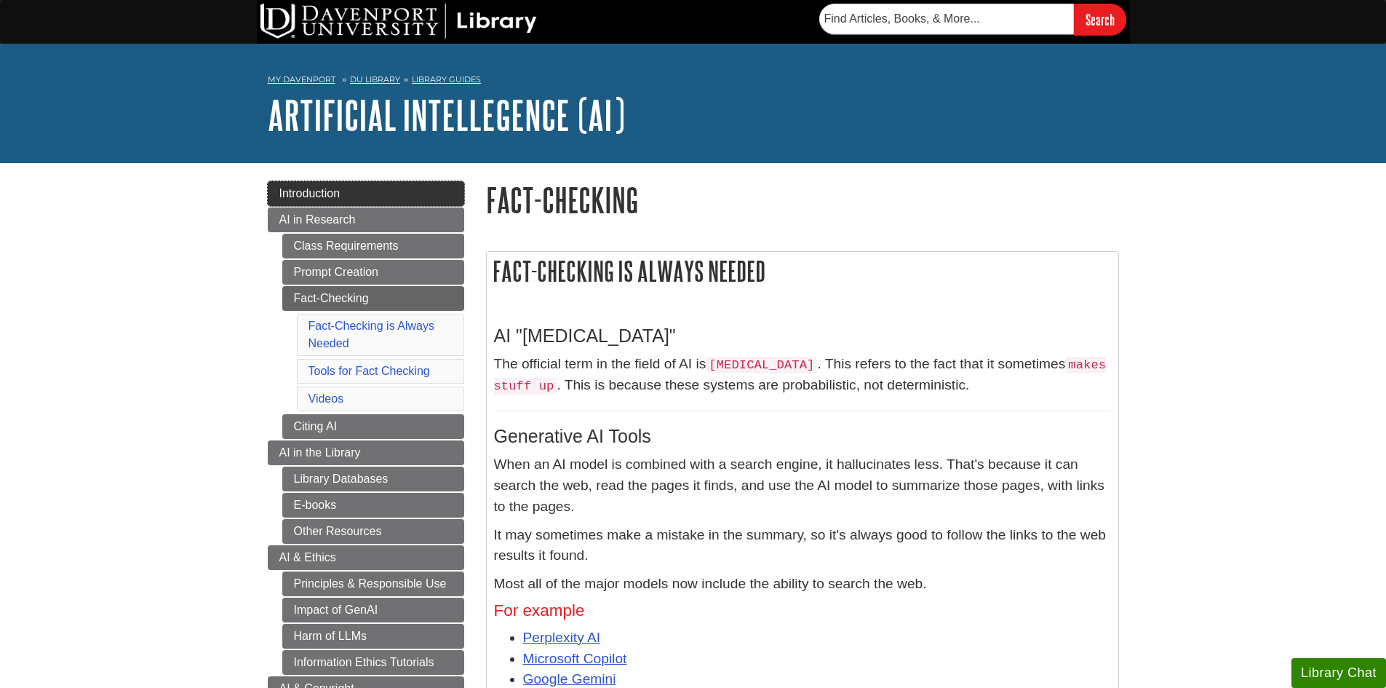
click at [328, 192] on span "Introduction" at bounding box center [309, 193] width 61 height 12
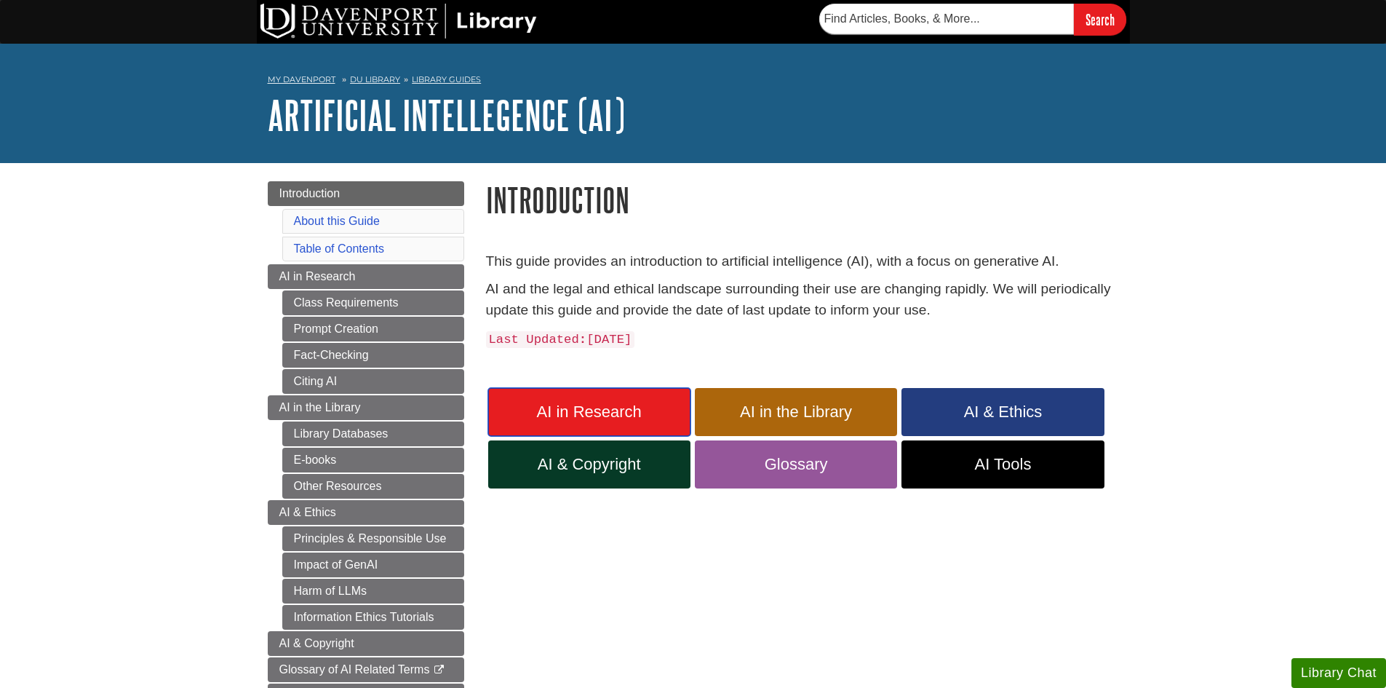
click at [566, 409] on span "AI in Research" at bounding box center [589, 411] width 180 height 19
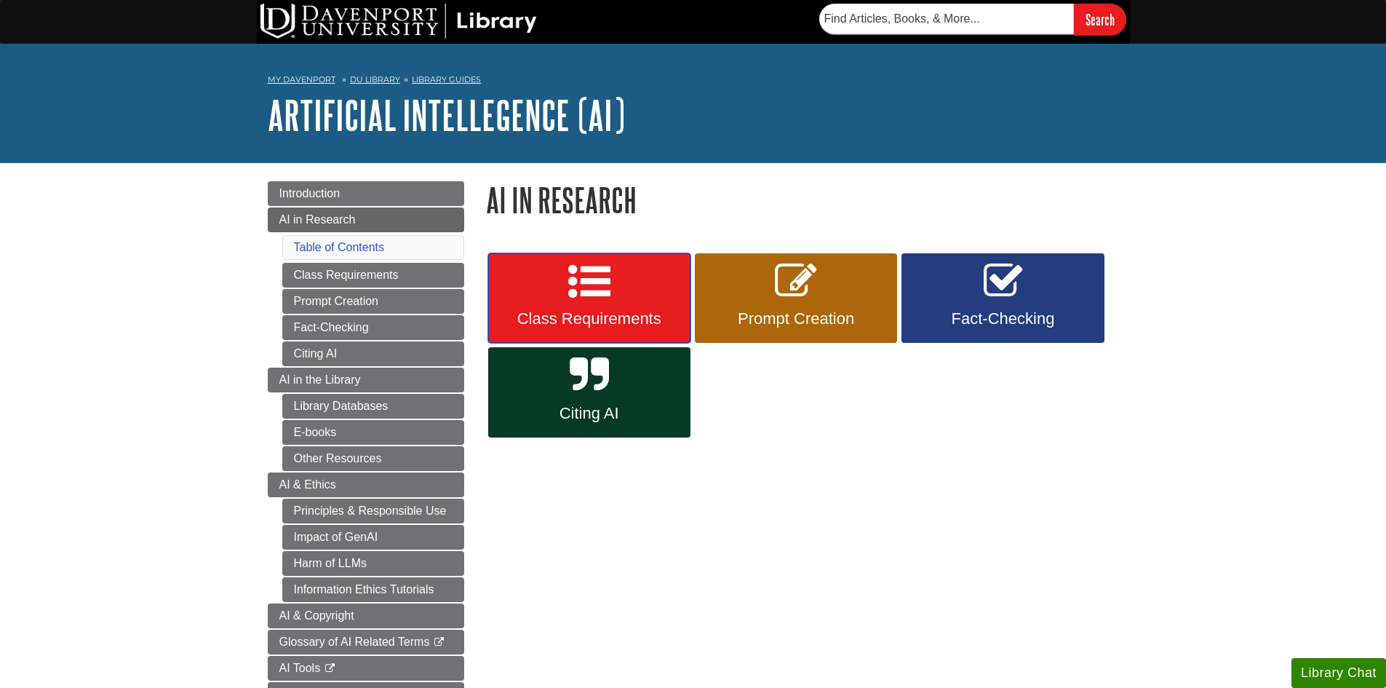
click at [589, 306] on link "Class Requirements" at bounding box center [589, 298] width 202 height 90
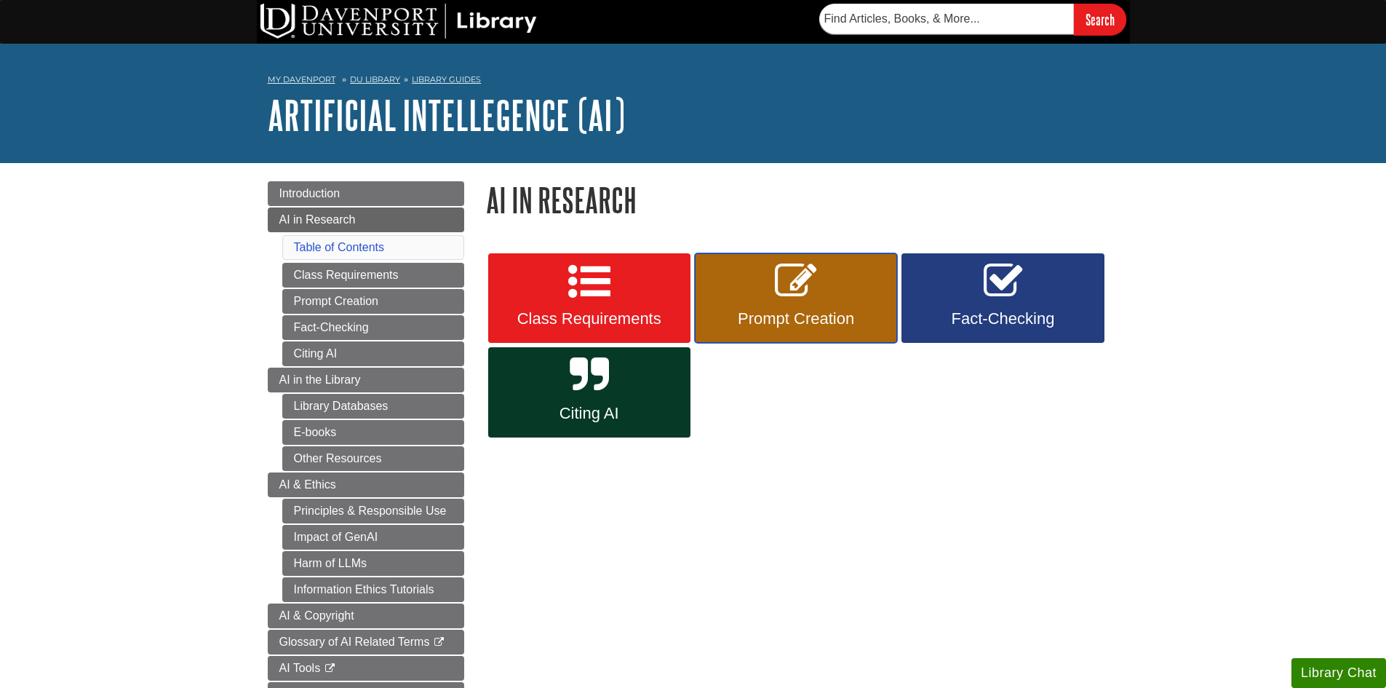
click at [799, 298] on icon at bounding box center [796, 281] width 42 height 42
click at [957, 285] on link "Fact-Checking" at bounding box center [1002, 298] width 202 height 90
click at [541, 374] on link "Citing AI" at bounding box center [589, 392] width 202 height 90
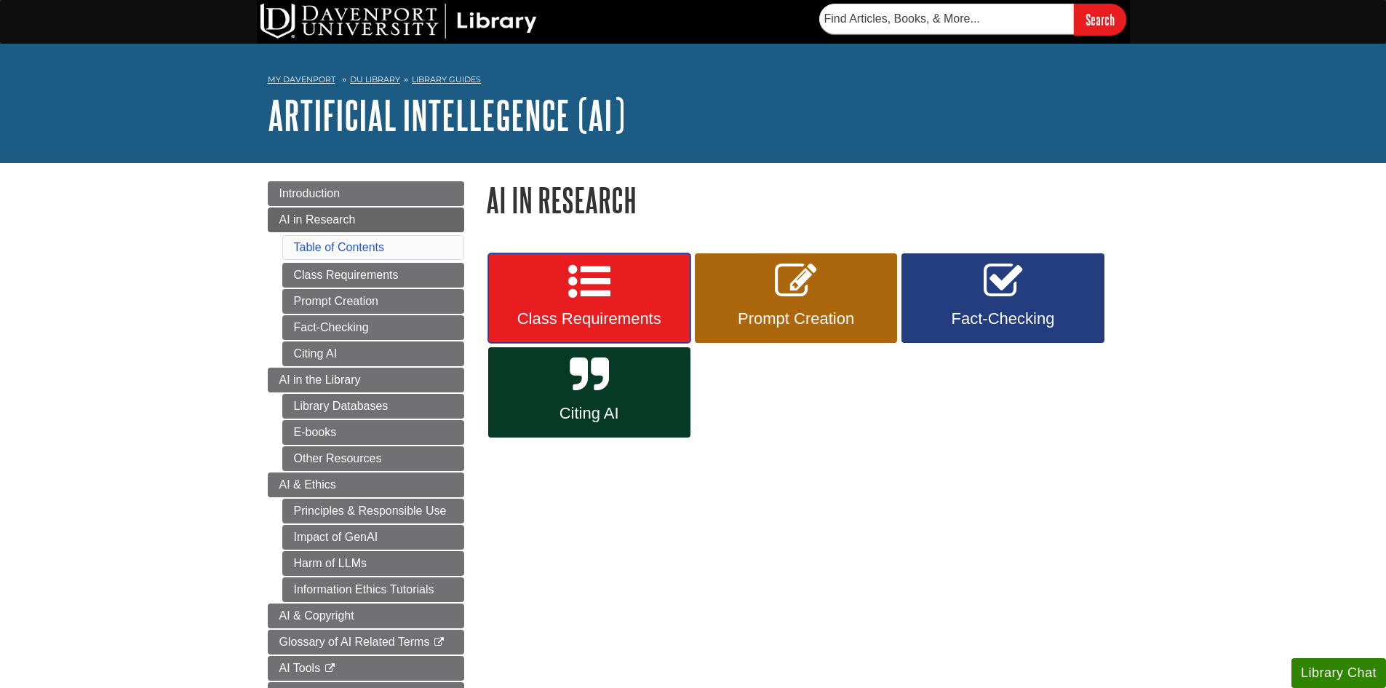
click at [562, 292] on link "Class Requirements" at bounding box center [589, 298] width 202 height 90
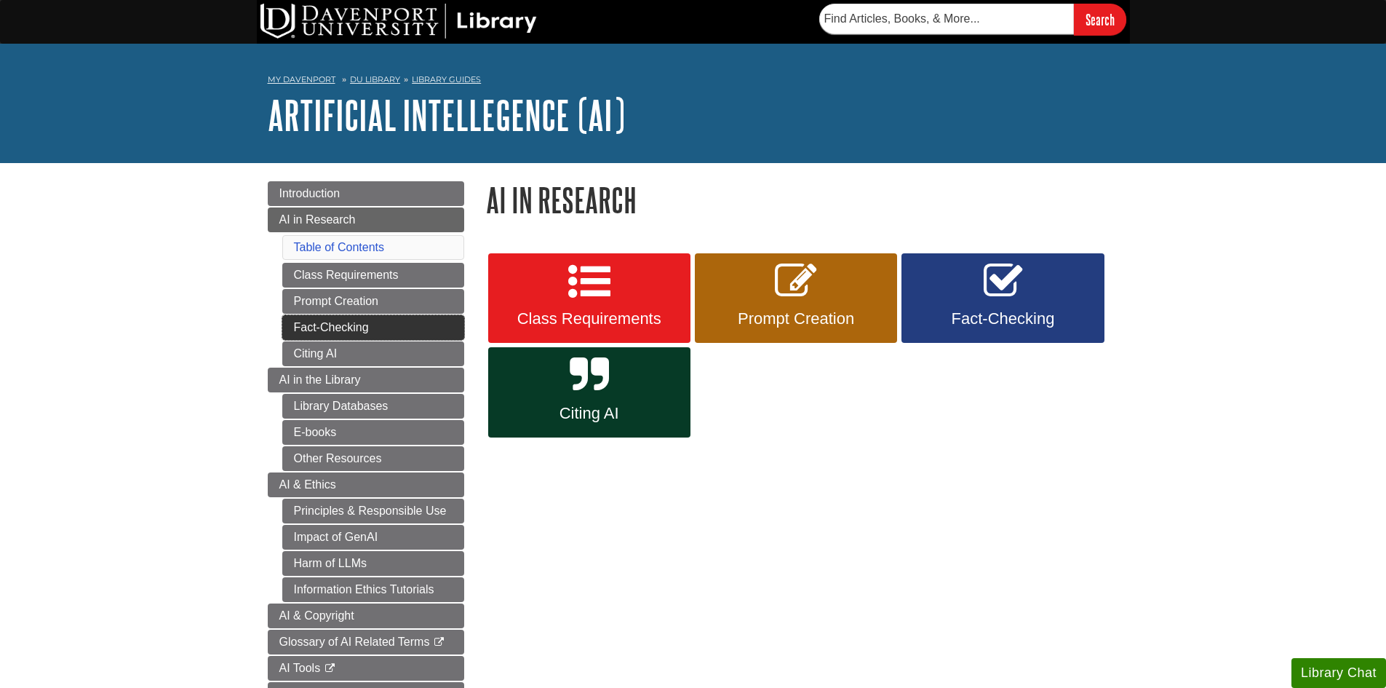
click at [333, 330] on link "Fact-Checking" at bounding box center [373, 327] width 182 height 25
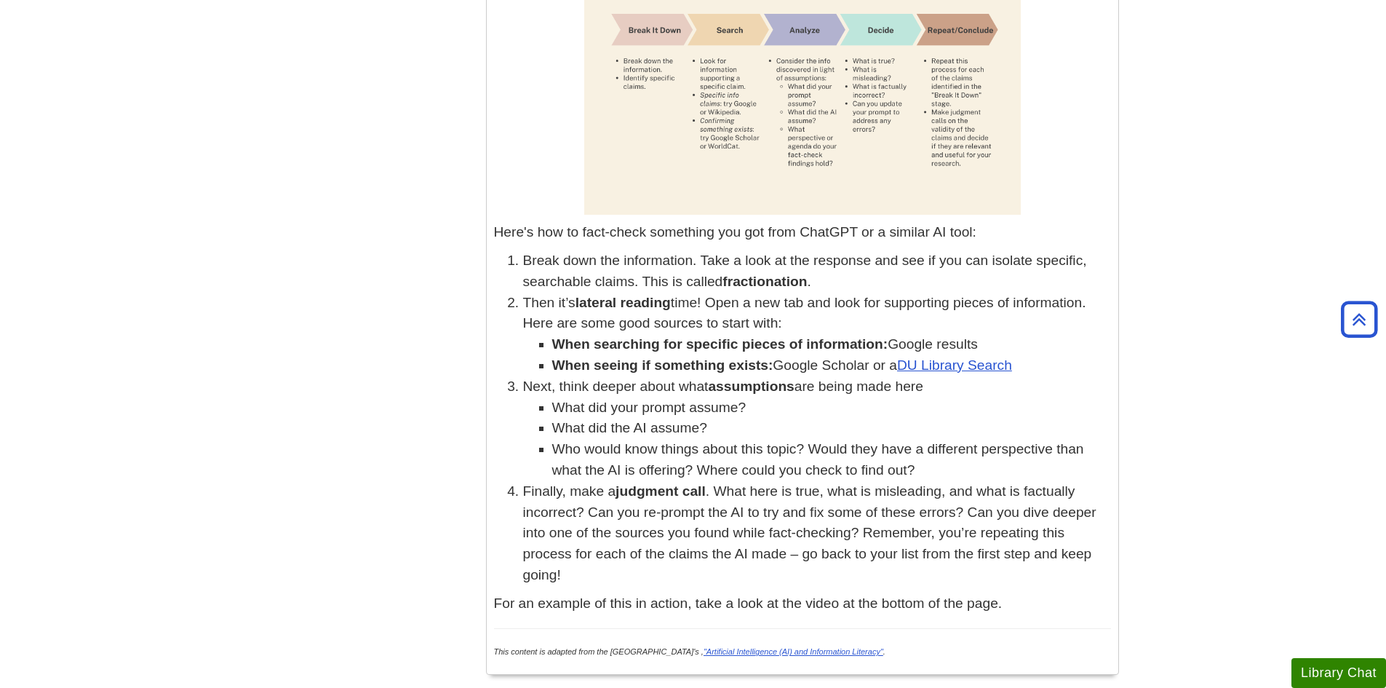
scroll to position [1806, 0]
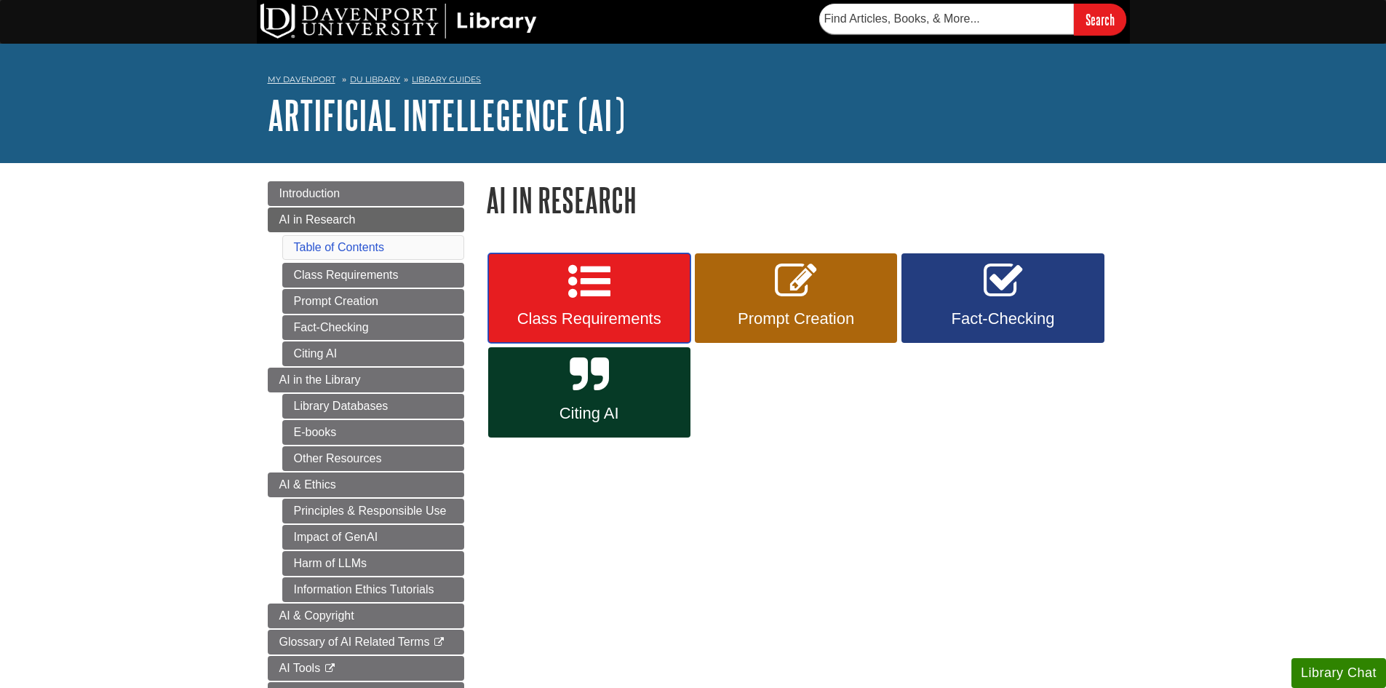
click at [593, 285] on icon at bounding box center [589, 281] width 42 height 42
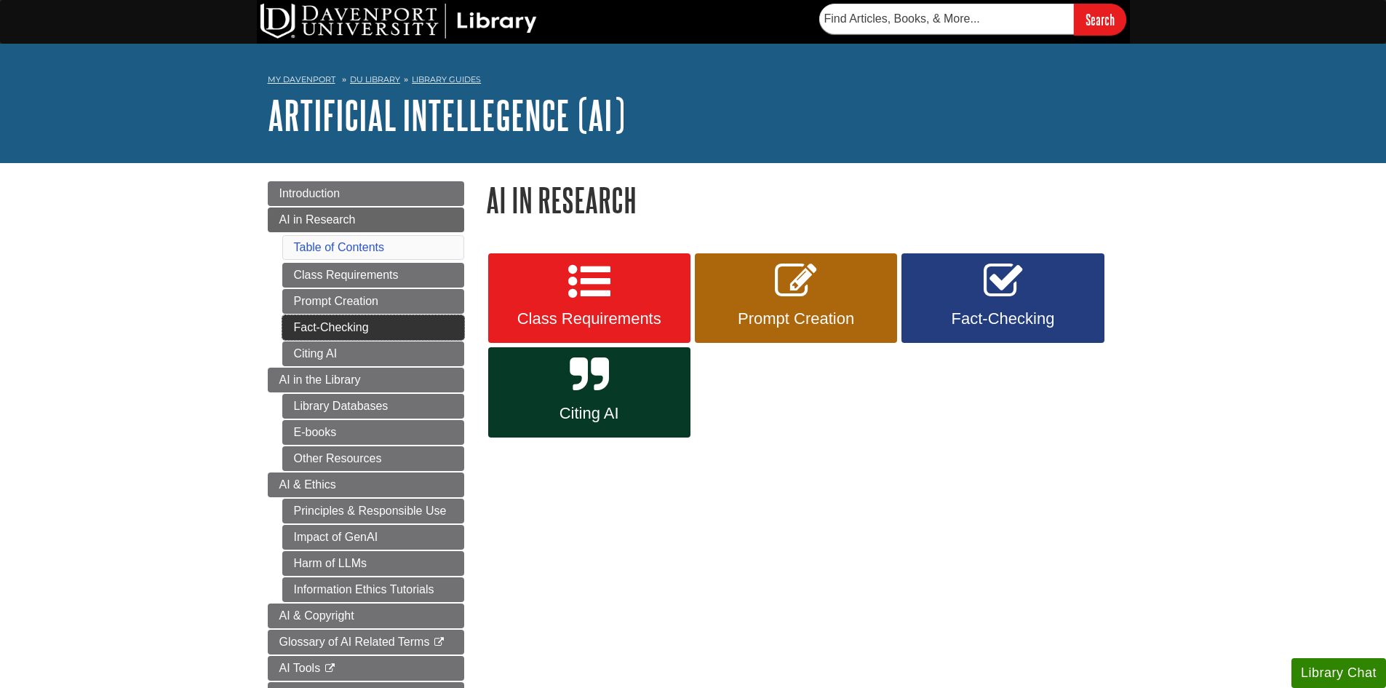
click at [326, 323] on link "Fact-Checking" at bounding box center [373, 327] width 182 height 25
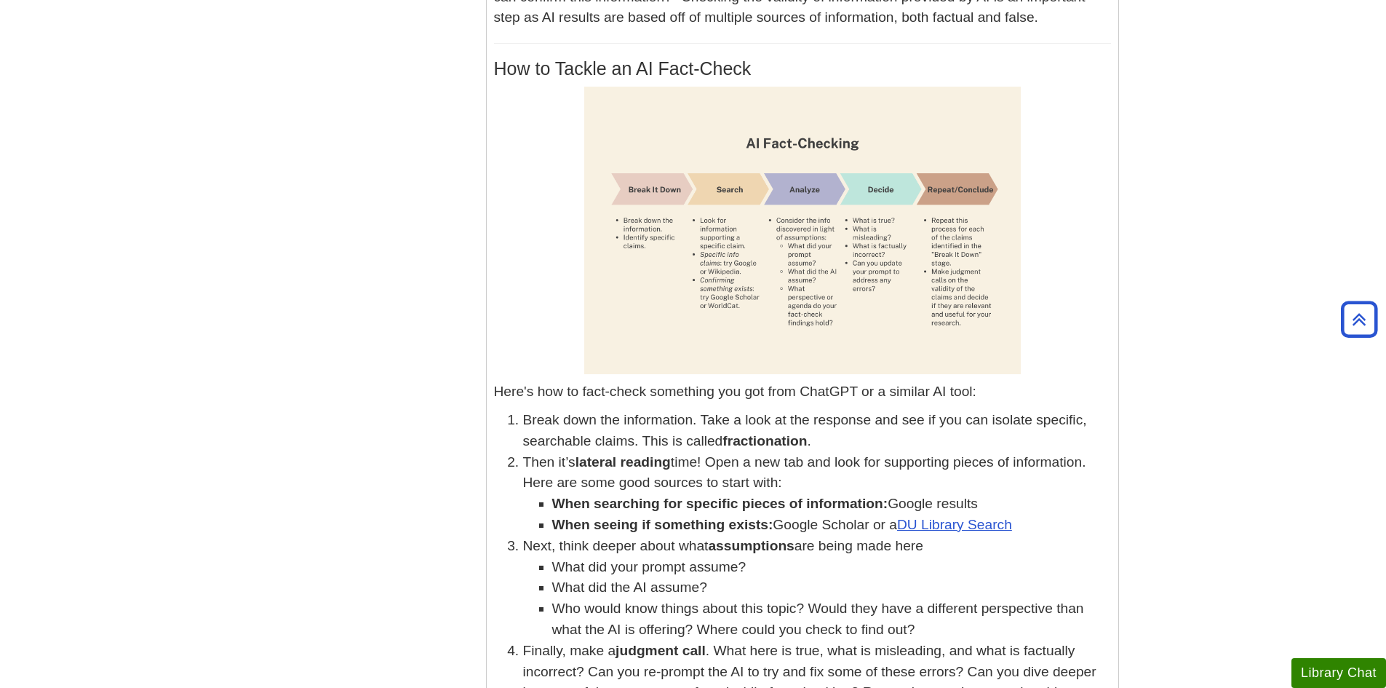
scroll to position [1670, 0]
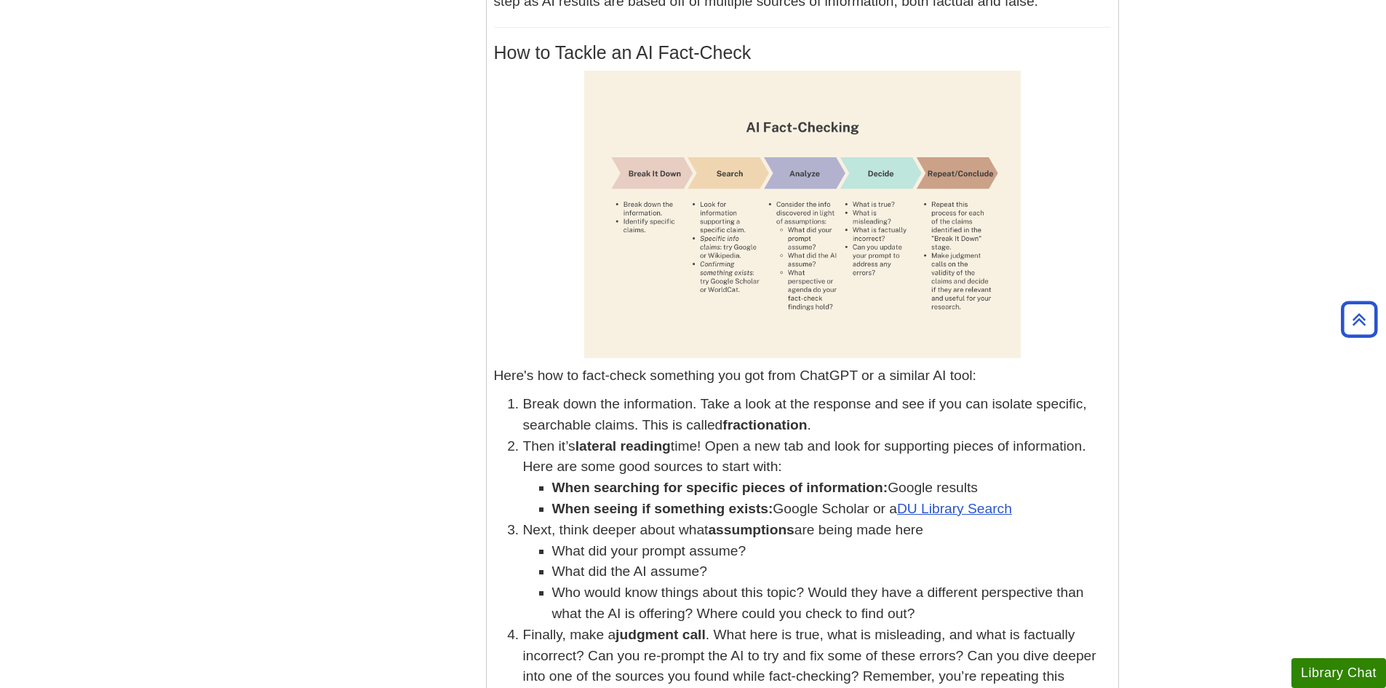
drag, startPoint x: 1384, startPoint y: 419, endPoint x: 1374, endPoint y: 455, distance: 37.8
click at [1374, 455] on body "Skip to Main Content Search My Davenport DU Library Library Guides Artificial I…" at bounding box center [693, 148] width 1386 height 3636
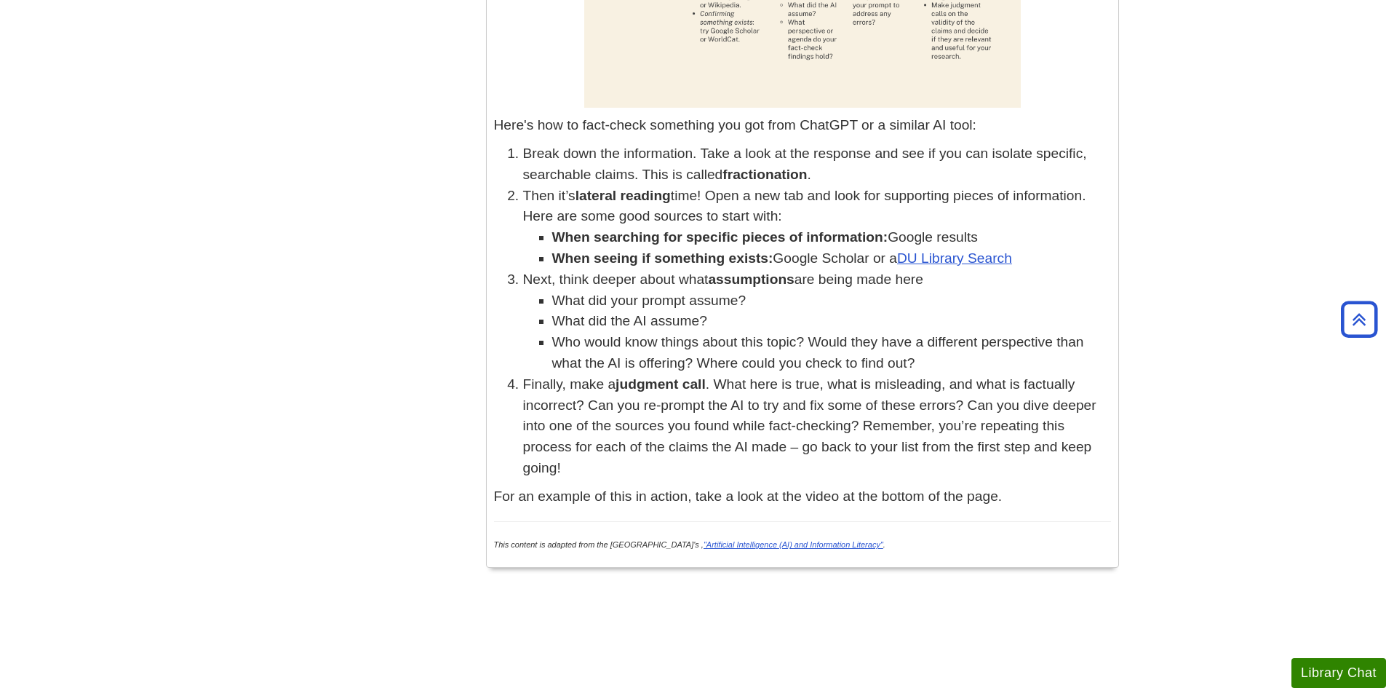
scroll to position [1929, 0]
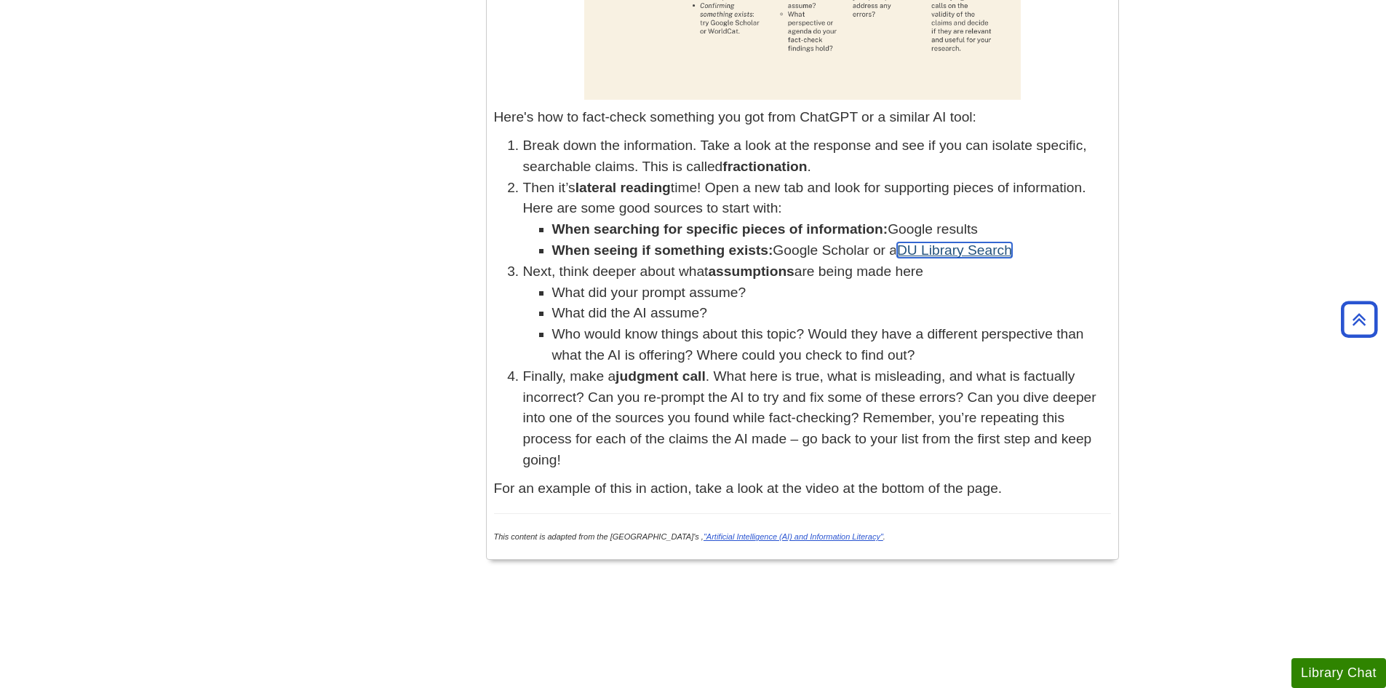
click at [943, 242] on link "DU Library Search" at bounding box center [954, 249] width 115 height 15
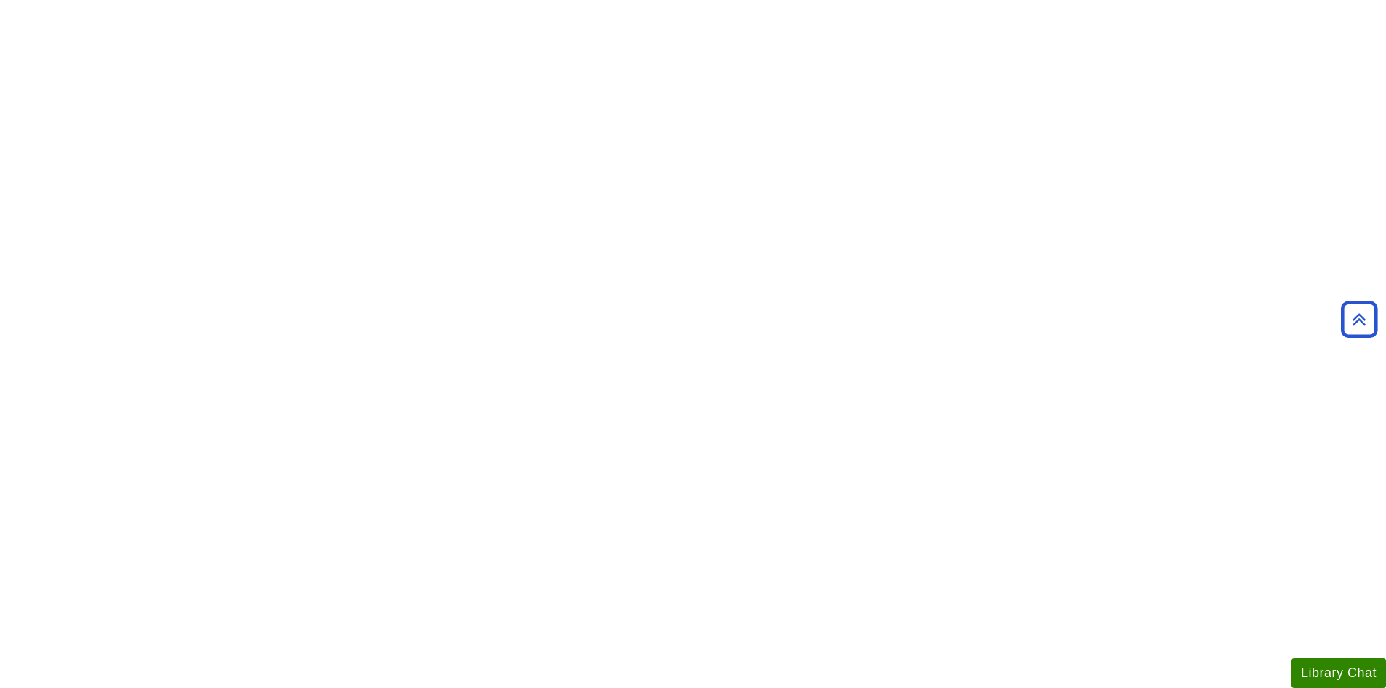
scroll to position [2597, 0]
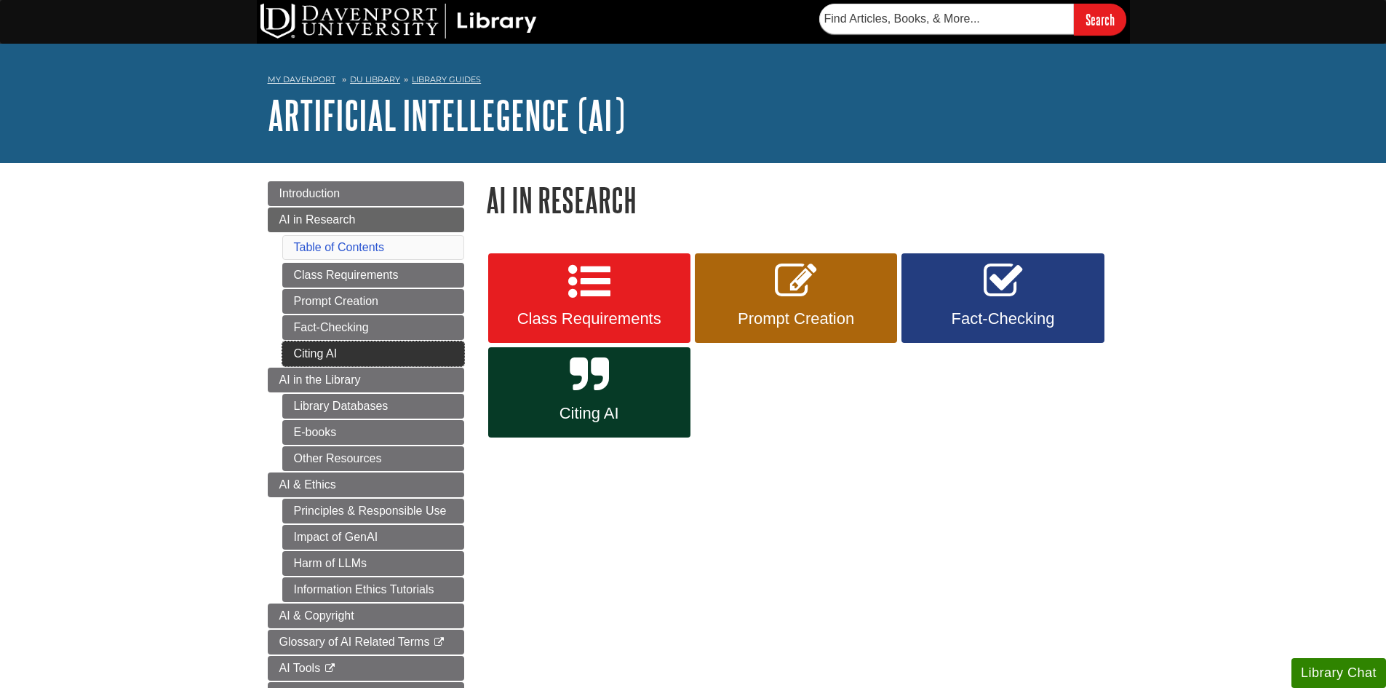
click at [316, 350] on link "Citing AI" at bounding box center [373, 353] width 182 height 25
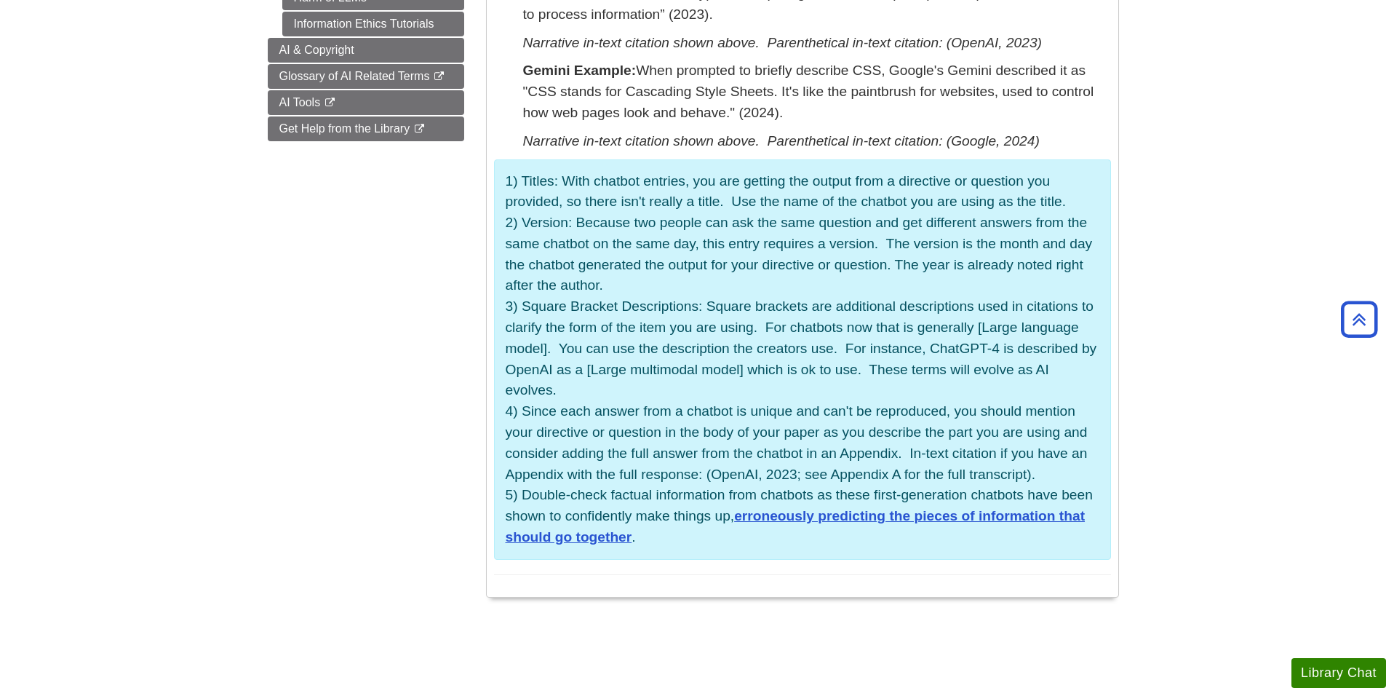
scroll to position [568, 0]
click at [930, 537] on link "erroneously predicting the pieces of information that should go together" at bounding box center [796, 524] width 580 height 36
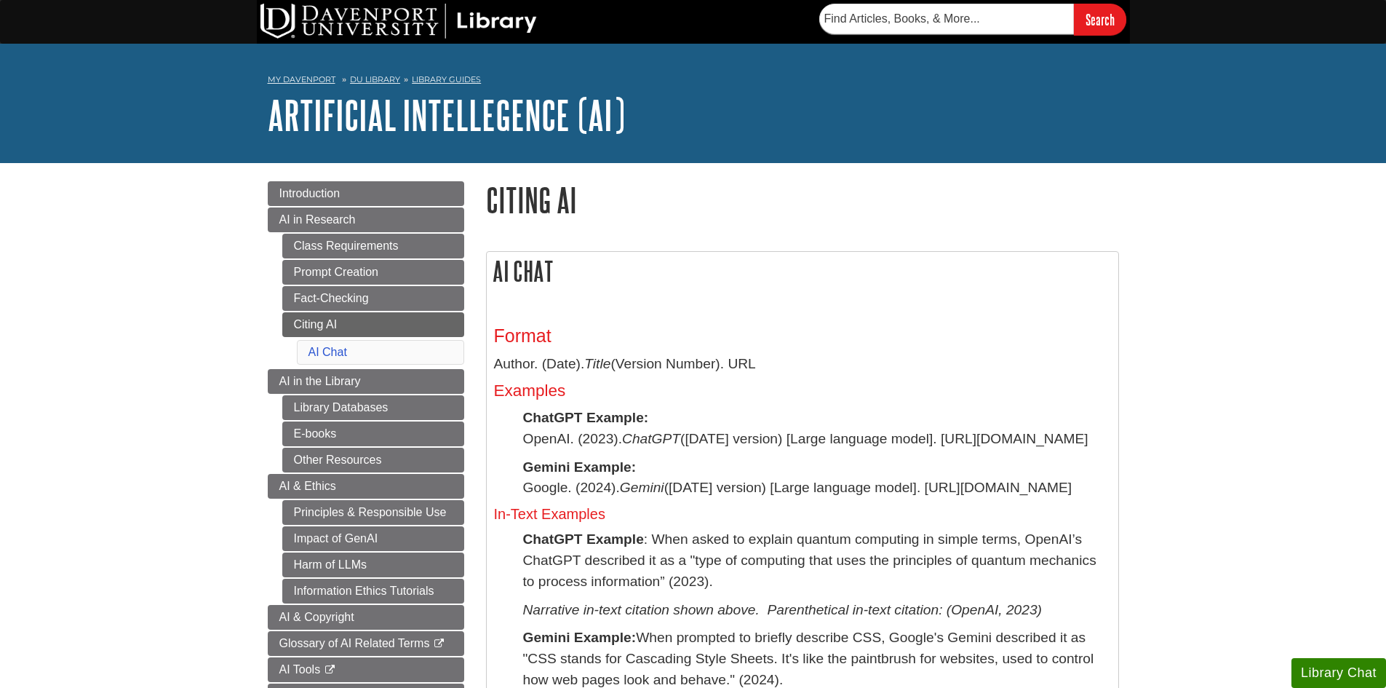
scroll to position [84, 0]
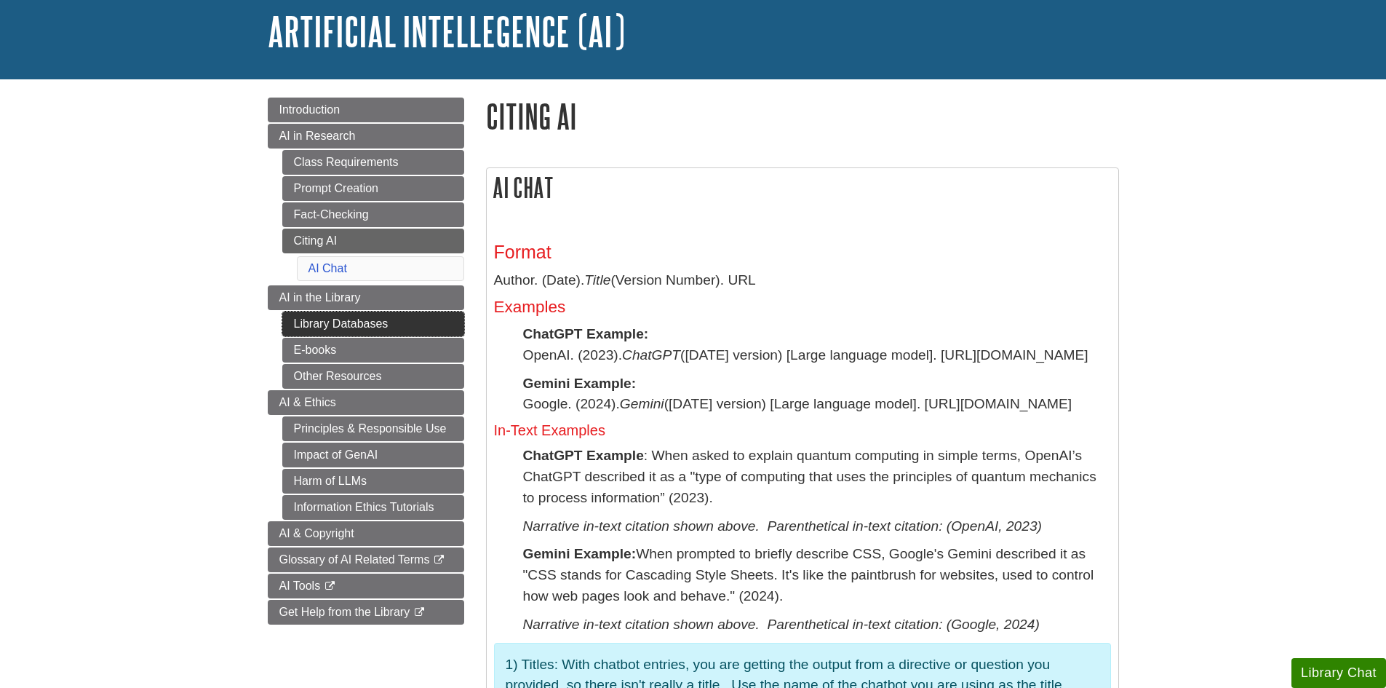
click at [353, 320] on link "Library Databases" at bounding box center [373, 323] width 182 height 25
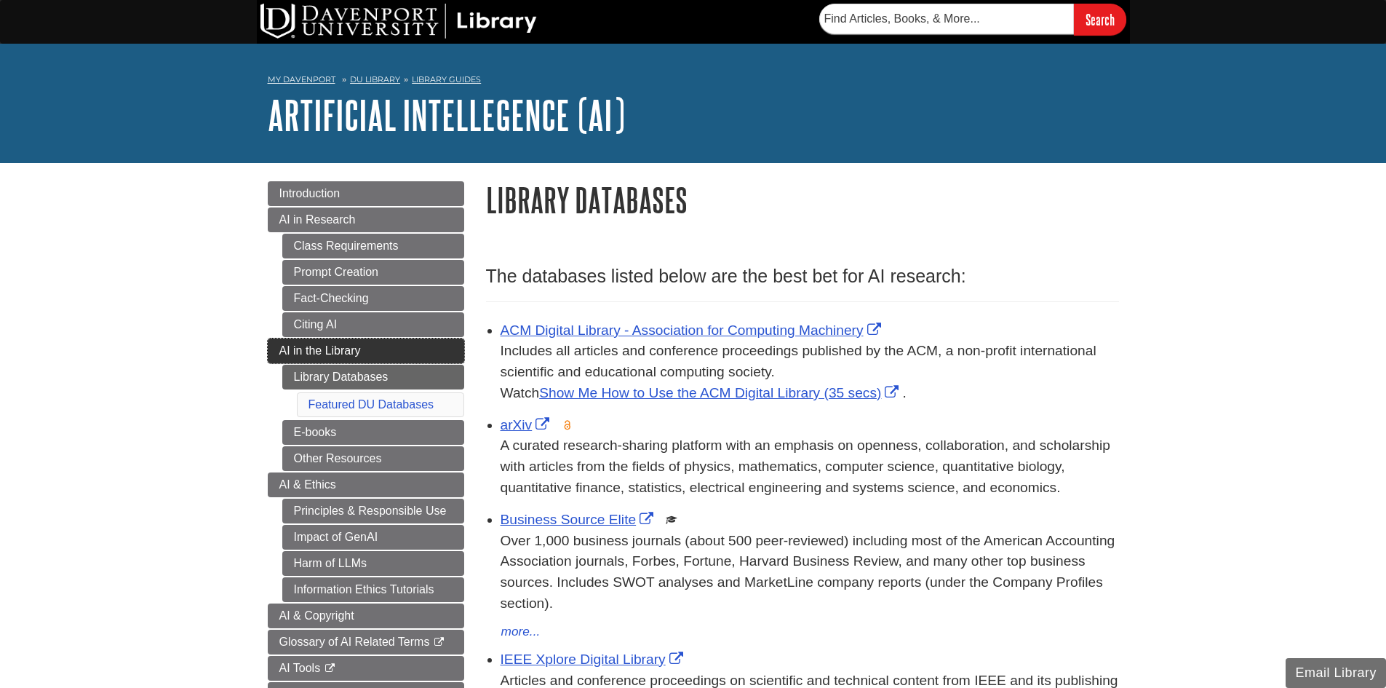
click at [319, 347] on span "AI in the Library" at bounding box center [319, 350] width 81 height 12
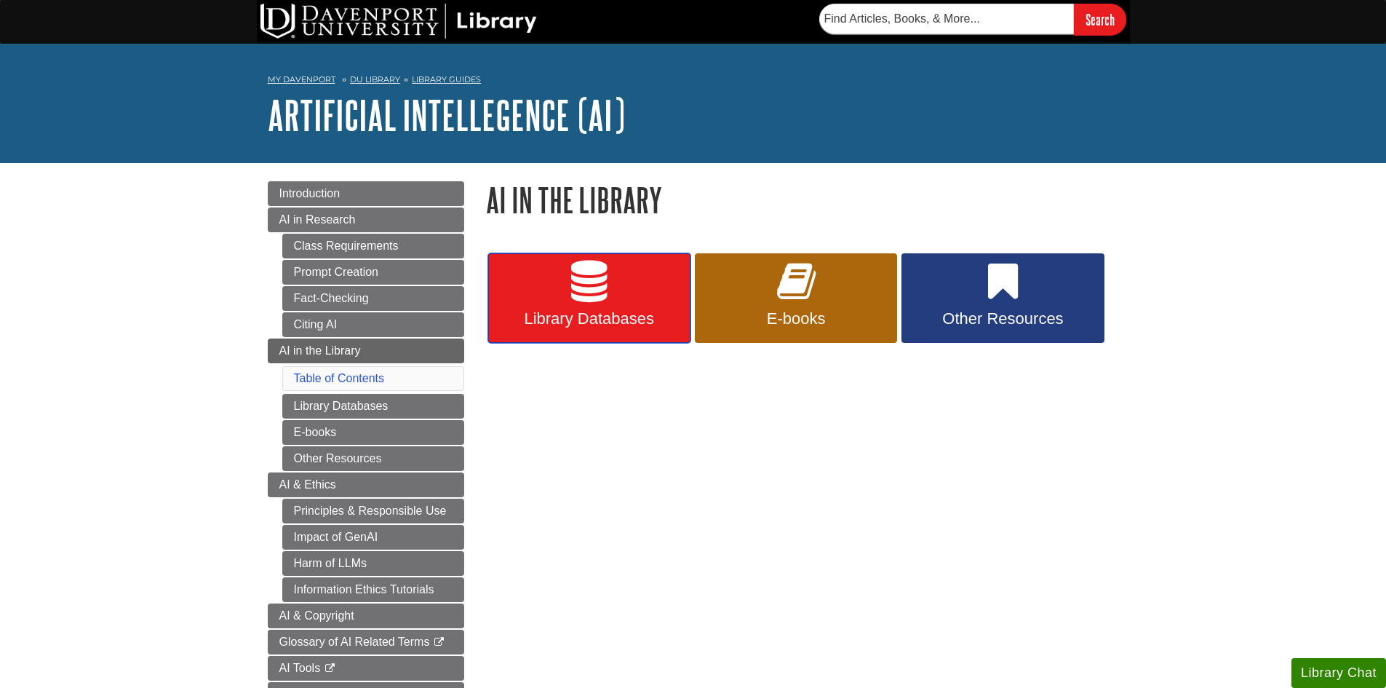
click at [573, 290] on icon at bounding box center [589, 281] width 36 height 42
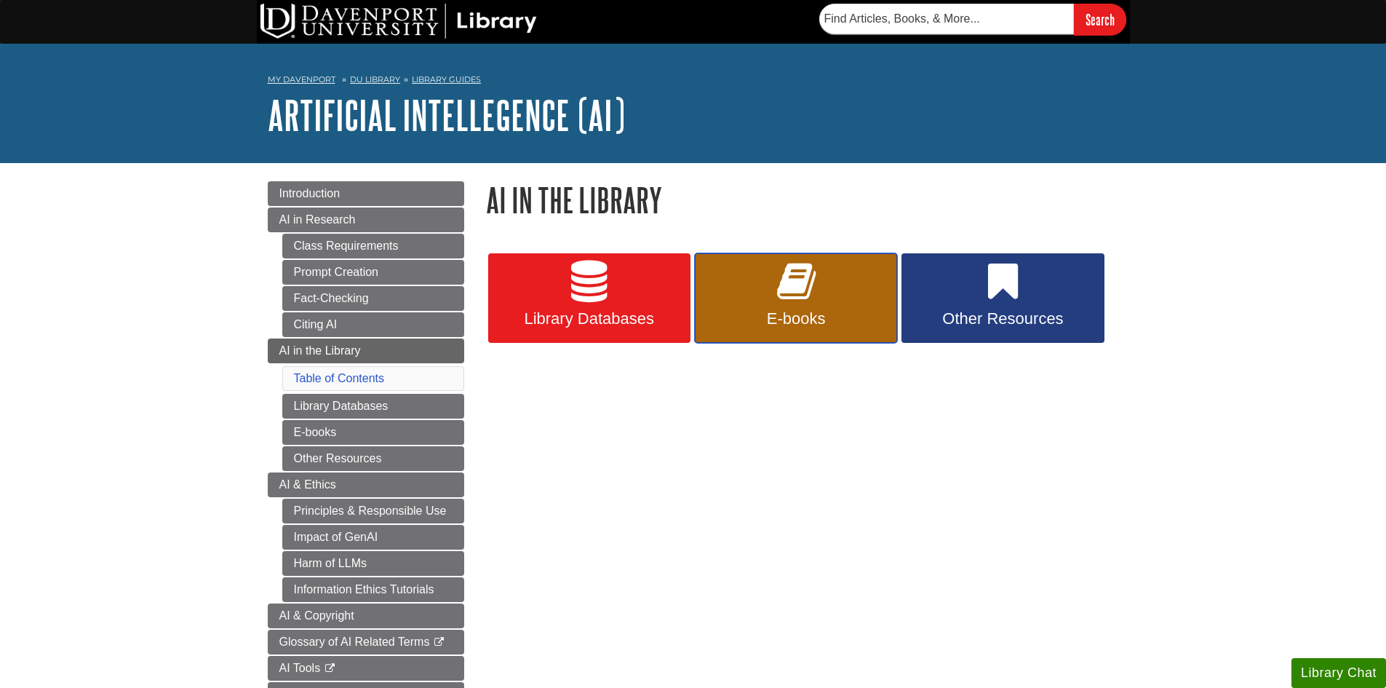
click at [816, 299] on link "E-books" at bounding box center [796, 298] width 202 height 90
click at [993, 300] on icon at bounding box center [1003, 281] width 30 height 42
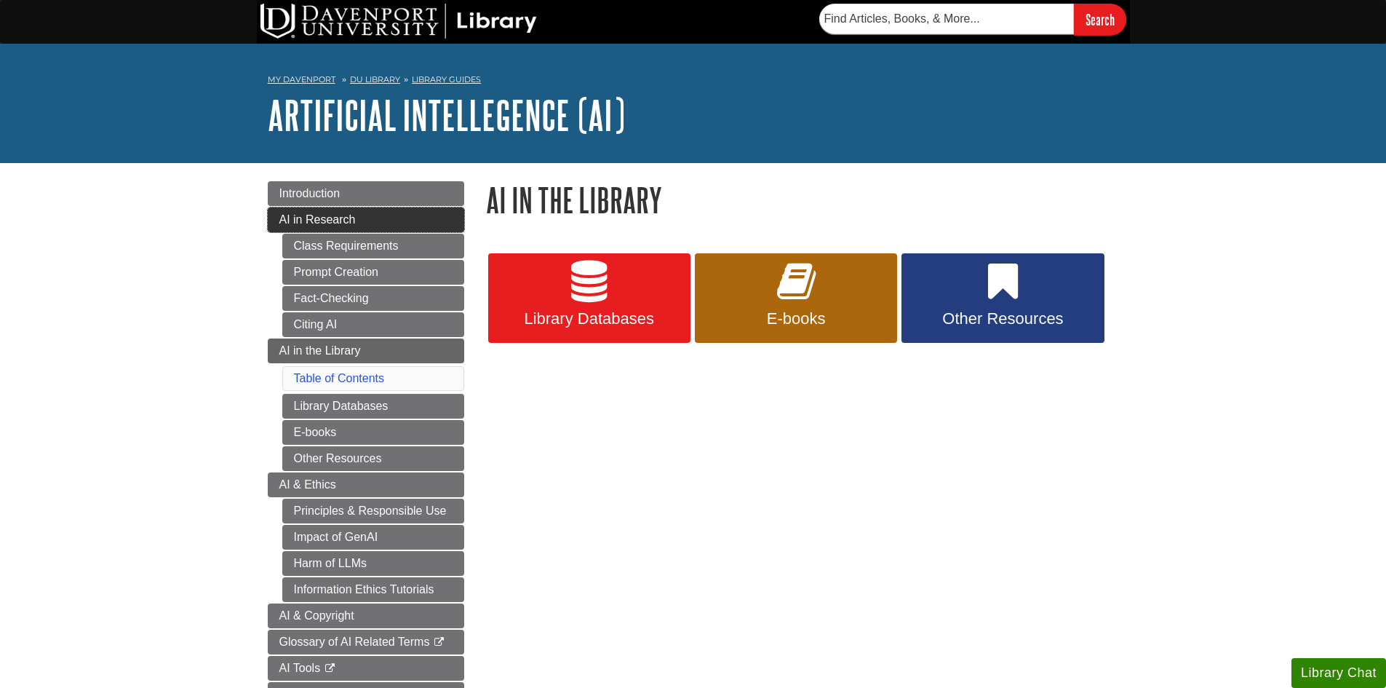
click at [345, 220] on span "AI in Research" at bounding box center [317, 219] width 76 height 12
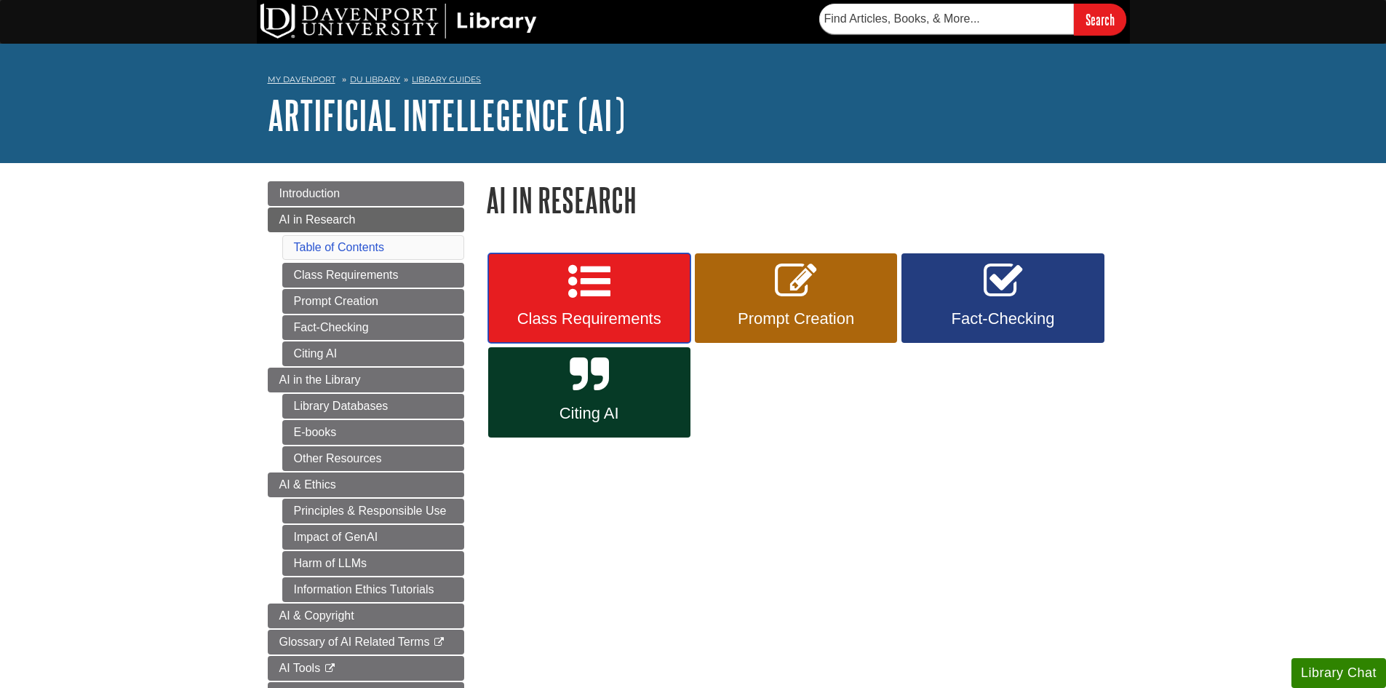
click at [598, 292] on icon at bounding box center [589, 281] width 42 height 42
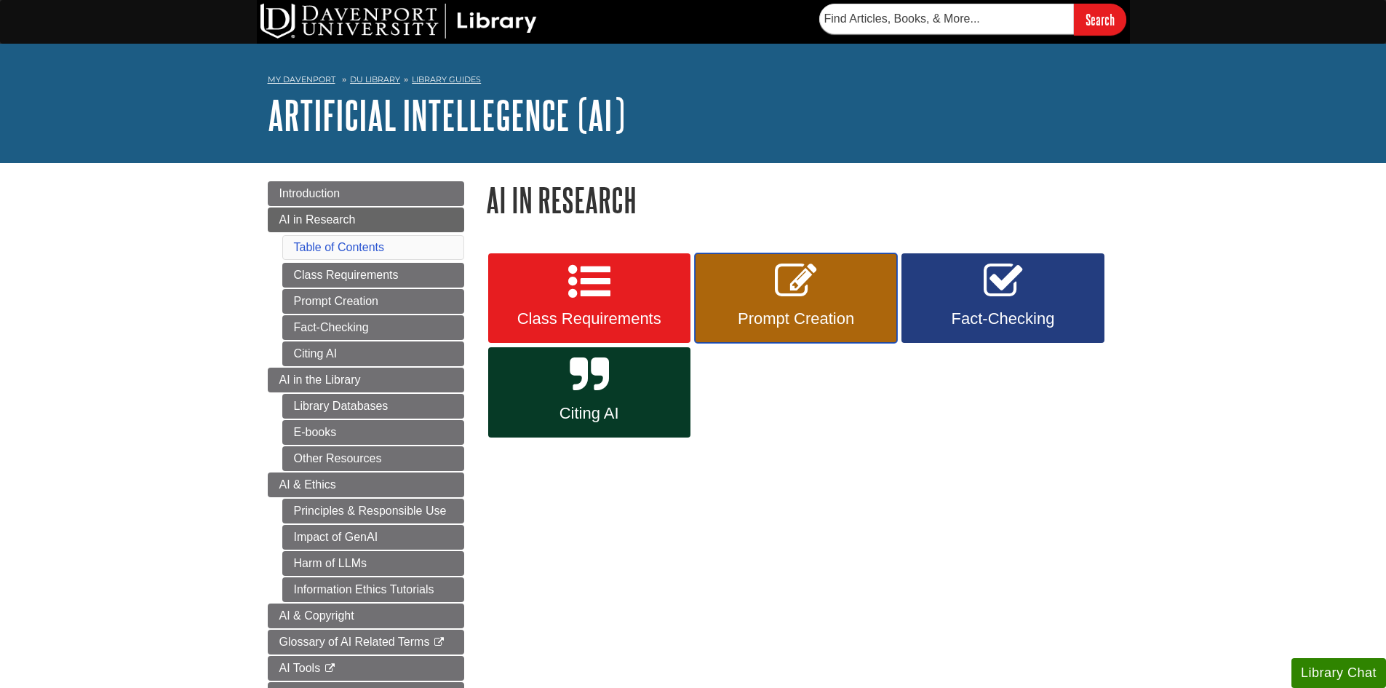
click at [769, 276] on link "Prompt Creation" at bounding box center [796, 298] width 202 height 90
click at [949, 304] on link "Fact-Checking" at bounding box center [1002, 298] width 202 height 90
click at [551, 397] on link "Citing AI" at bounding box center [589, 392] width 202 height 90
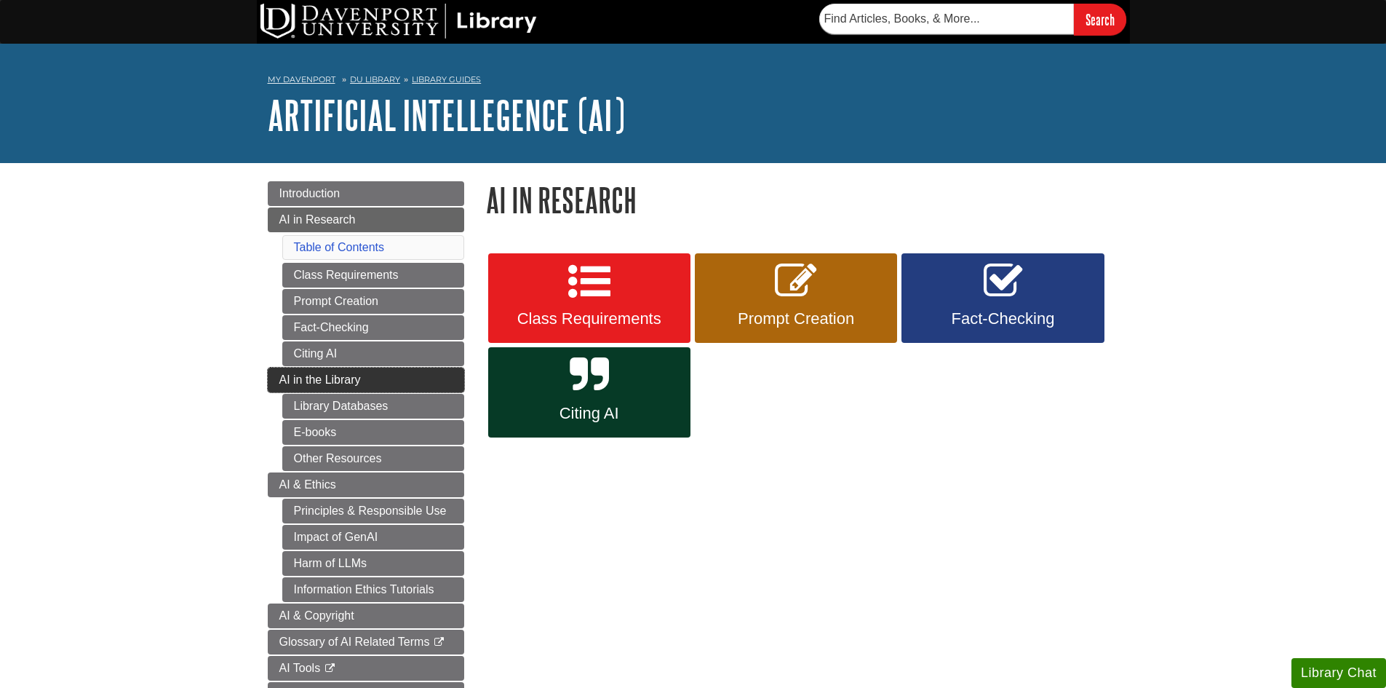
click at [341, 378] on span "AI in the Library" at bounding box center [319, 379] width 81 height 12
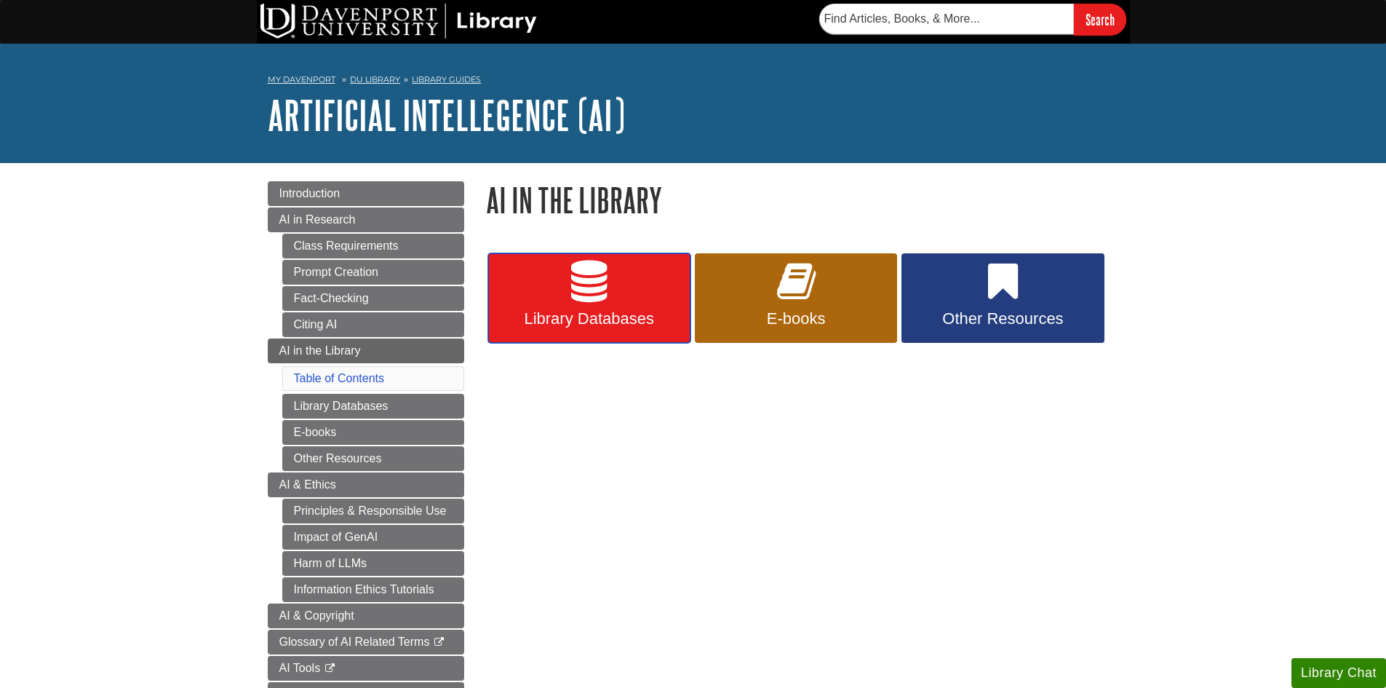
click at [605, 294] on icon at bounding box center [589, 281] width 36 height 42
